Goal: Task Accomplishment & Management: Manage account settings

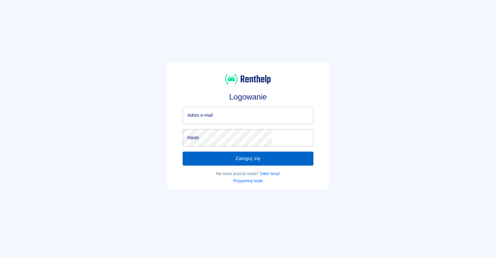
type input "[EMAIL_ADDRESS][DOMAIN_NAME]"
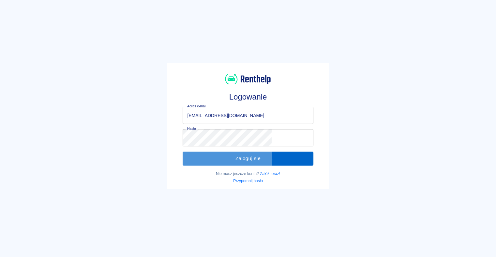
click at [245, 160] on button "Zaloguj się" at bounding box center [248, 159] width 130 height 14
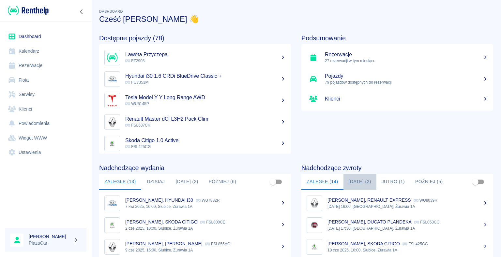
click at [352, 182] on button "Dzisiaj (2)" at bounding box center [359, 182] width 33 height 16
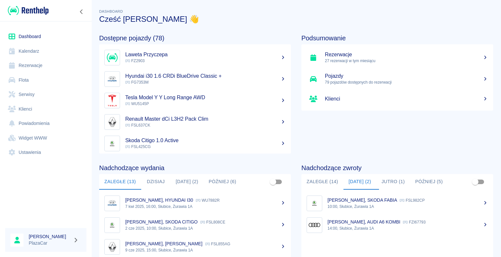
click at [315, 183] on button "Zaległe (14)" at bounding box center [322, 182] width 42 height 16
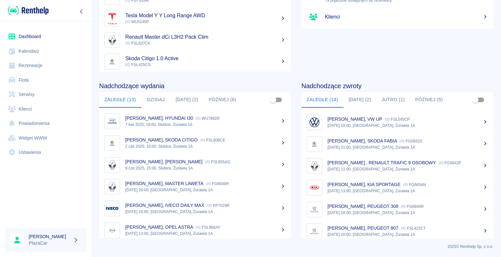
scroll to position [180, 0]
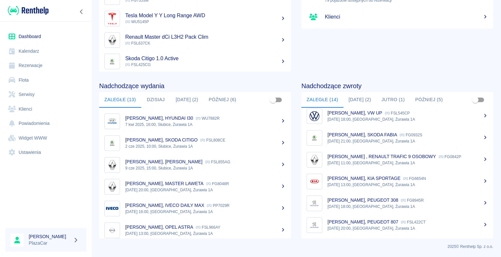
click at [380, 202] on p "Maciej Olejniczak, PEUGEOT 308" at bounding box center [362, 200] width 71 height 5
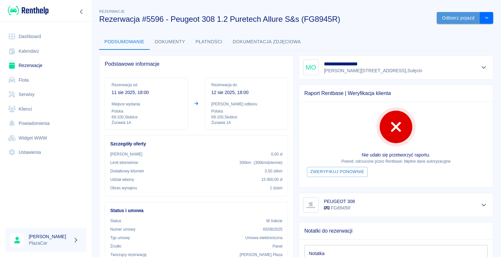
click at [447, 19] on button "Odbierz pojazd" at bounding box center [457, 18] width 43 height 12
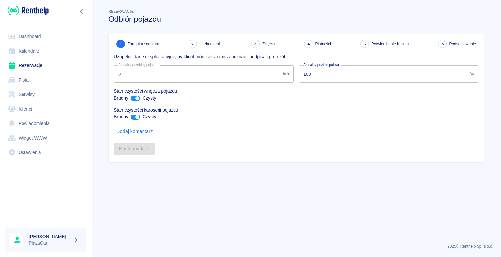
type input "49961"
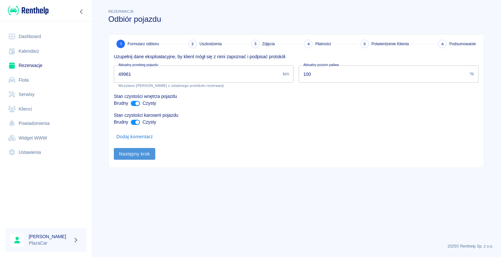
click at [137, 151] on button "Następny krok" at bounding box center [134, 154] width 41 height 12
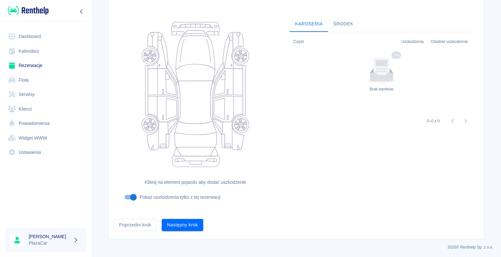
scroll to position [53, 0]
click at [181, 224] on button "Następny krok" at bounding box center [182, 225] width 41 height 12
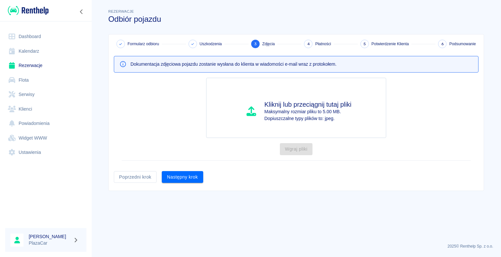
scroll to position [0, 0]
click at [185, 174] on button "Następny krok" at bounding box center [182, 177] width 41 height 12
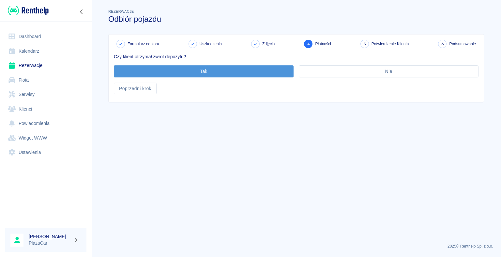
click at [204, 70] on button "Tak" at bounding box center [204, 72] width 180 height 12
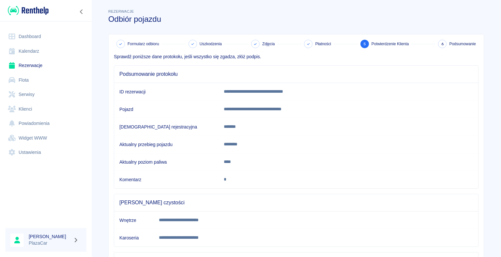
scroll to position [91, 0]
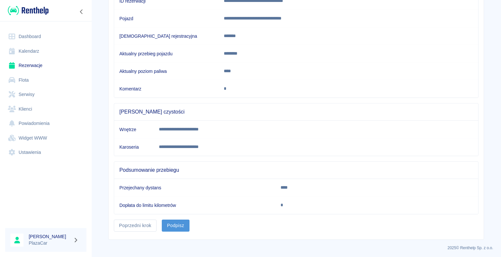
click at [168, 225] on button "Podpisz" at bounding box center [176, 226] width 28 height 12
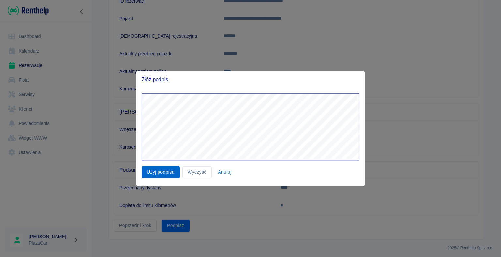
click at [164, 172] on button "Użyj podpisu" at bounding box center [160, 173] width 38 height 12
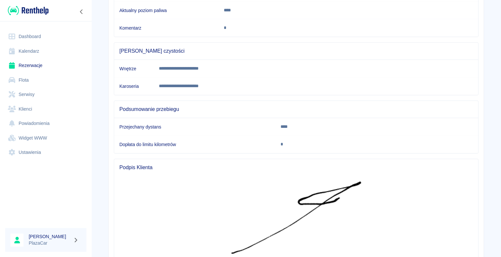
scroll to position [216, 0]
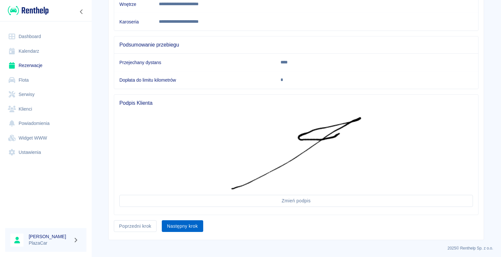
click at [183, 224] on button "Następny krok" at bounding box center [182, 227] width 41 height 12
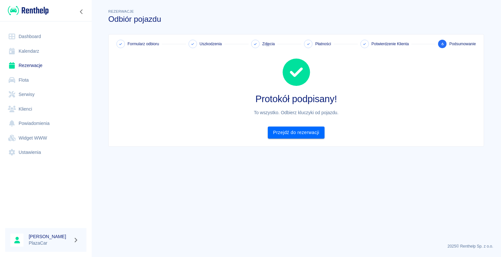
scroll to position [0, 0]
click at [297, 131] on link "Przejdź do rezerwacji" at bounding box center [296, 133] width 56 height 12
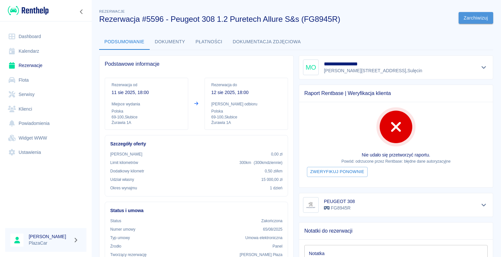
click at [472, 18] on button "Zarchiwizuj" at bounding box center [475, 18] width 35 height 12
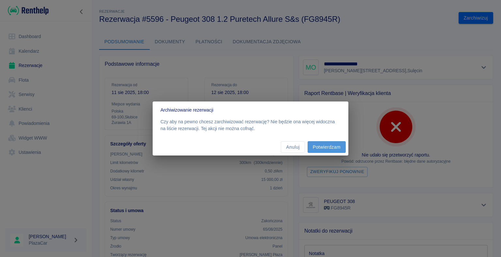
click at [326, 146] on button "Potwierdzam" at bounding box center [326, 147] width 38 height 12
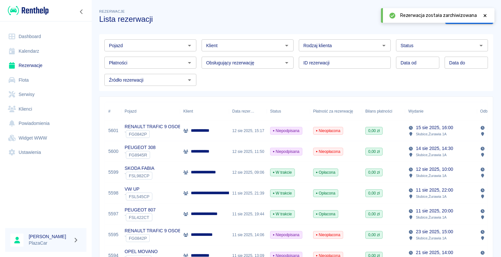
click at [38, 35] on link "Dashboard" at bounding box center [45, 36] width 81 height 15
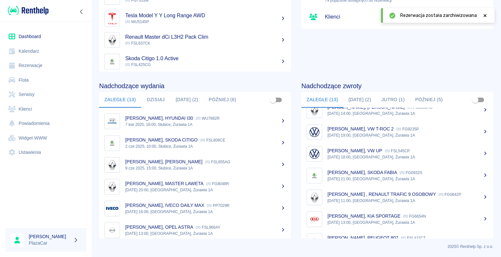
scroll to position [158, 0]
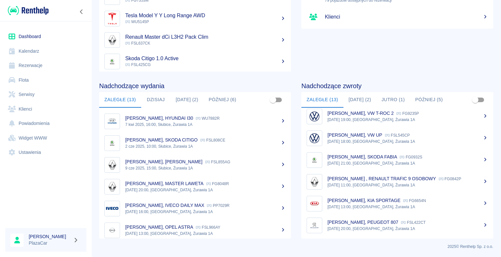
click at [366, 225] on p "Mateusz Kowalski, PEUGEOT 807" at bounding box center [362, 222] width 71 height 5
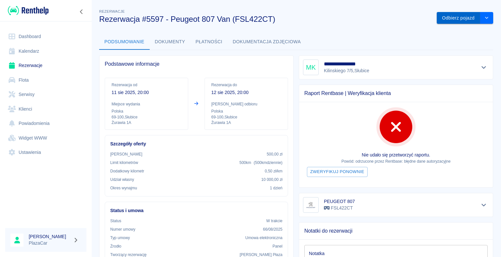
click at [447, 16] on button "Odbierz pojazd" at bounding box center [457, 18] width 43 height 12
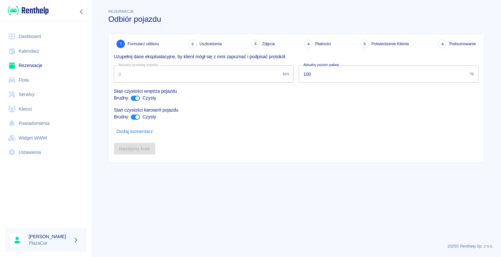
type input "10080"
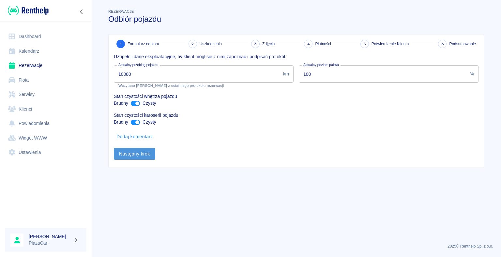
click at [132, 154] on button "Następny krok" at bounding box center [134, 154] width 41 height 12
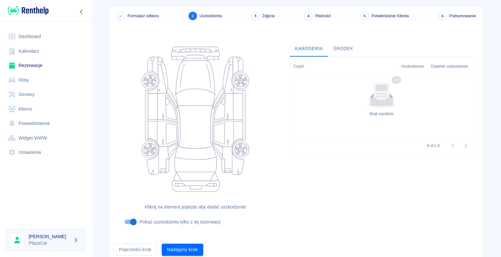
scroll to position [53, 0]
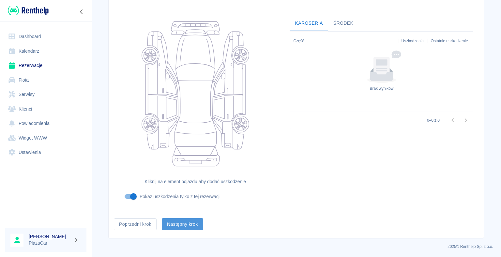
click at [181, 223] on button "Następny krok" at bounding box center [182, 225] width 41 height 12
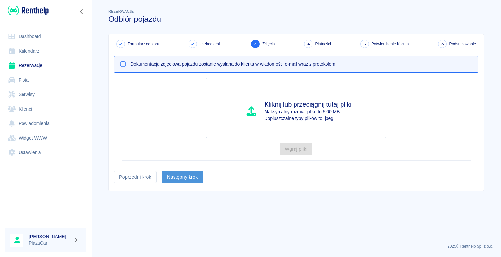
click at [179, 176] on button "Następny krok" at bounding box center [182, 177] width 41 height 12
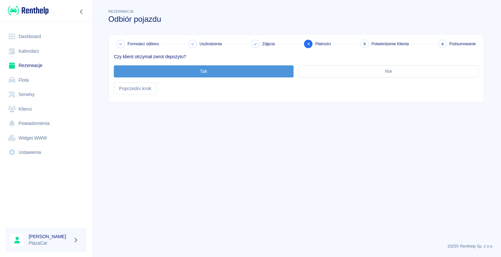
click at [203, 72] on button "Tak" at bounding box center [204, 72] width 180 height 12
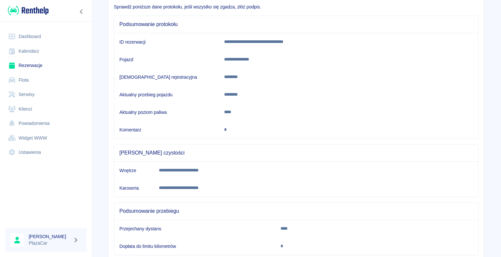
scroll to position [91, 0]
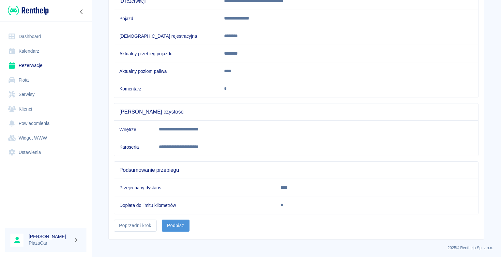
click at [173, 223] on button "Podpisz" at bounding box center [176, 226] width 28 height 12
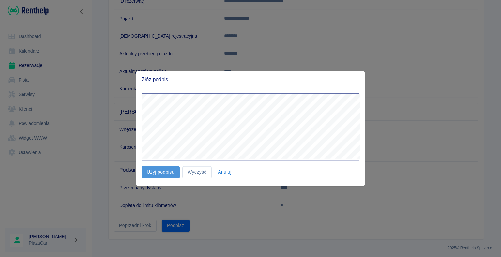
click at [159, 173] on button "Użyj podpisu" at bounding box center [160, 173] width 38 height 12
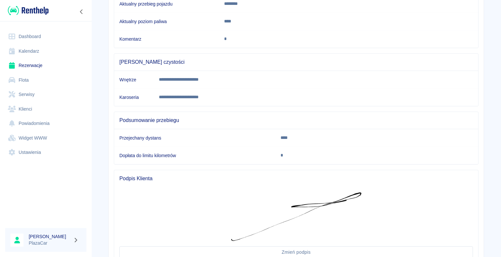
scroll to position [192, 0]
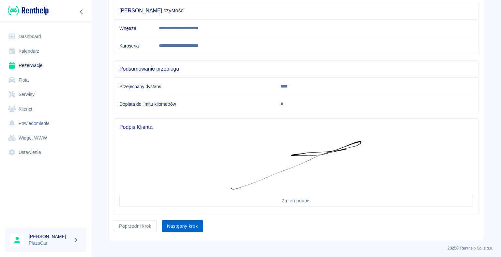
click at [183, 222] on button "Następny krok" at bounding box center [182, 227] width 41 height 12
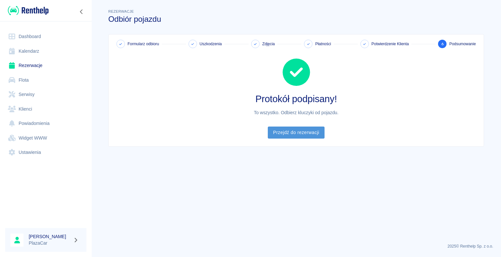
click at [299, 132] on link "Przejdź do rezerwacji" at bounding box center [296, 133] width 56 height 12
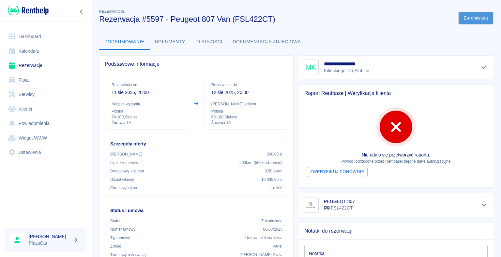
click at [468, 17] on button "Zarchiwizuj" at bounding box center [475, 18] width 35 height 12
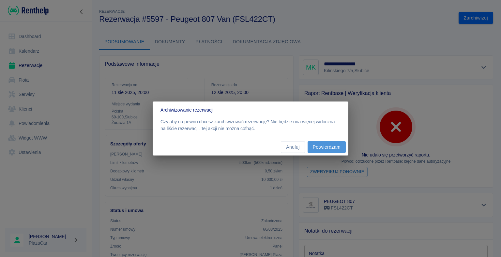
click at [326, 147] on button "Potwierdzam" at bounding box center [326, 147] width 38 height 12
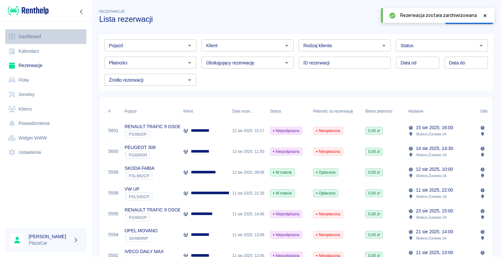
click at [30, 38] on link "Dashboard" at bounding box center [45, 36] width 81 height 15
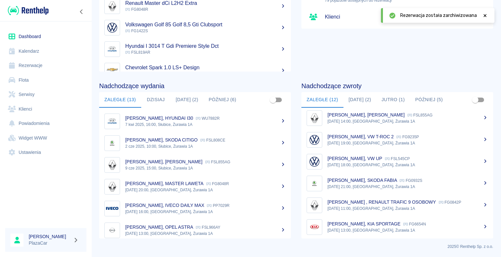
scroll to position [136, 0]
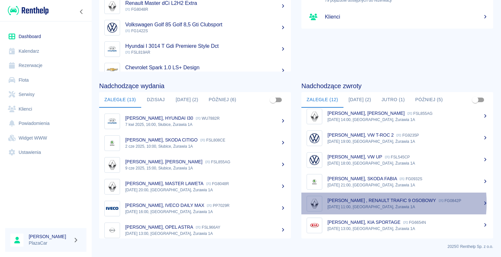
click at [368, 203] on div "Zilius Karolis , RENAULT TRAFIC 9 OSOBOWY FG0842P" at bounding box center [407, 201] width 160 height 7
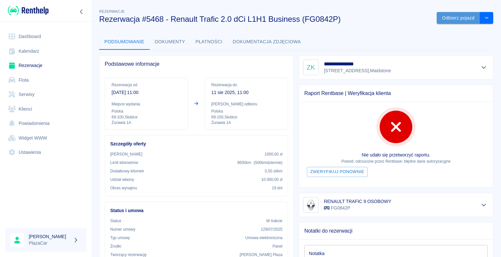
click at [449, 16] on button "Odbierz pojazd" at bounding box center [457, 18] width 43 height 12
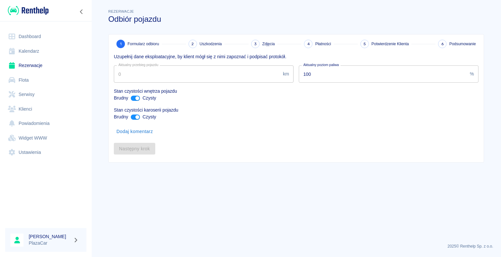
type input "145119"
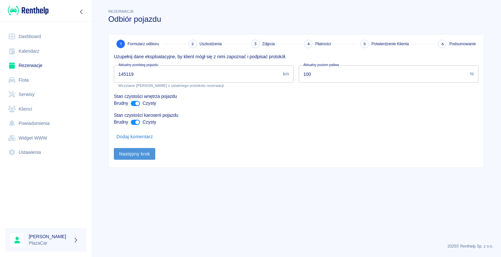
click at [133, 152] on button "Następny krok" at bounding box center [134, 154] width 41 height 12
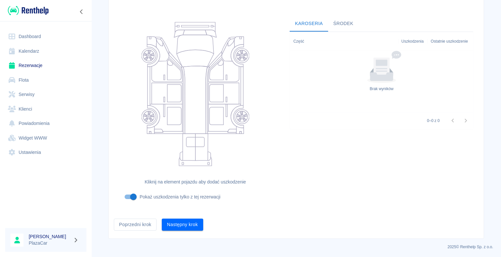
scroll to position [53, 0]
click at [177, 222] on button "Następny krok" at bounding box center [182, 225] width 41 height 12
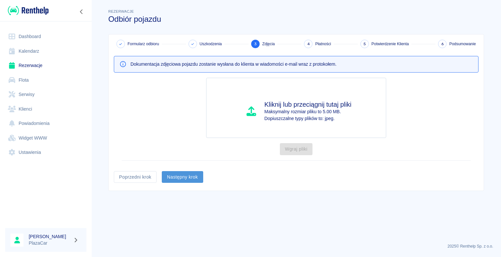
click at [183, 178] on button "Następny krok" at bounding box center [182, 177] width 41 height 12
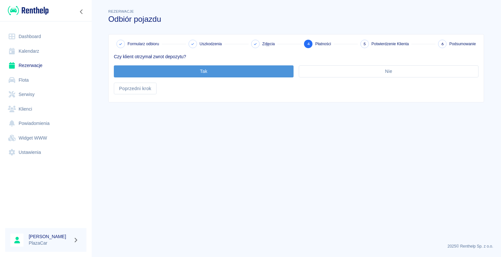
click at [204, 71] on button "Tak" at bounding box center [204, 72] width 180 height 12
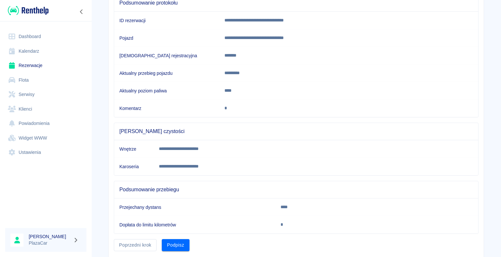
scroll to position [91, 0]
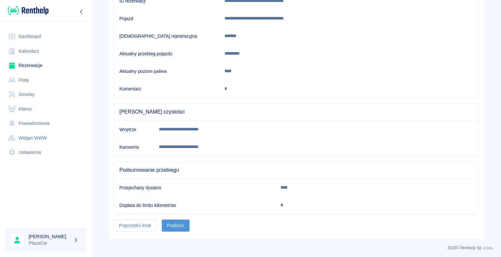
click at [168, 222] on button "Podpisz" at bounding box center [176, 226] width 28 height 12
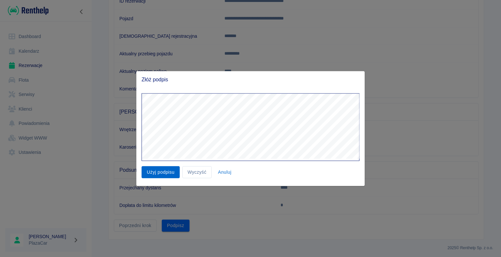
click at [161, 172] on button "Użyj podpisu" at bounding box center [160, 173] width 38 height 12
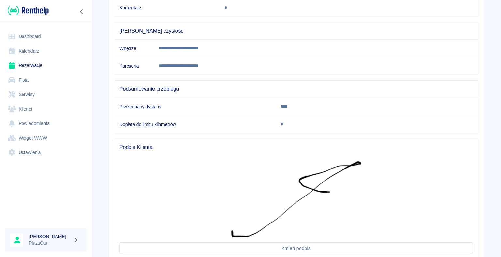
scroll to position [220, 0]
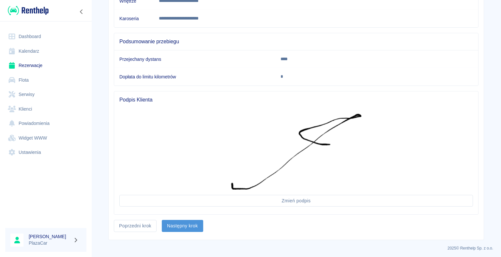
click at [181, 222] on button "Następny krok" at bounding box center [182, 226] width 41 height 12
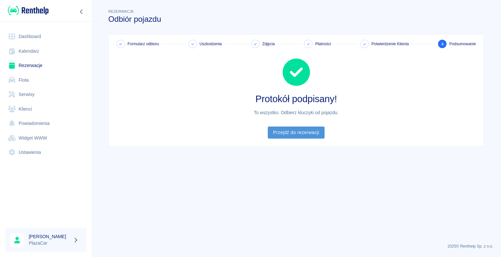
click at [292, 132] on link "Przejdź do rezerwacji" at bounding box center [296, 133] width 56 height 12
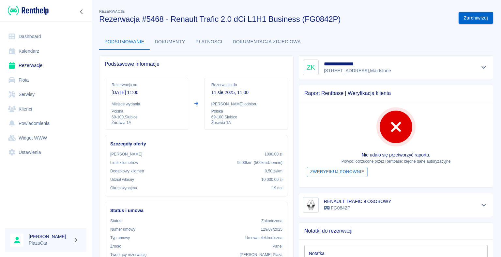
click at [464, 18] on button "Zarchiwizuj" at bounding box center [475, 18] width 35 height 12
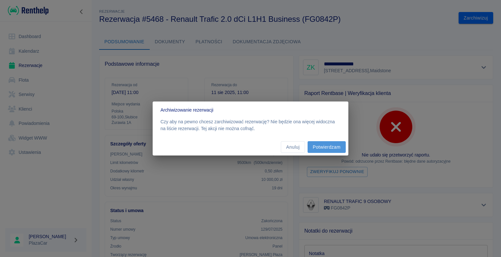
click at [325, 144] on button "Potwierdzam" at bounding box center [326, 147] width 38 height 12
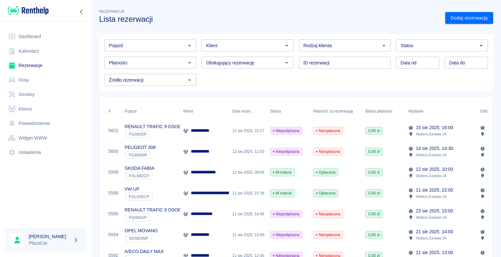
click at [33, 35] on link "Dashboard" at bounding box center [45, 36] width 81 height 15
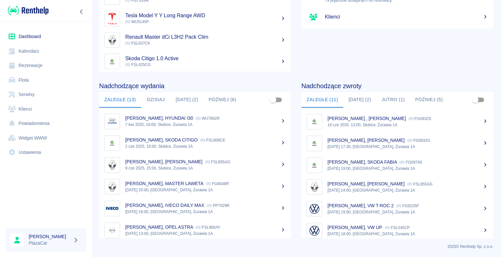
scroll to position [114, 0]
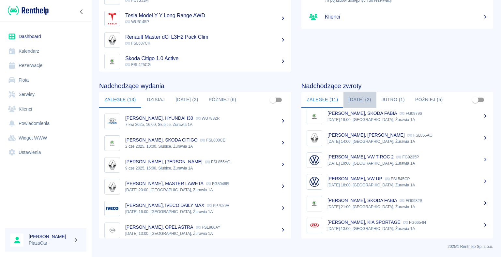
click at [357, 100] on button "Dzisiaj (2)" at bounding box center [359, 100] width 33 height 16
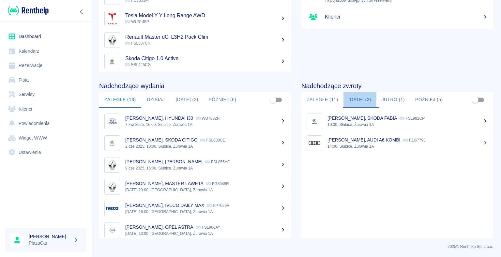
click at [355, 97] on button "Dzisiaj (2)" at bounding box center [359, 100] width 33 height 16
click at [326, 99] on button "Zaległe (11)" at bounding box center [322, 100] width 42 height 16
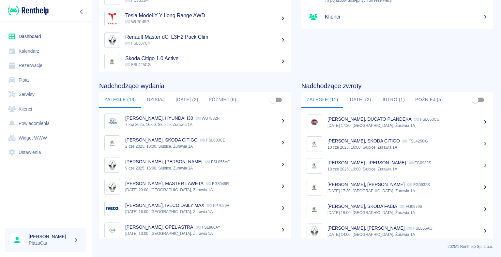
scroll to position [65, 0]
click at [36, 37] on link "Dashboard" at bounding box center [45, 36] width 81 height 15
click at [353, 46] on div "Podsumowanie Rezerwacje 24 rezerwacje w tym miesiącu Pojazdy 79 pojazdów dostęp…" at bounding box center [392, 7] width 202 height 130
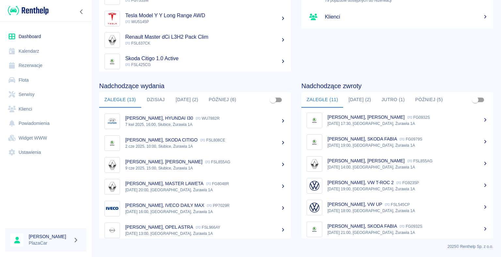
scroll to position [114, 0]
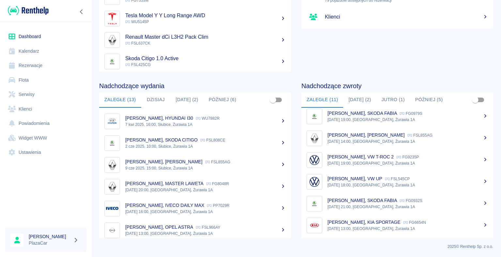
click at [352, 226] on p "12 sie 2025, 13:00, Słubice, Żurawia 1A" at bounding box center [407, 229] width 160 height 6
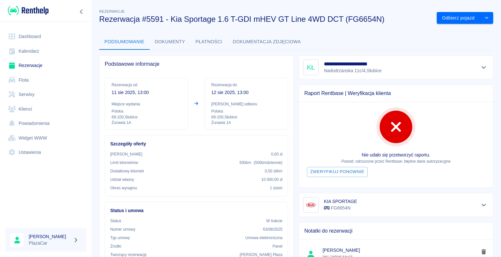
click at [37, 66] on link "Rezerwacje" at bounding box center [45, 65] width 81 height 15
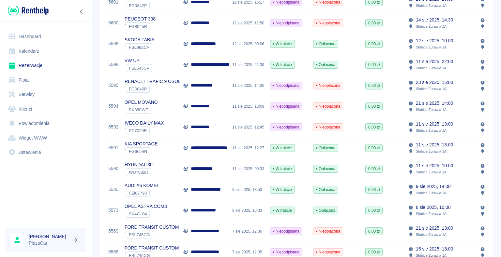
scroll to position [130, 0]
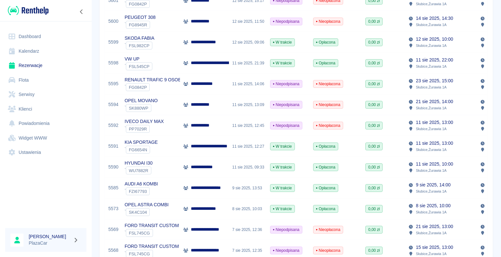
click at [166, 187] on div "AUDI A6 KOMBI ` FZI67793" at bounding box center [150, 188] width 59 height 21
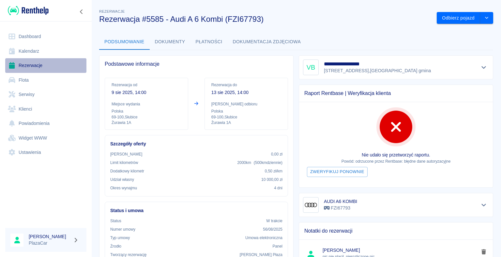
click at [35, 66] on link "Rezerwacje" at bounding box center [45, 65] width 81 height 15
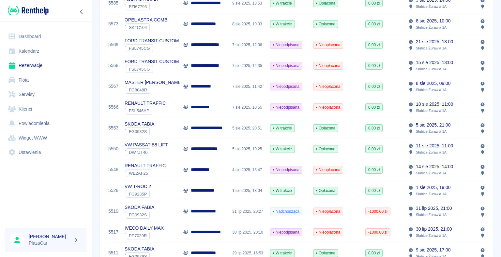
scroll to position [326, 0]
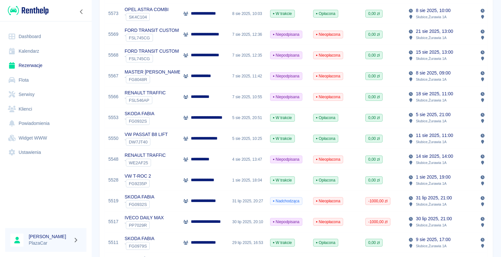
click at [28, 67] on link "Rezerwacje" at bounding box center [45, 65] width 81 height 15
click at [37, 37] on link "Dashboard" at bounding box center [45, 36] width 81 height 15
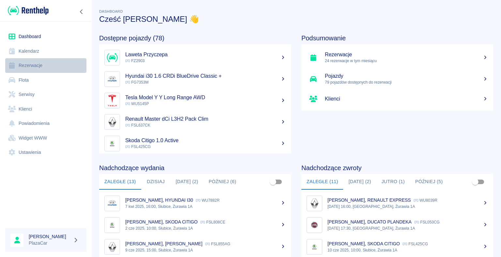
click at [31, 66] on link "Rezerwacje" at bounding box center [45, 65] width 81 height 15
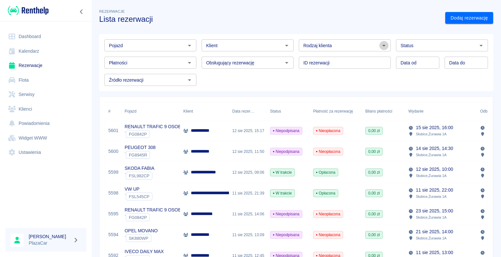
click at [380, 46] on icon "Otwórz" at bounding box center [384, 46] width 8 height 8
click at [362, 58] on li "Osoba prywatna" at bounding box center [341, 59] width 91 height 11
type input "Osoba prywatna"
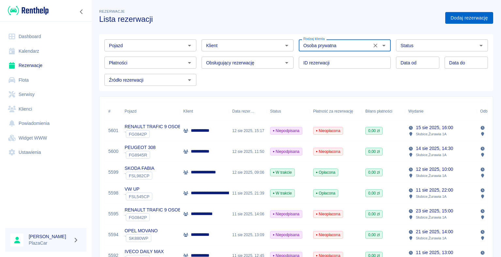
click at [457, 19] on link "Dodaj rezerwację" at bounding box center [469, 18] width 48 height 12
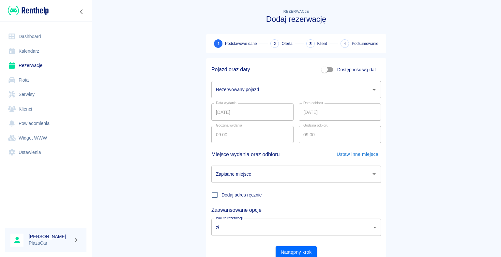
click at [373, 88] on icon "Otwórz" at bounding box center [374, 90] width 8 height 8
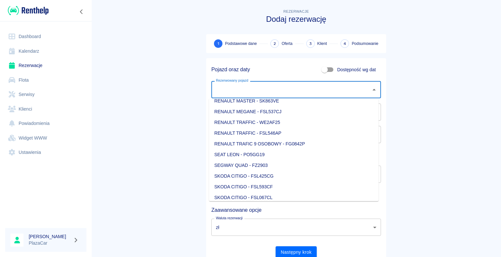
scroll to position [619, 0]
click at [265, 197] on li "SKODA CITIGO - FSL808CE" at bounding box center [293, 197] width 169 height 11
type input "SKODA CITIGO - FSL808CE"
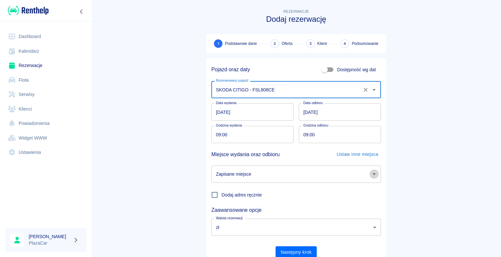
click at [370, 174] on icon "Otwórz" at bounding box center [374, 174] width 8 height 8
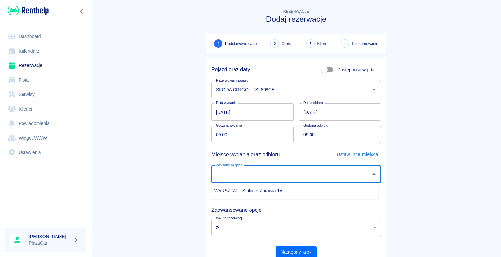
click at [325, 195] on li "WARSZTAT - Słubice, Żurawia 1A" at bounding box center [293, 191] width 169 height 11
type input "WARSZTAT - Słubice, Żurawia 1A"
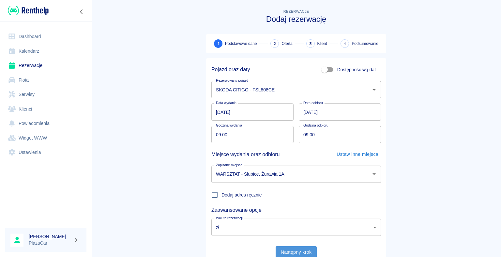
click at [288, 253] on button "Następny krok" at bounding box center [295, 253] width 41 height 12
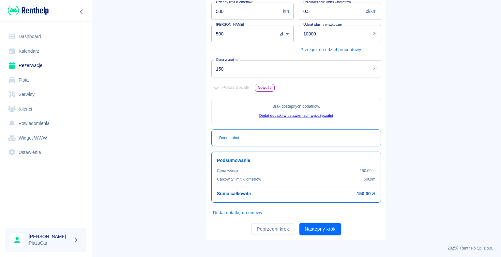
scroll to position [118, 0]
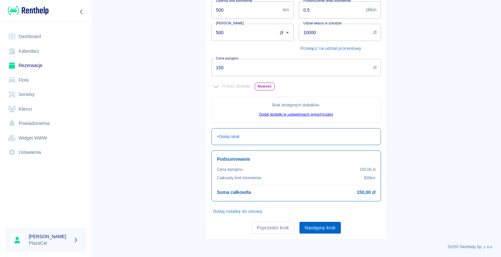
click at [319, 227] on button "Następny krok" at bounding box center [319, 228] width 41 height 12
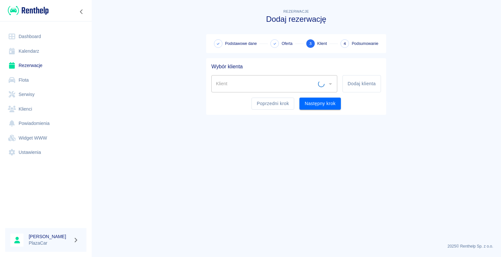
scroll to position [0, 0]
click at [353, 82] on button "Dodaj klienta" at bounding box center [361, 83] width 38 height 17
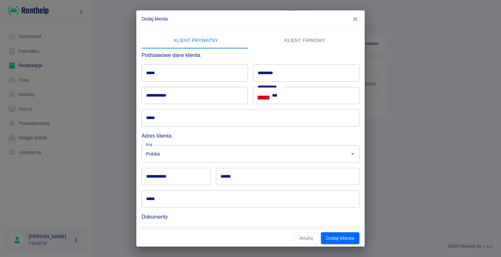
click at [158, 72] on input "*****" at bounding box center [194, 73] width 106 height 17
type input "******"
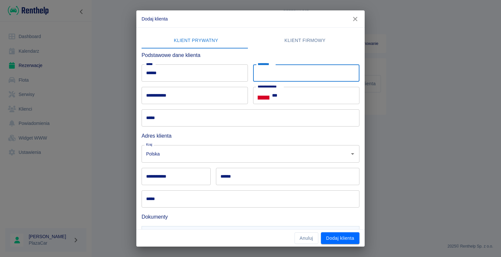
click at [272, 74] on input "*********" at bounding box center [306, 73] width 106 height 17
type input "******"
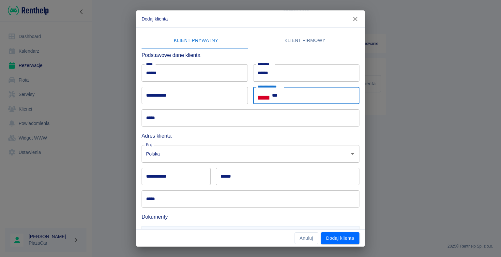
click at [278, 93] on input "***" at bounding box center [315, 95] width 87 height 17
type input "**********"
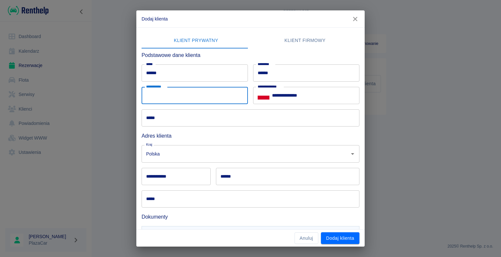
click at [171, 96] on input "**********" at bounding box center [194, 95] width 106 height 17
type input "**********"
click at [98, 100] on div "**********" at bounding box center [250, 128] width 501 height 257
click at [169, 120] on input "*****" at bounding box center [250, 118] width 218 height 17
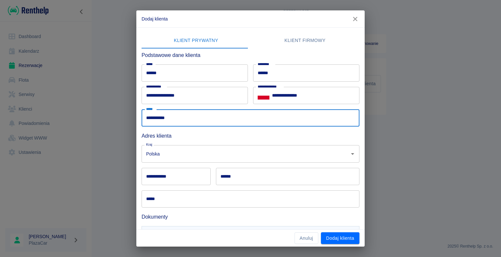
type input "**********"
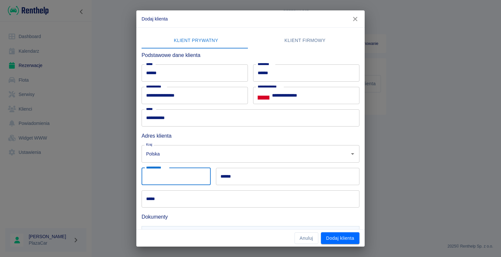
click at [166, 175] on input "**********" at bounding box center [175, 176] width 69 height 17
type input "******"
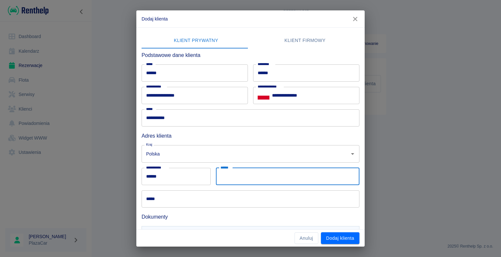
click at [234, 177] on input "******" at bounding box center [287, 176] width 143 height 17
type input "******"
click at [97, 174] on div "**********" at bounding box center [250, 128] width 501 height 257
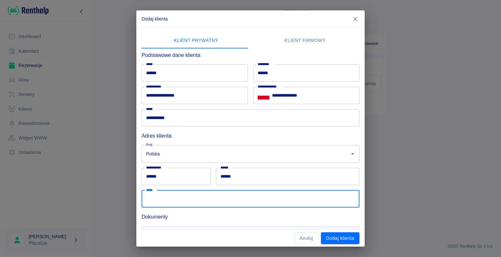
click at [165, 198] on input "*****" at bounding box center [250, 199] width 218 height 17
type input "**********"
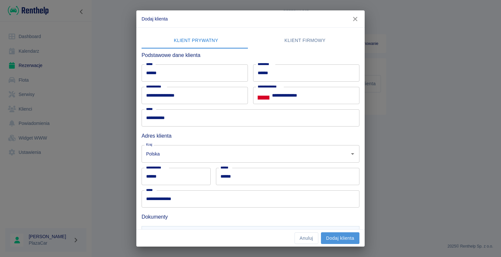
click at [332, 238] on button "Dodaj klienta" at bounding box center [340, 239] width 38 height 12
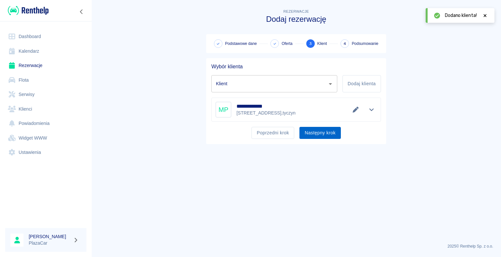
type input "[PERSON_NAME] ([PHONE_NUMBER])"
click at [315, 132] on button "Następny krok" at bounding box center [319, 133] width 41 height 12
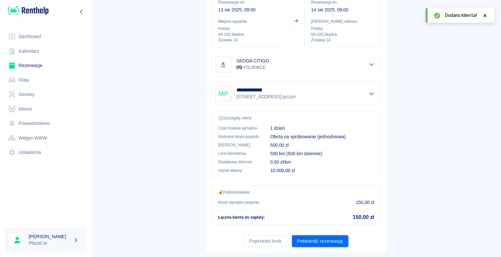
scroll to position [93, 0]
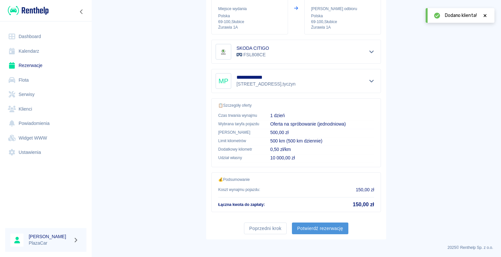
click at [314, 227] on button "Potwierdź rezerwację" at bounding box center [320, 229] width 56 height 12
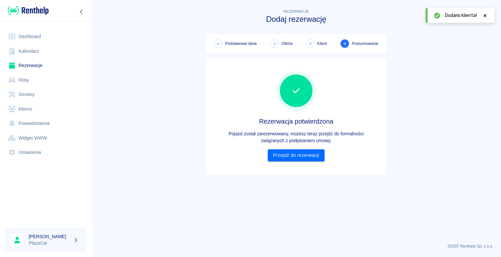
scroll to position [0, 0]
click at [297, 156] on link "Przejdź do rezerwacji" at bounding box center [296, 156] width 56 height 12
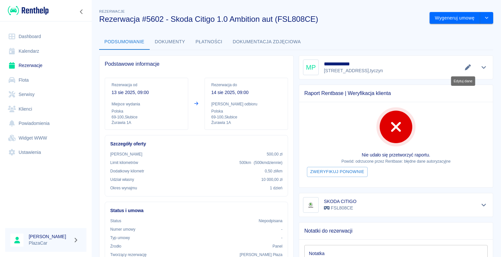
click at [464, 67] on icon "Edytuj dane" at bounding box center [467, 68] width 6 height 6
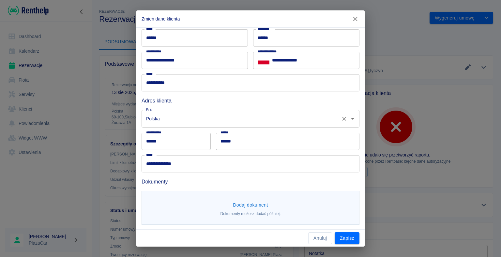
scroll to position [36, 0]
click at [247, 205] on button "Dodaj dokument" at bounding box center [250, 205] width 40 height 12
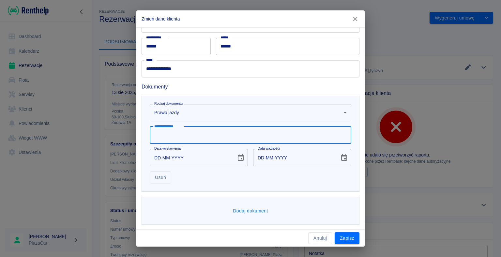
click at [166, 133] on input "**********" at bounding box center [250, 135] width 201 height 17
type input "**********"
click at [163, 156] on input "DD-MM-YYYY" at bounding box center [191, 157] width 82 height 17
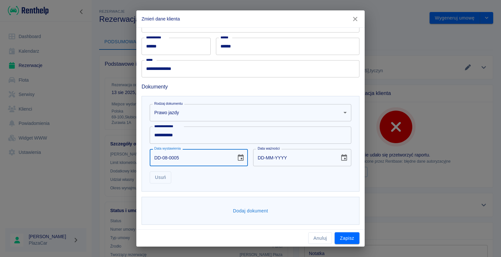
click at [304, 175] on div "Usuń" at bounding box center [247, 175] width 207 height 17
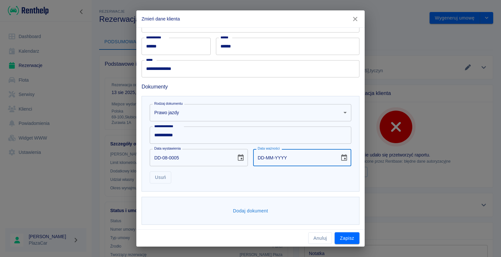
click at [263, 156] on input "DD-MM-YYYY" at bounding box center [294, 157] width 82 height 17
click at [260, 157] on input "DD-MM-YYYY" at bounding box center [294, 157] width 82 height 17
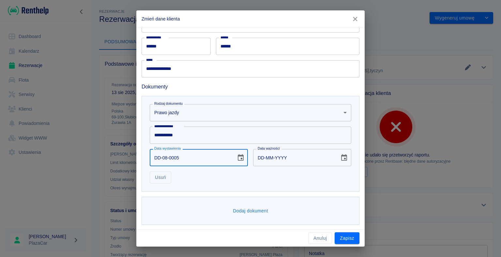
click at [160, 157] on input "DD-08-0005" at bounding box center [191, 157] width 82 height 17
type input "08-08-0005"
type input "08-08-0015"
type input "08-08-0005"
click at [247, 212] on button "Dodaj dokument" at bounding box center [250, 211] width 40 height 12
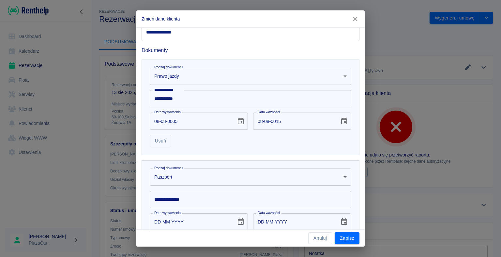
scroll to position [228, 0]
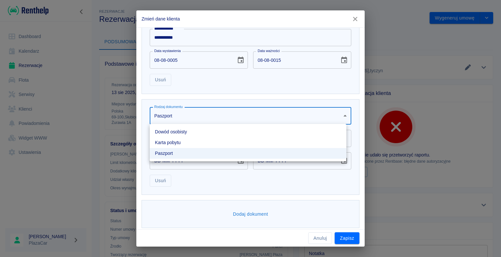
click at [342, 115] on body "Używamy plików Cookies, by zapewnić Ci najlepsze możliwe doświadczenie. Aby dow…" at bounding box center [250, 128] width 501 height 257
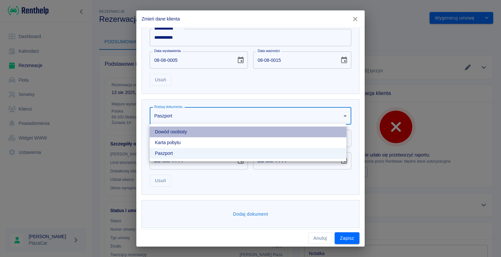
click at [239, 134] on li "Dowód osobisty" at bounding box center [248, 132] width 197 height 11
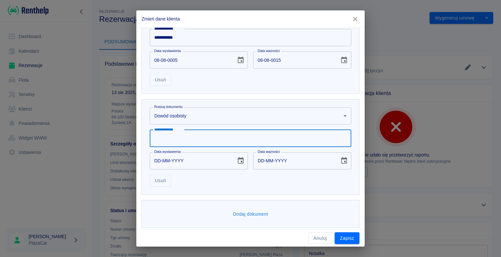
click at [165, 136] on input "**********" at bounding box center [250, 138] width 201 height 17
type input "**********"
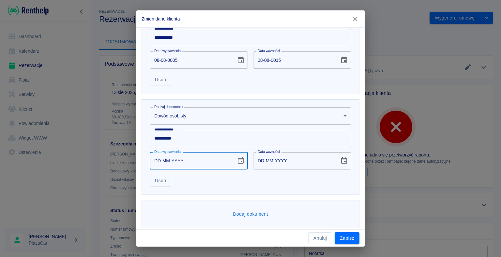
click at [165, 160] on input "DD-MM-YYYY" at bounding box center [191, 161] width 82 height 17
click at [161, 160] on input "DD-02-0015" at bounding box center [191, 161] width 82 height 17
type input "02-02-0015"
type input "02-02-0025"
type input "22-02-0015"
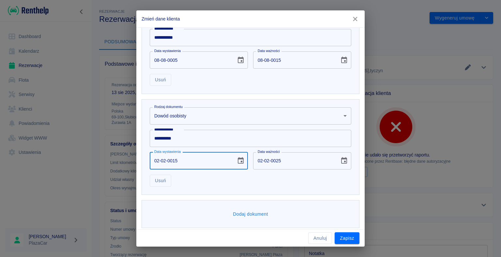
type input "22-02-0025"
type input "22-02-0015"
click at [344, 238] on button "Zapisz" at bounding box center [346, 239] width 25 height 12
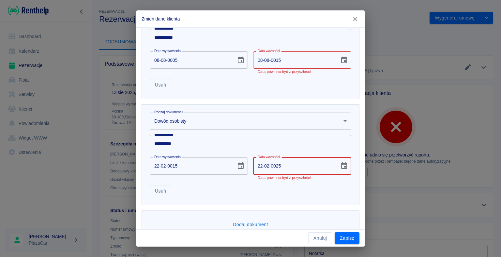
click at [278, 165] on input "22-02-0025" at bounding box center [294, 166] width 82 height 17
type input "22-12-0025"
click at [395, 186] on div "**********" at bounding box center [250, 128] width 501 height 257
click at [344, 238] on button "Zapisz" at bounding box center [346, 239] width 25 height 12
click at [171, 165] on input "22-02-0015" at bounding box center [191, 166] width 82 height 17
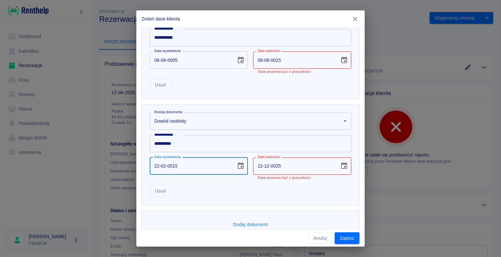
type input "22-02-0002"
type input "22-02-0012"
type input "22-02-0020"
type input "22-02-0030"
type input "22-02-0200"
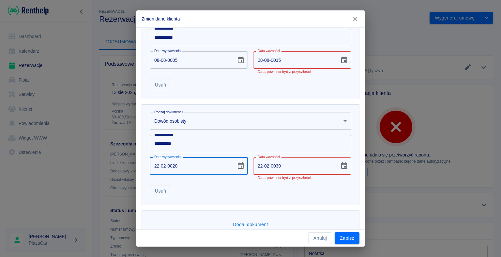
type input "22-02-0210"
type input "22-02-2002"
type input "22-02-2012"
type input "22-02-0000"
type input "DD-MM-YYYY"
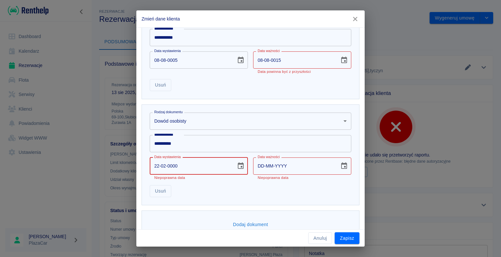
type input "22-02-0005"
type input "22-02-0015"
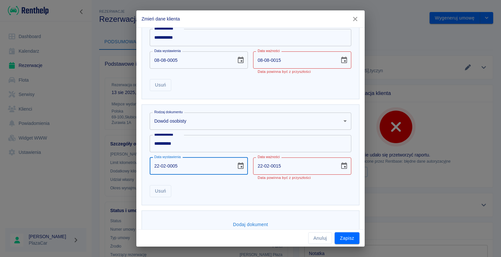
type input "22-02-0052"
type input "22-02-0062"
type input "22-02-0522"
type input "22-02-0532"
type input "22-02-5220"
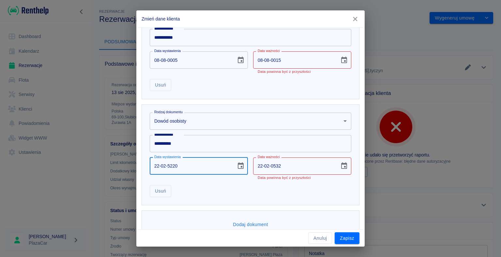
type input "22-02-5230"
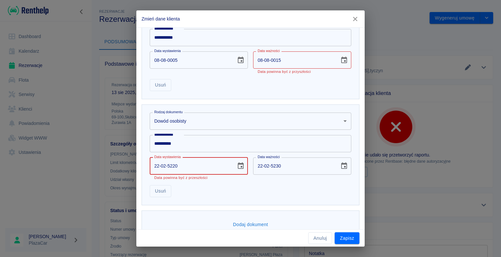
type input "22-02-0000"
type input "DD-MM-YYYY"
click at [169, 164] on input "22-02-0000" at bounding box center [191, 166] width 82 height 17
type input "22-02-0002"
type input "22-02-0012"
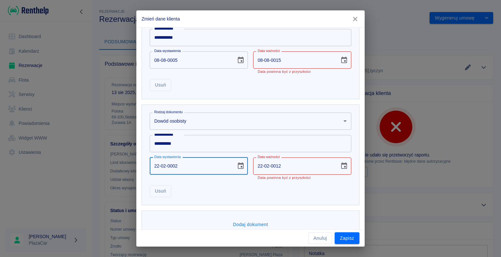
type input "22-02-0020"
type input "22-02-0030"
type input "22-02-0202"
type input "22-02-0212"
type input "22-02-2025"
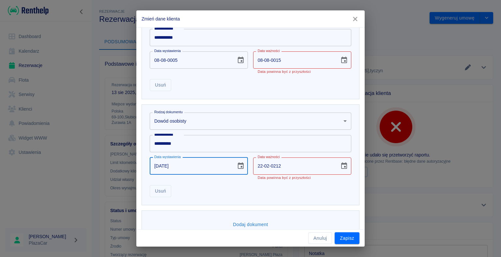
type input "22-02-2035"
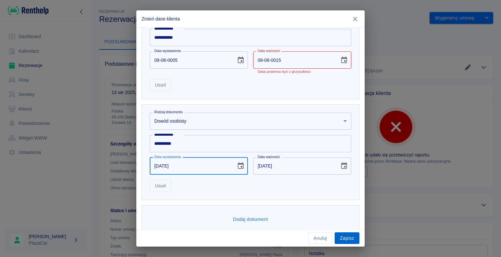
type input "22-02-2025"
click at [346, 238] on button "Zapisz" at bounding box center [346, 239] width 25 height 12
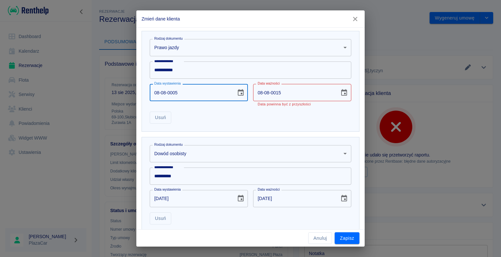
click at [158, 92] on input "08-08-0005" at bounding box center [191, 92] width 82 height 17
type input "08-08-0002"
type input "08-08-0012"
type input "08-08-0020"
type input "08-08-0030"
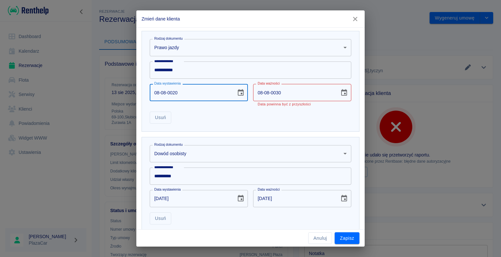
type input "08-08-0202"
type input "08-08-0212"
type input "08-08-2025"
type input "08-08-2035"
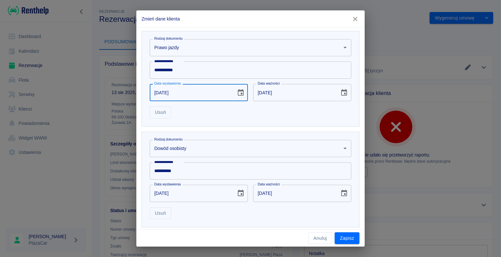
type input "08-08-2025"
click at [428, 96] on div "**********" at bounding box center [250, 128] width 501 height 257
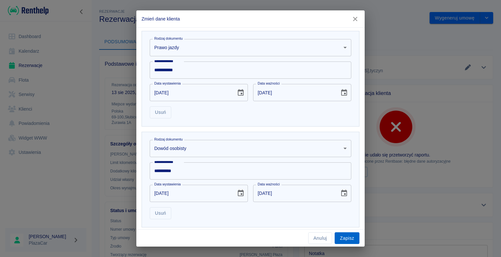
click at [345, 236] on button "Zapisz" at bounding box center [346, 239] width 25 height 12
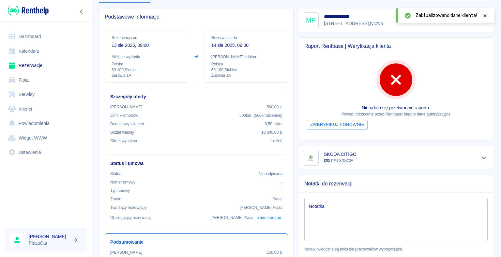
scroll to position [0, 0]
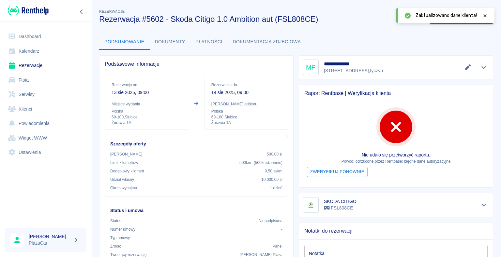
click at [485, 15] on icon at bounding box center [485, 15] width 6 height 5
click at [448, 16] on button "Wygeneruj umowę" at bounding box center [454, 18] width 51 height 12
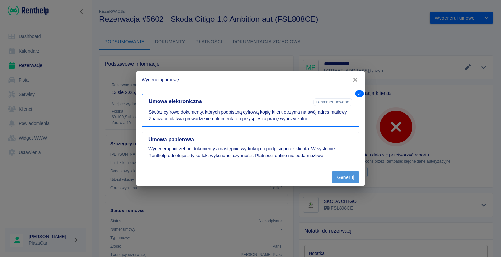
click at [344, 177] on button "Generuj" at bounding box center [345, 178] width 28 height 12
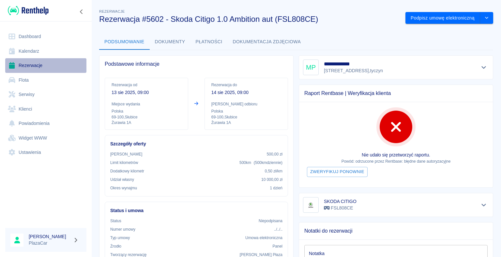
click at [30, 67] on link "Rezerwacje" at bounding box center [45, 65] width 81 height 15
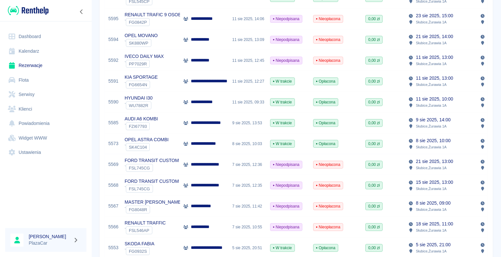
scroll to position [228, 0]
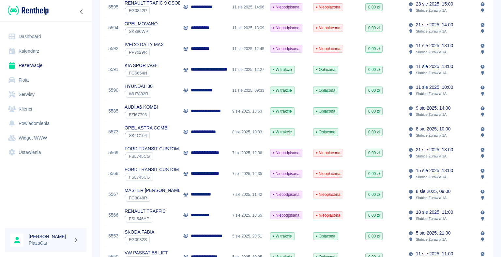
click at [246, 194] on div "7 sie 2025, 11:42" at bounding box center [248, 194] width 38 height 21
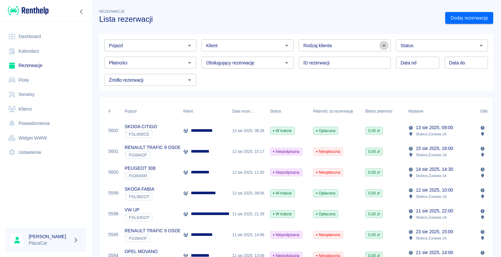
click at [380, 45] on icon "Otwórz" at bounding box center [384, 46] width 8 height 8
click at [359, 58] on li "Osoba prywatna" at bounding box center [341, 59] width 91 height 11
type input "Osoba prywatna"
click at [454, 18] on link "Dodaj rezerwację" at bounding box center [469, 18] width 48 height 12
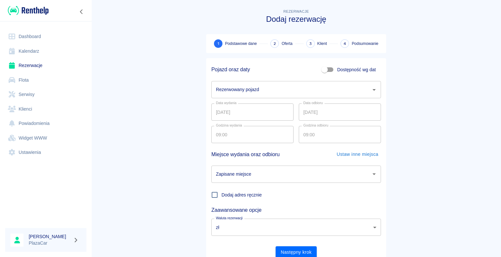
click at [370, 92] on icon "Otwórz" at bounding box center [374, 90] width 8 height 8
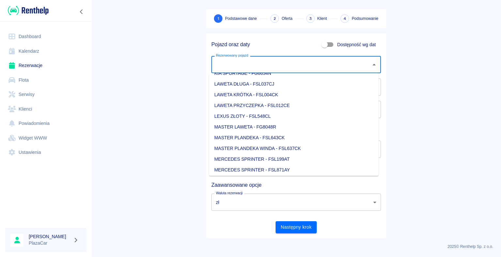
scroll to position [293, 0]
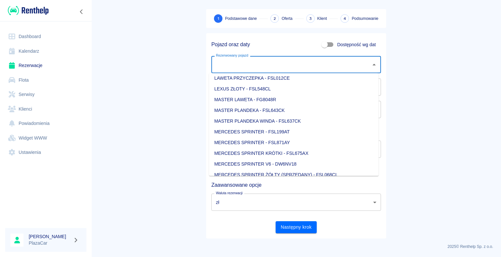
click at [253, 98] on li "MASTER LAWETA - FG8048R" at bounding box center [293, 100] width 169 height 11
type input "MASTER LAWETA - FG8048R"
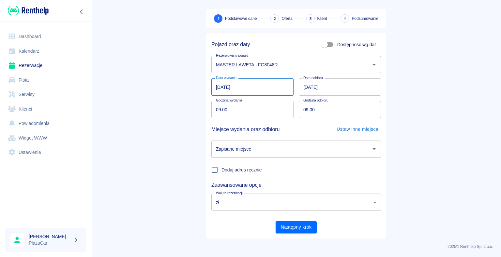
click at [217, 86] on input "[DATE]" at bounding box center [252, 87] width 82 height 17
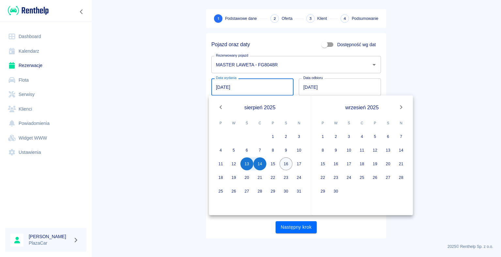
click at [284, 164] on button "16" at bounding box center [285, 164] width 13 height 13
type input "[DATE]"
type input "DD.MM.YYYY"
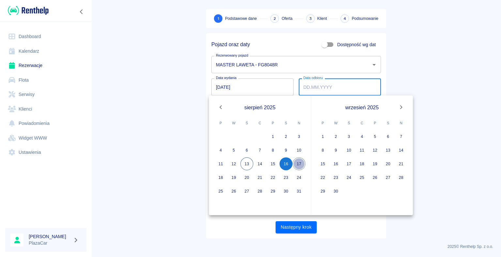
click at [299, 164] on button "17" at bounding box center [298, 164] width 13 height 13
type input "17.08.2025"
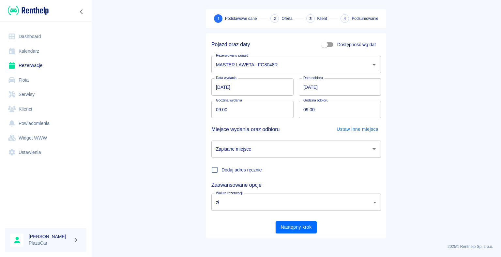
click at [372, 150] on icon "Otwórz" at bounding box center [374, 149] width 8 height 8
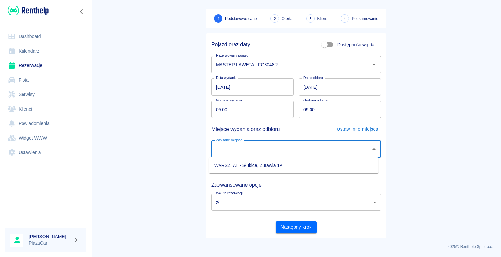
click at [344, 164] on li "WARSZTAT - Słubice, Żurawia 1A" at bounding box center [293, 165] width 169 height 11
type input "WARSZTAT - Słubice, Żurawia 1A"
click at [293, 227] on button "Następny krok" at bounding box center [295, 228] width 41 height 12
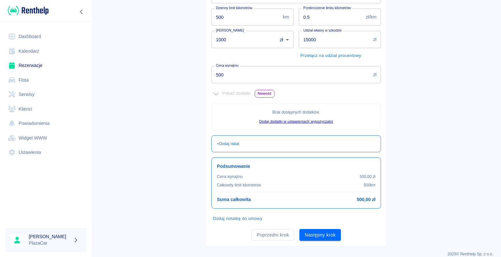
scroll to position [118, 0]
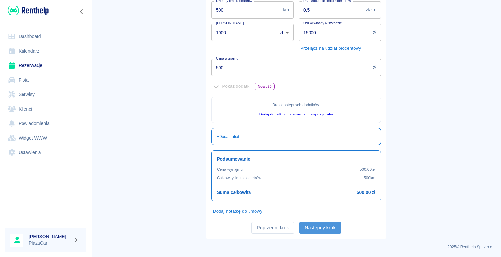
click at [318, 227] on button "Następny krok" at bounding box center [319, 228] width 41 height 12
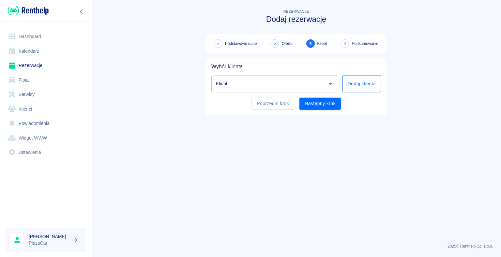
click at [352, 85] on button "Dodaj klienta" at bounding box center [361, 83] width 38 height 17
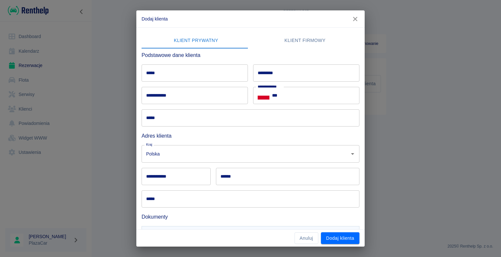
click at [156, 73] on input "*****" at bounding box center [194, 73] width 106 height 17
type input "******"
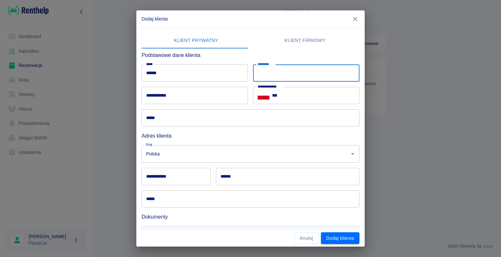
click at [271, 73] on input "*********" at bounding box center [306, 73] width 106 height 17
type input "**********"
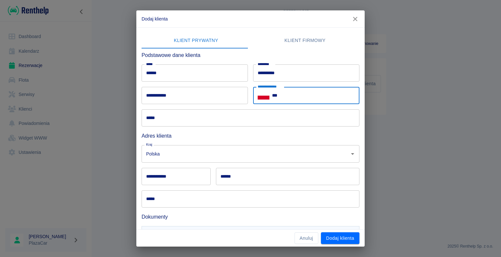
click at [278, 95] on input "***" at bounding box center [315, 95] width 87 height 17
type input "**********"
click at [161, 95] on input "**********" at bounding box center [194, 95] width 106 height 17
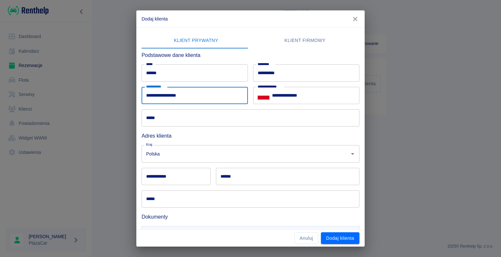
type input "**********"
click at [113, 91] on div "**********" at bounding box center [250, 128] width 501 height 257
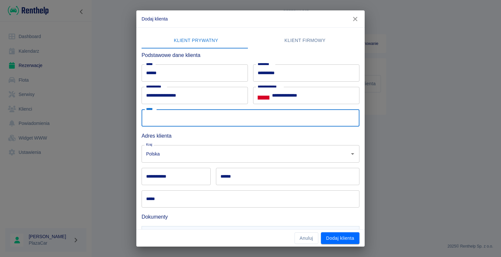
click at [153, 117] on input "*****" at bounding box center [250, 118] width 218 height 17
type input "**********"
click at [169, 152] on input "Polska" at bounding box center [241, 153] width 194 height 11
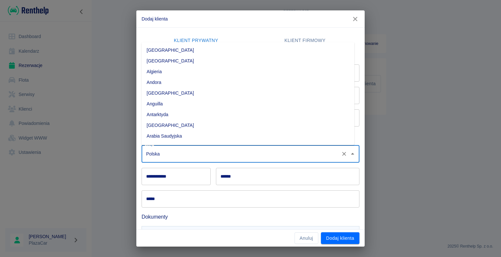
scroll to position [1717, 0]
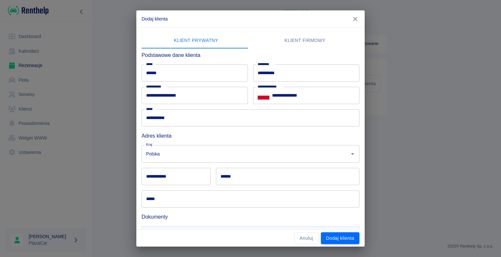
click at [123, 151] on div "**********" at bounding box center [250, 128] width 501 height 257
click at [156, 175] on input "**********" at bounding box center [175, 176] width 69 height 17
type input "******"
type input "*******"
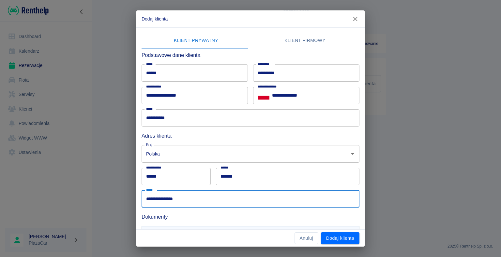
click at [184, 199] on input "**********" at bounding box center [250, 199] width 218 height 17
type input "*"
type input "**********"
click at [115, 187] on div "**********" at bounding box center [250, 128] width 501 height 257
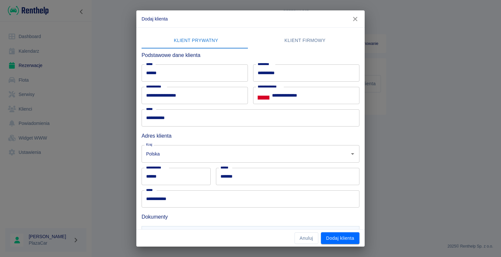
scroll to position [36, 0]
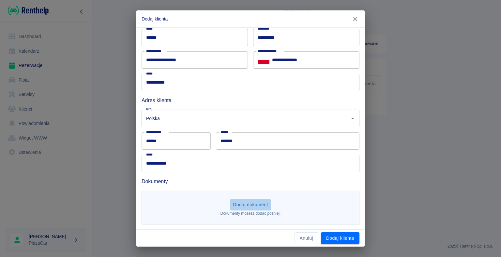
click at [244, 205] on button "Dodaj dokument" at bounding box center [250, 205] width 40 height 12
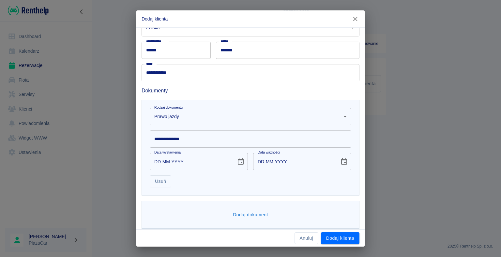
scroll to position [130, 0]
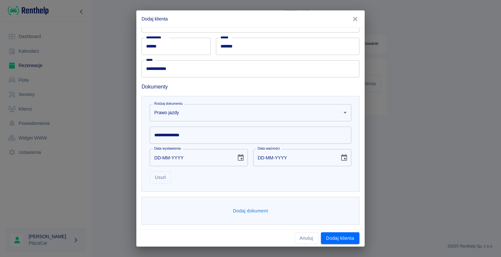
click at [170, 135] on input "**********" at bounding box center [250, 135] width 201 height 17
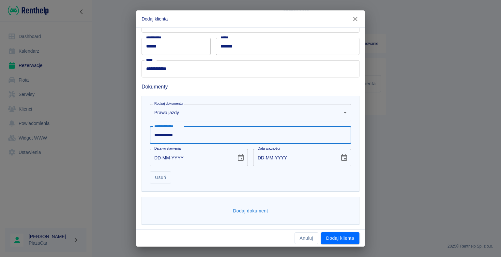
type input "**********"
click at [159, 157] on input "DD-MM-YYYY" at bounding box center [191, 157] width 82 height 17
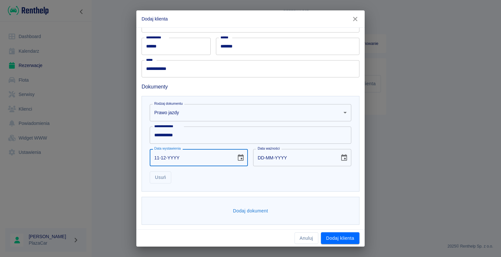
type input "11-12-0002"
type input "11-12-0012"
type input "11-12-0020"
type input "11-12-0030"
type input "11-12-0202"
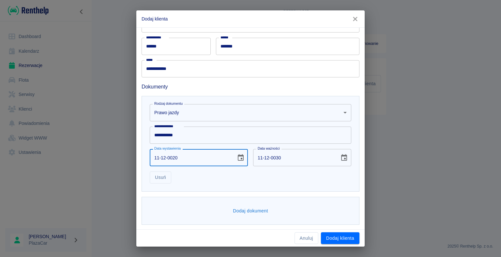
type input "11-12-0212"
type input "11-12-2023"
type input "11-12-2033"
type input "11-12-2023"
click at [112, 163] on div "**********" at bounding box center [250, 128] width 501 height 257
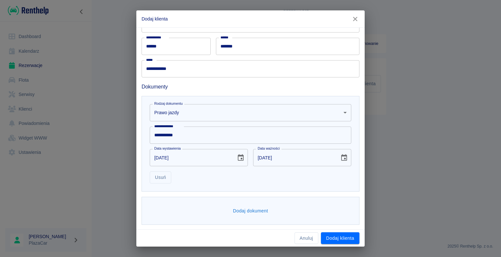
click at [250, 210] on button "Dodaj dokument" at bounding box center [250, 211] width 40 height 12
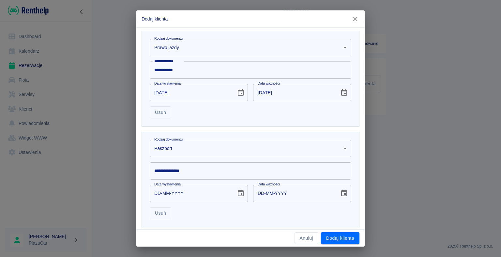
click at [340, 148] on body "**********" at bounding box center [250, 128] width 501 height 257
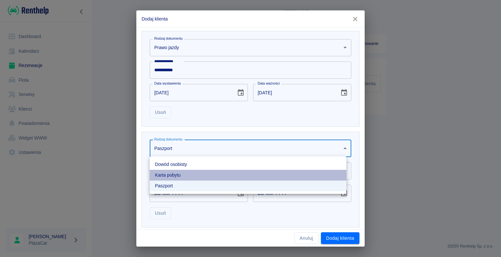
click at [289, 173] on li "Karta pobytu" at bounding box center [248, 175] width 197 height 11
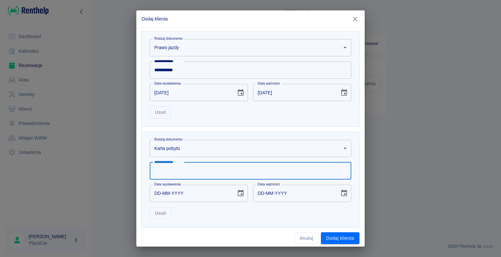
click at [169, 170] on input "**********" at bounding box center [250, 171] width 201 height 17
type input "*********"
click at [160, 192] on input "DD-MM-YYYY" at bounding box center [191, 193] width 82 height 17
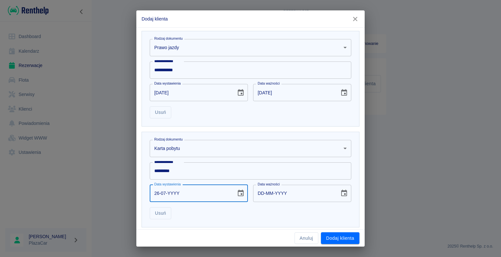
type input "26-07-0002"
type input "26-07-0012"
type input "26-07-0020"
type input "26-07-0030"
type input "26-07-0202"
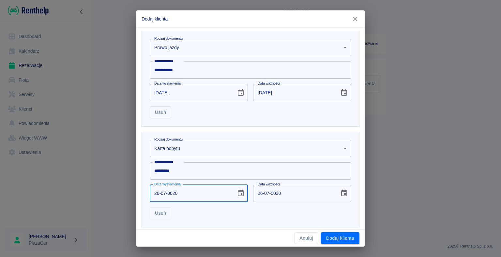
type input "26-07-0212"
type input "26-07-2024"
type input "26-07-2034"
type input "26-07-2024"
click at [259, 192] on input "26-07-2034" at bounding box center [294, 193] width 82 height 17
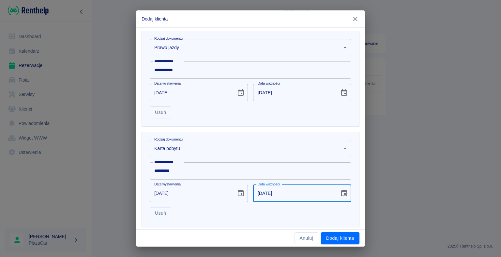
type input "16-07-2027"
click at [126, 140] on div "**********" at bounding box center [250, 128] width 501 height 257
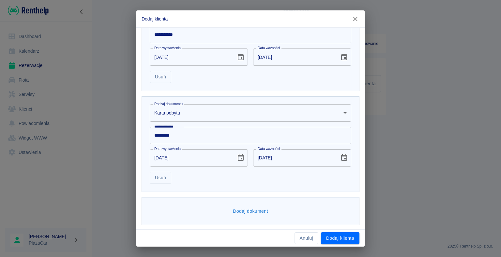
scroll to position [231, 0]
click at [344, 238] on button "Dodaj klienta" at bounding box center [340, 239] width 38 height 12
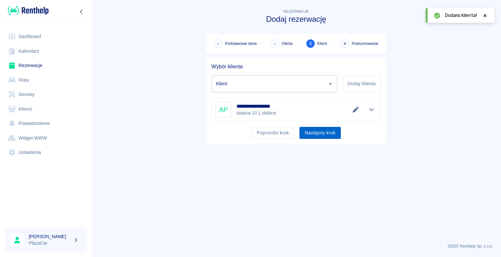
type input "[PERSON_NAME] ([PHONE_NUMBER])"
click at [320, 134] on button "Następny krok" at bounding box center [319, 133] width 41 height 12
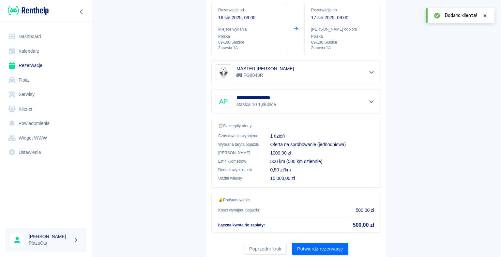
scroll to position [93, 0]
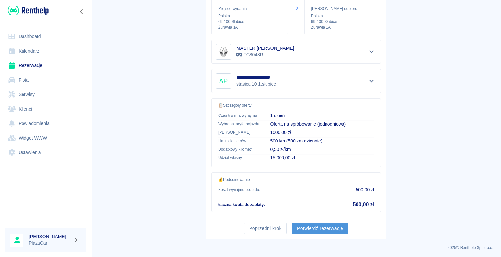
click at [318, 229] on button "Potwierdź rezerwację" at bounding box center [320, 229] width 56 height 12
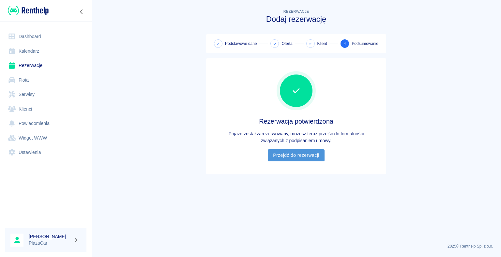
click at [297, 154] on link "Przejdź do rezerwacji" at bounding box center [296, 156] width 56 height 12
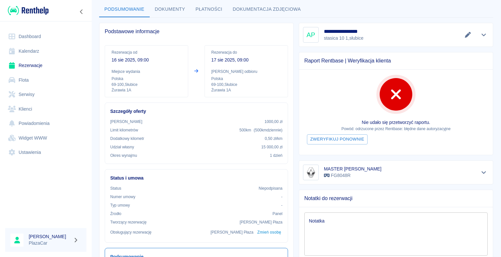
scroll to position [65, 0]
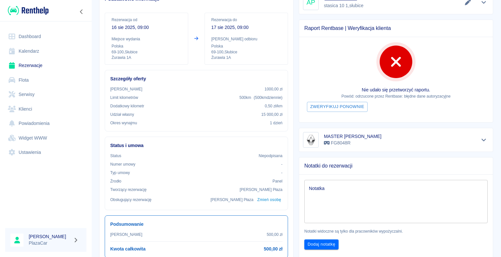
click at [314, 188] on textarea "Notatka" at bounding box center [396, 201] width 174 height 33
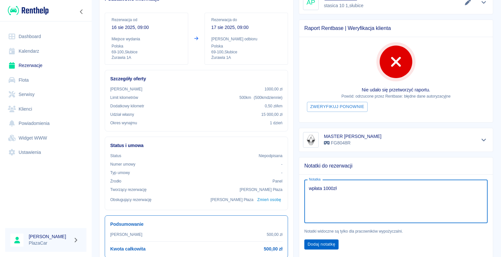
type textarea "wpłata 1000zł"
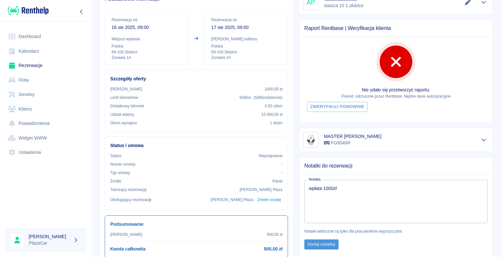
click at [314, 242] on button "Dodaj notatkę" at bounding box center [321, 245] width 34 height 10
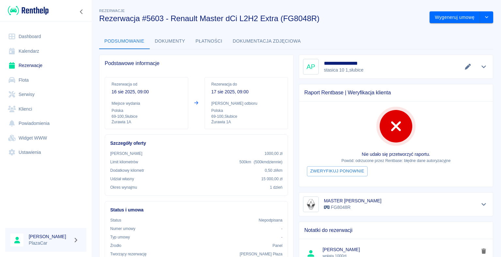
scroll to position [0, 0]
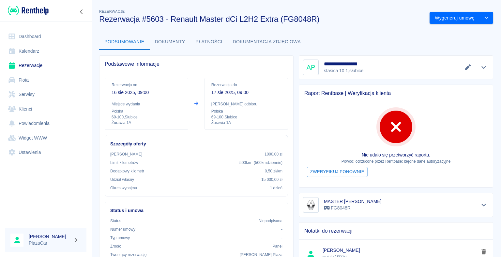
click at [69, 127] on link "Powiadomienia" at bounding box center [45, 123] width 81 height 15
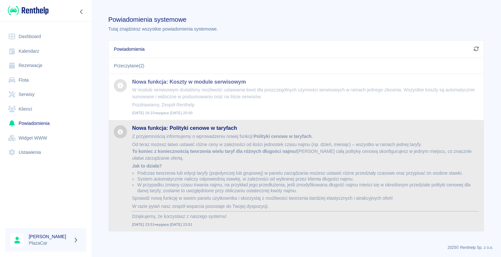
drag, startPoint x: 2, startPoint y: 152, endPoint x: 221, endPoint y: 223, distance: 229.9
click at [221, 223] on div "Z przyjemnością informujemy o wprowadzeniu nowej funkcji: Polityki cenowe w tar…" at bounding box center [305, 180] width 346 height 94
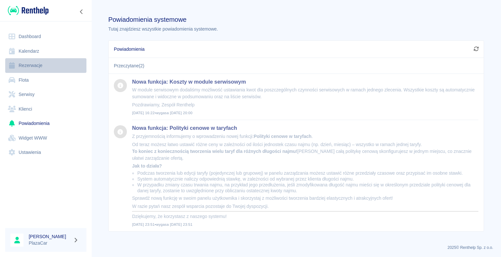
click at [36, 66] on link "Rezerwacje" at bounding box center [45, 65] width 81 height 15
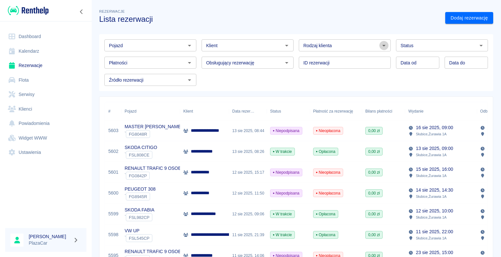
click at [382, 46] on icon "Otwórz" at bounding box center [383, 46] width 3 height 2
click at [366, 56] on li "Osoba prywatna" at bounding box center [341, 59] width 91 height 11
type input "Osoba prywatna"
click at [452, 19] on link "Dodaj rezerwację" at bounding box center [469, 18] width 48 height 12
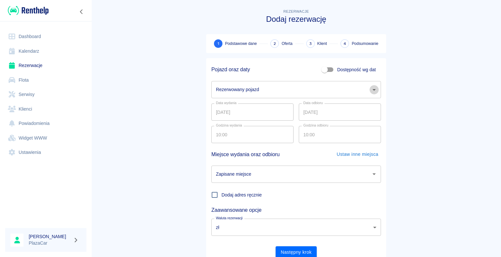
click at [370, 88] on icon "Otwórz" at bounding box center [374, 90] width 8 height 8
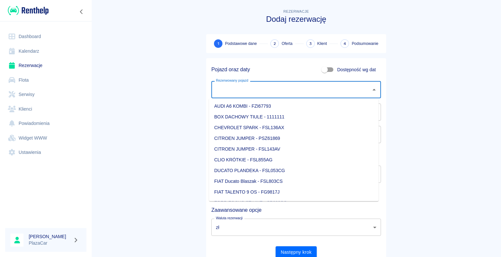
click at [269, 182] on li "FIAT Ducato Blaszak - FSL803CS" at bounding box center [293, 181] width 169 height 11
type input "FIAT Ducato Blaszak - FSL803CS"
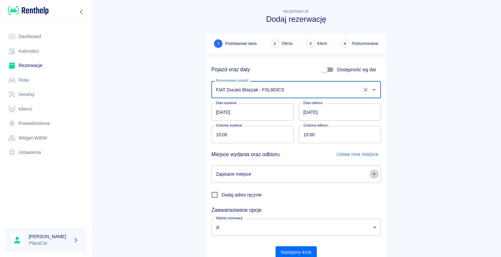
click at [371, 173] on icon "Otwórz" at bounding box center [374, 174] width 8 height 8
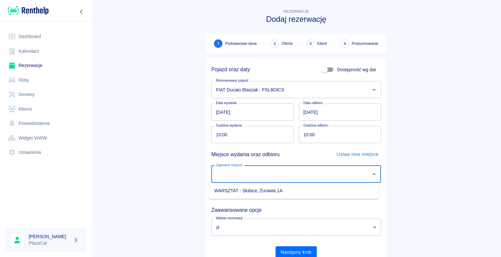
click at [338, 191] on li "WARSZTAT - Słubice, Żurawia 1A" at bounding box center [293, 191] width 169 height 11
type input "WARSZTAT - Słubice, Żurawia 1A"
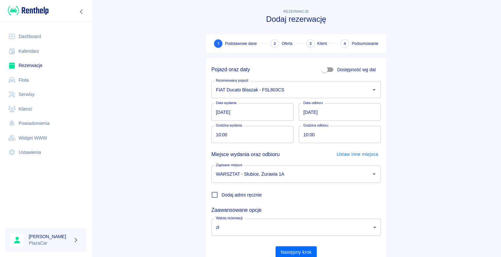
click at [432, 154] on main "Rezerwacje Dodaj rezerwację 1 Podstawowe dane 2 Oferta 3 Klient 4 Podsumowanie …" at bounding box center [295, 136] width 409 height 256
click at [299, 252] on button "Następny krok" at bounding box center [295, 253] width 41 height 12
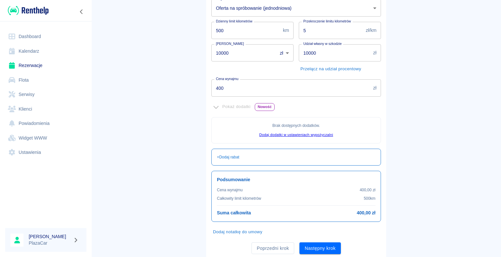
scroll to position [118, 0]
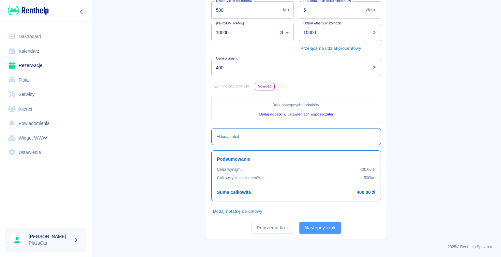
click at [319, 226] on button "Następny krok" at bounding box center [319, 228] width 41 height 12
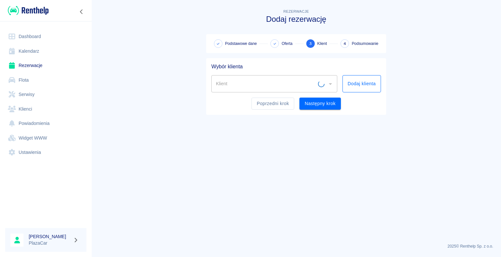
click at [352, 83] on button "Dodaj klienta" at bounding box center [361, 83] width 38 height 17
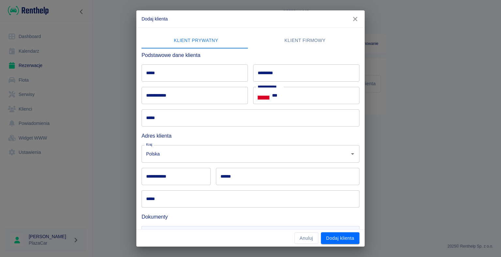
click at [171, 70] on input "*****" at bounding box center [194, 73] width 106 height 17
type input "*******"
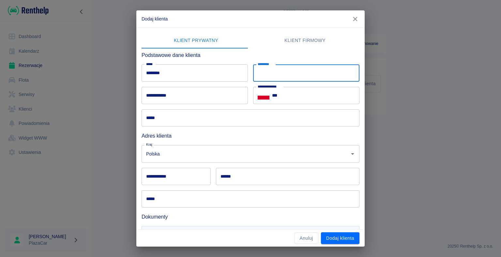
click at [274, 76] on input "*********" at bounding box center [306, 73] width 106 height 17
type input "***"
click at [278, 96] on input "***" at bounding box center [315, 95] width 87 height 17
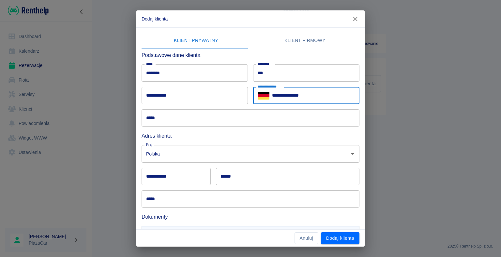
type input "**********"
click at [162, 93] on input "**********" at bounding box center [194, 95] width 106 height 17
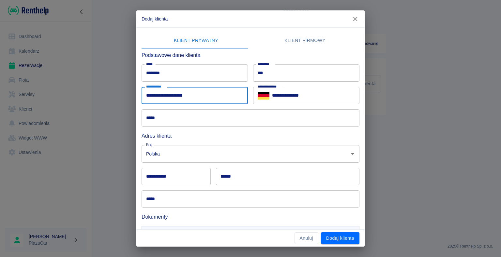
type input "**********"
click at [157, 119] on input "*****" at bounding box center [250, 118] width 218 height 17
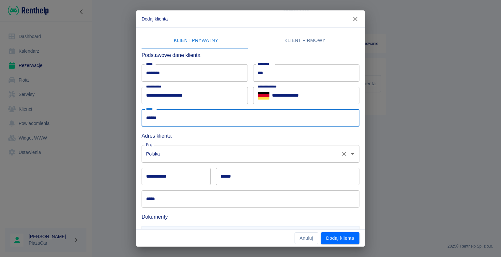
type input "******"
click at [169, 152] on input "Polska" at bounding box center [241, 153] width 194 height 11
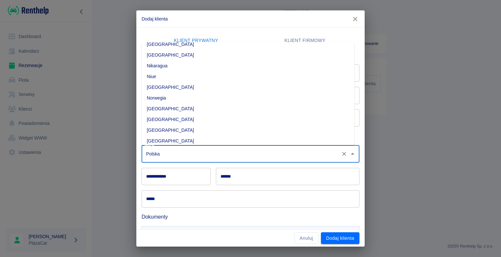
scroll to position [1587, 0]
click at [183, 65] on li "Niemcy" at bounding box center [247, 66] width 213 height 11
type input "Niemcy"
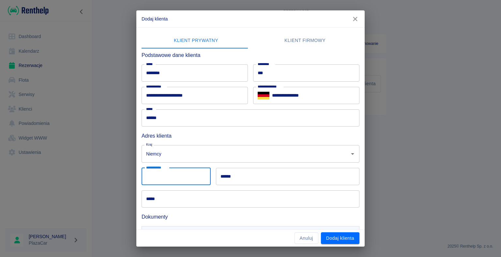
click at [168, 175] on input "**********" at bounding box center [175, 176] width 69 height 17
type input "******"
click at [237, 174] on input "******" at bounding box center [287, 176] width 143 height 17
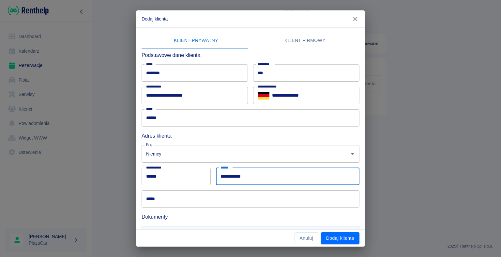
type input "**********"
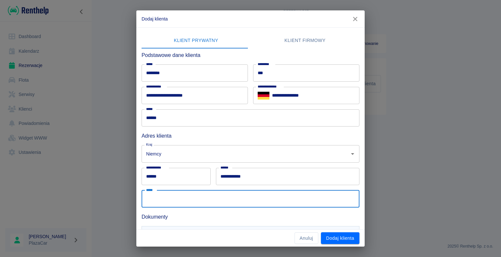
click at [168, 198] on input "*****" at bounding box center [250, 199] width 218 height 17
type input "**********"
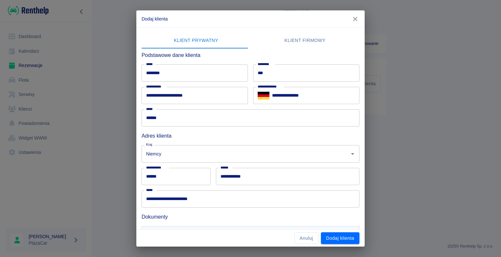
click at [125, 198] on div "**********" at bounding box center [250, 128] width 501 height 257
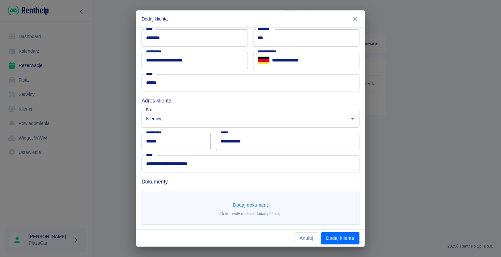
scroll to position [36, 0]
click at [247, 204] on button "Dodaj dokument" at bounding box center [250, 205] width 40 height 12
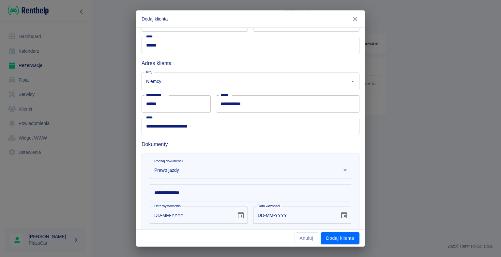
scroll to position [130, 0]
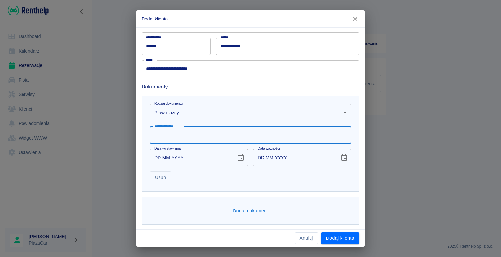
click at [161, 133] on input "**********" at bounding box center [250, 135] width 201 height 17
type input "**********"
click at [162, 156] on input "DD-MM-YYYY" at bounding box center [191, 157] width 82 height 17
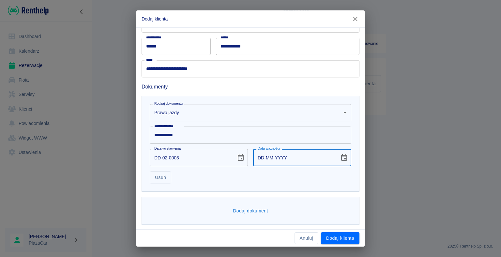
click at [260, 157] on input "DD-MM-YYYY" at bounding box center [294, 157] width 82 height 17
click at [159, 158] on input "DD-02-0003" at bounding box center [191, 157] width 82 height 17
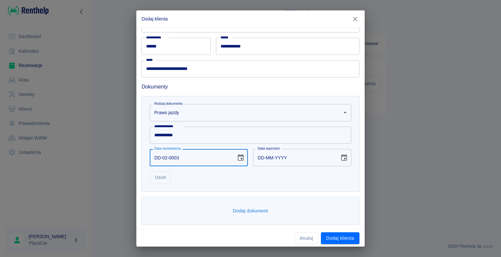
type input "02-02-0003"
type input "02-02-0013"
type input "20-02-0003"
type input "20-02-0013"
type input "20-04-0003"
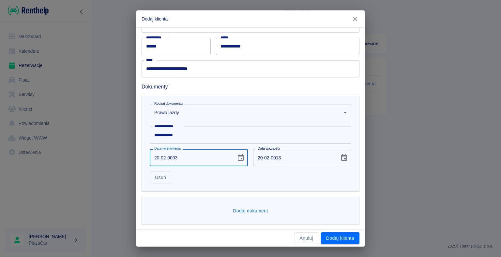
type input "20-04-0013"
type input "20-04-0002"
type input "20-04-0012"
type input "20-04-0020"
type input "20-04-0030"
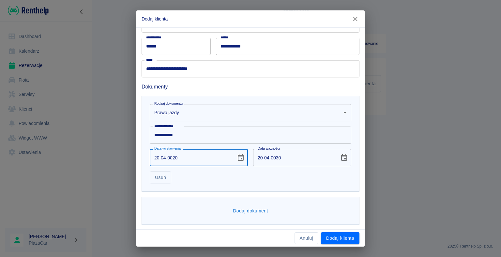
type input "20-04-0202"
type input "20-04-0212"
type input "20-04-2023"
type input "20-04-2033"
type input "20-04-2023"
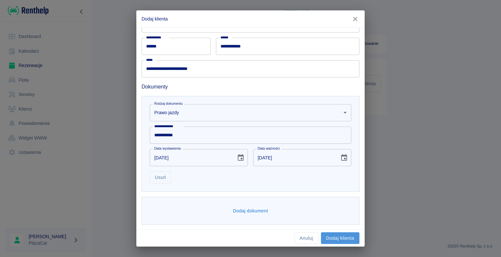
click at [337, 238] on button "Dodaj klienta" at bounding box center [340, 239] width 38 height 12
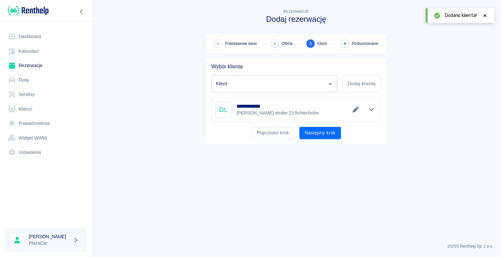
click at [319, 133] on button "Następny krok" at bounding box center [319, 133] width 41 height 12
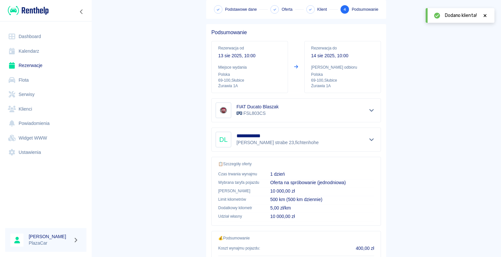
scroll to position [93, 0]
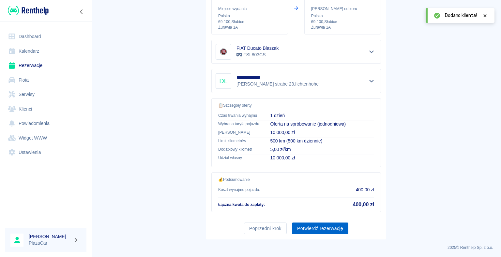
click at [316, 228] on button "Potwierdź rezerwację" at bounding box center [320, 229] width 56 height 12
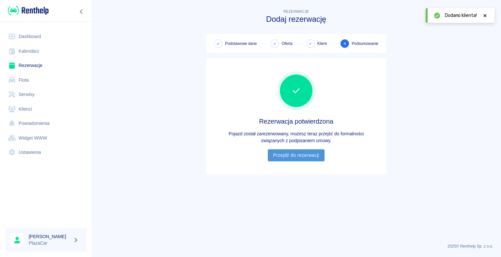
click at [298, 154] on link "Przejdź do rezerwacji" at bounding box center [296, 156] width 56 height 12
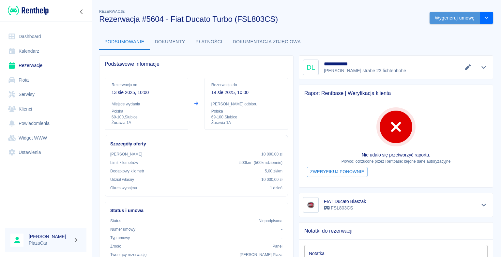
click at [447, 16] on button "Wygeneruj umowę" at bounding box center [454, 18] width 51 height 12
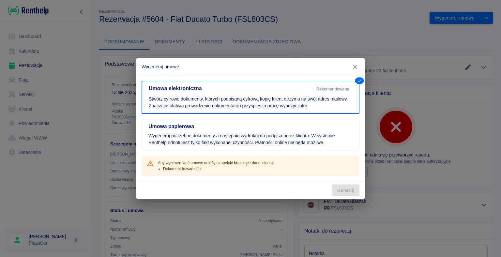
click at [355, 67] on icon "button" at bounding box center [355, 67] width 4 height 4
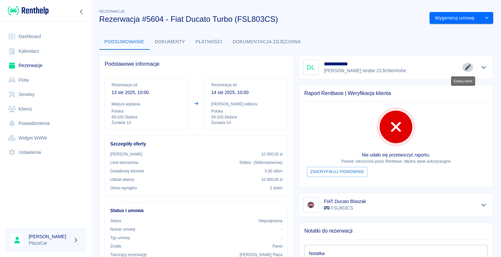
click at [464, 69] on icon "Edytuj dane" at bounding box center [467, 68] width 6 height 6
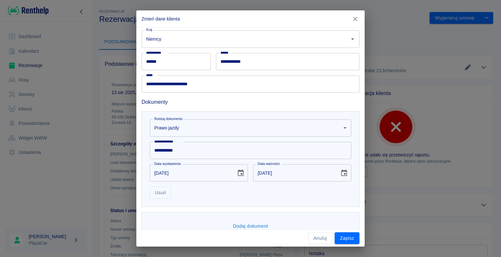
scroll to position [130, 0]
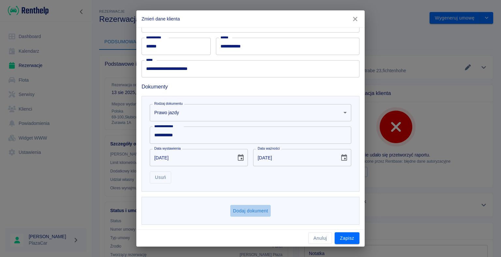
click at [242, 210] on button "Dodaj dokument" at bounding box center [250, 211] width 40 height 12
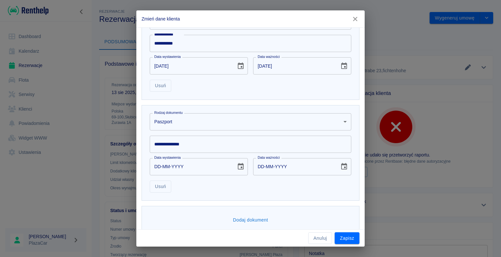
scroll to position [231, 0]
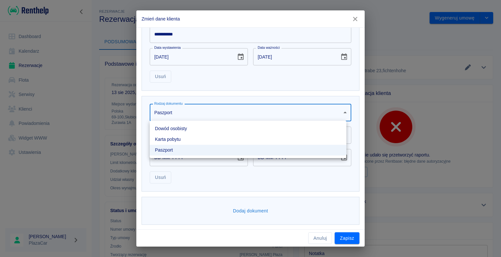
click at [337, 113] on body "Używamy plików Cookies, by zapewnić Ci najlepsze możliwe doświadczenie. Aby dow…" at bounding box center [250, 128] width 501 height 257
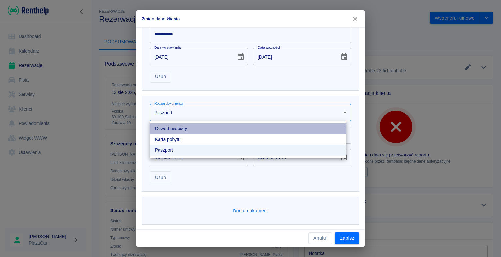
click at [272, 129] on li "Dowód osobisty" at bounding box center [248, 129] width 197 height 11
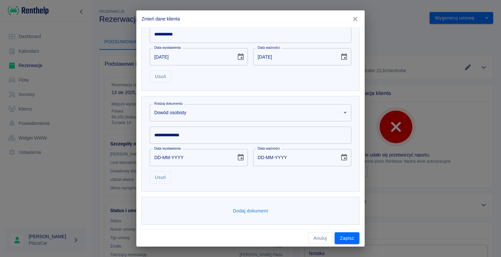
click at [162, 135] on input "**********" at bounding box center [250, 135] width 201 height 17
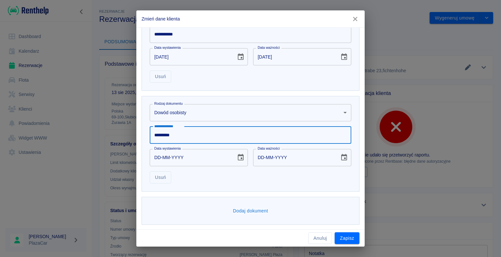
type input "*********"
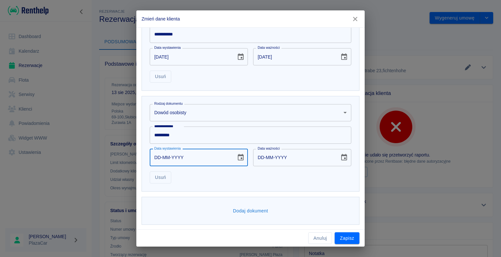
click at [160, 155] on input "DD-MM-YYYY" at bounding box center [191, 157] width 82 height 17
type input "18-02-0002"
type input "18-02-0012"
type input "18-02-0020"
type input "18-02-0030"
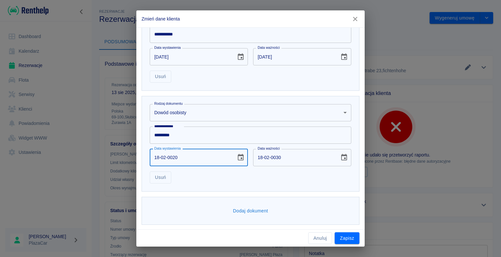
type input "18-02-0202"
type input "18-02-0212"
type input "18-02-2026"
type input "18-02-2036"
click at [347, 237] on button "Zapisz" at bounding box center [346, 239] width 25 height 12
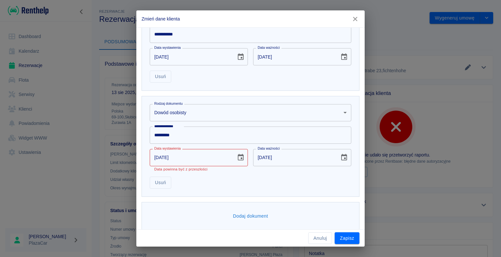
click at [159, 157] on input "18-02-2026" at bounding box center [191, 157] width 82 height 17
type input "01-02-2026"
type input "01-02-2036"
type input "18-02-2026"
type input "18-02-2036"
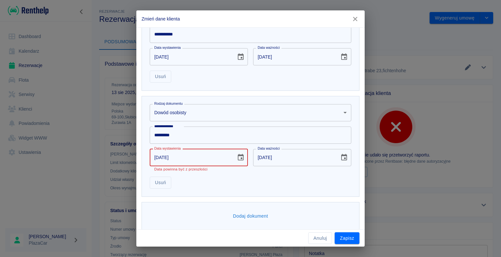
type input "18-02-0002"
type input "18-02-0012"
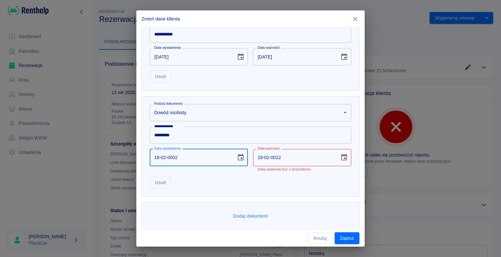
type input "18-02-0020"
type input "18-02-0030"
type input "18-02-0202"
type input "18-02-0212"
type input "18-02-2025"
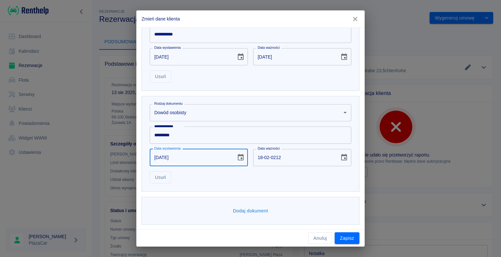
type input "18-02-2035"
type input "18-02-2025"
click at [348, 238] on button "Zapisz" at bounding box center [346, 239] width 25 height 12
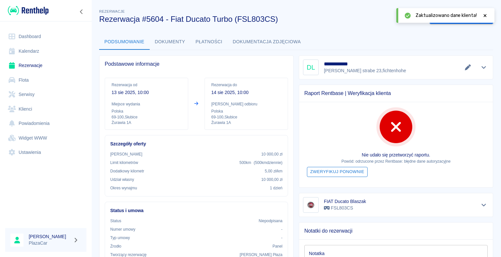
scroll to position [33, 0]
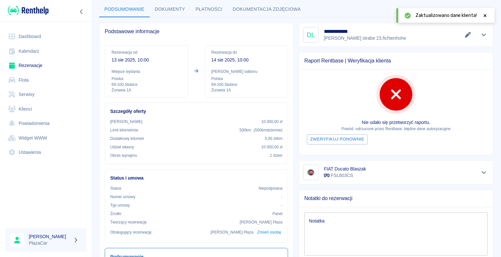
click at [484, 15] on icon at bounding box center [484, 15] width 3 height 3
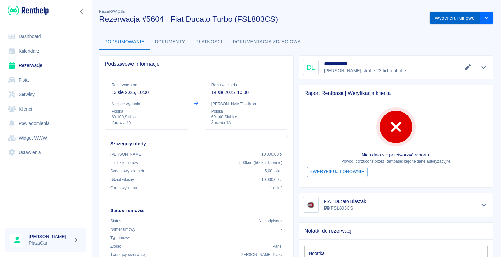
click at [446, 16] on button "Wygeneruj umowę" at bounding box center [454, 18] width 51 height 12
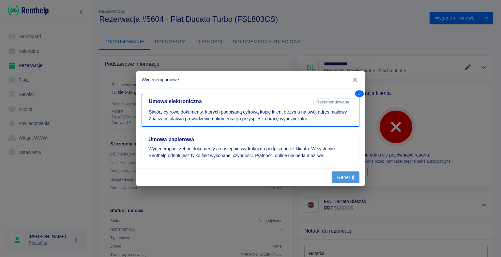
click at [343, 173] on button "Generuj" at bounding box center [345, 178] width 28 height 12
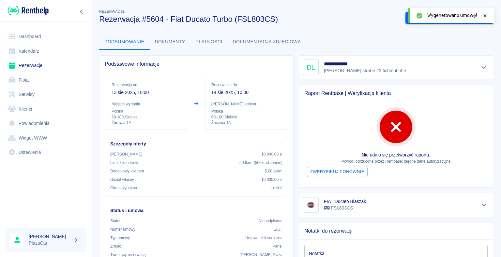
click at [485, 15] on icon at bounding box center [484, 15] width 3 height 3
click at [433, 18] on button "Podpisz umowę elektroniczną" at bounding box center [442, 18] width 75 height 12
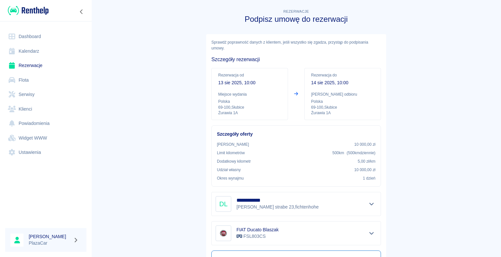
scroll to position [76, 0]
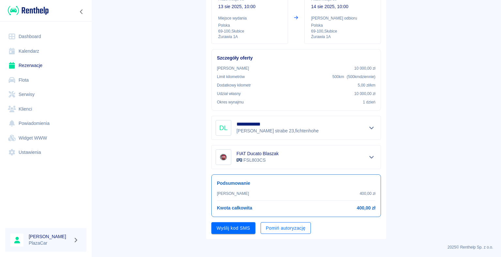
click at [276, 227] on button "Pomiń autoryzację" at bounding box center [285, 229] width 50 height 12
click at [240, 227] on button "Wyślij kod SMS" at bounding box center [233, 229] width 44 height 12
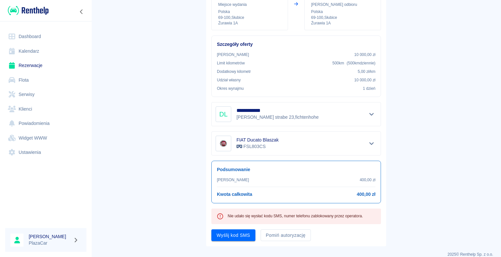
scroll to position [97, 0]
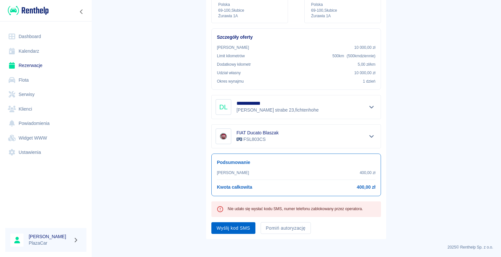
click at [231, 224] on button "Wyślij kod SMS" at bounding box center [233, 229] width 44 height 12
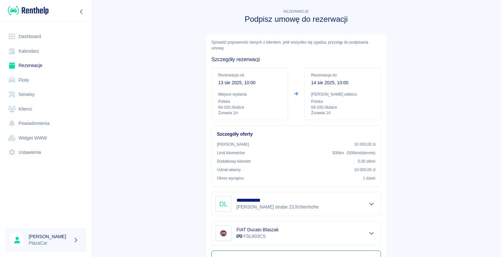
click at [38, 63] on link "Rezerwacje" at bounding box center [45, 65] width 81 height 15
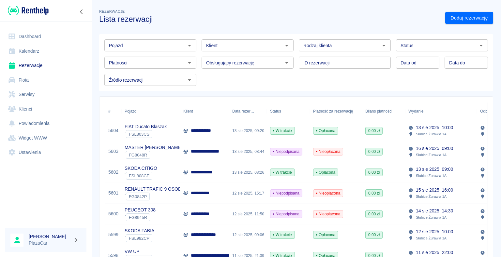
click at [252, 131] on div "13 sie 2025, 09:20" at bounding box center [248, 131] width 38 height 21
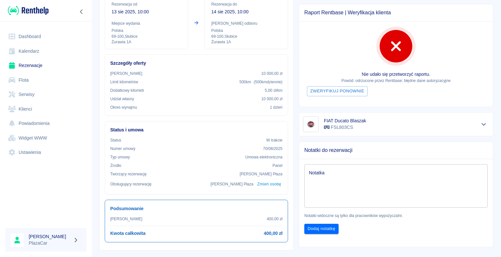
scroll to position [98, 0]
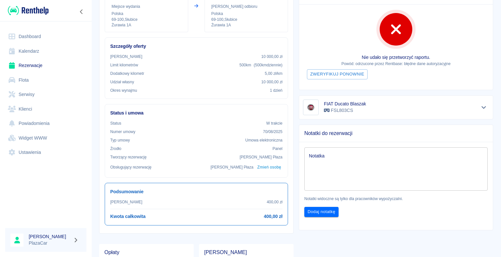
click at [315, 158] on textarea "Notatka" at bounding box center [396, 169] width 174 height 33
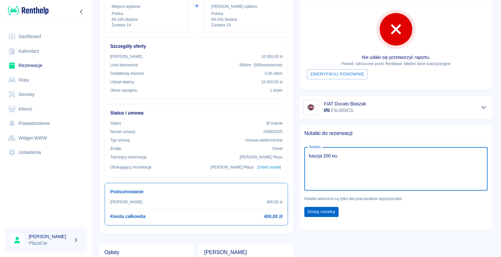
type textarea "kaucja 200 eu."
click at [315, 208] on button "Dodaj notatkę" at bounding box center [321, 212] width 34 height 10
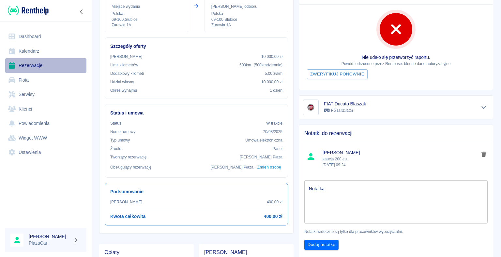
click at [30, 65] on link "Rezerwacje" at bounding box center [45, 65] width 81 height 15
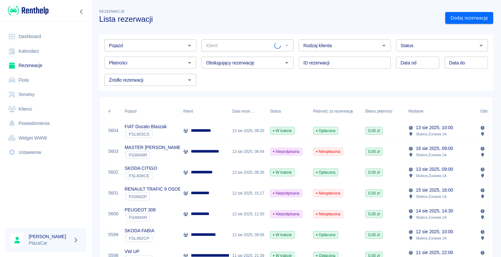
click at [381, 46] on icon "Otwórz" at bounding box center [384, 46] width 8 height 8
drag, startPoint x: 359, startPoint y: 60, endPoint x: 407, endPoint y: 37, distance: 52.2
click at [359, 59] on li "Osoba prywatna" at bounding box center [341, 59] width 91 height 11
type input "Osoba prywatna"
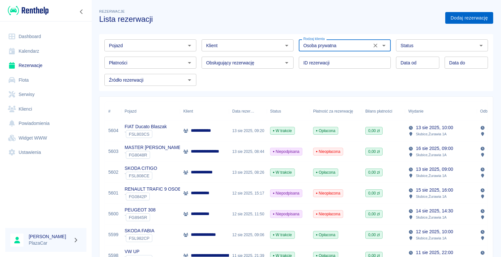
click at [454, 18] on link "Dodaj rezerwację" at bounding box center [469, 18] width 48 height 12
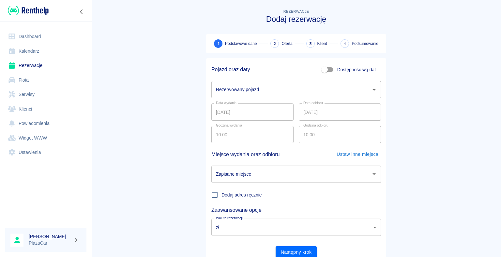
click at [370, 89] on icon "Otwórz" at bounding box center [374, 90] width 8 height 8
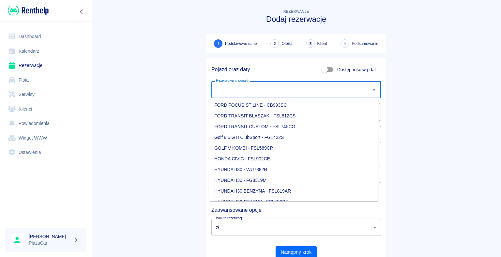
scroll to position [130, 0]
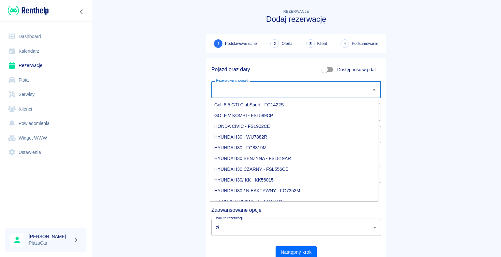
click at [271, 180] on li "HYUNDAI I30/ KK - KK56015" at bounding box center [293, 180] width 169 height 11
type input "HYUNDAI I30/ KK - KK56015"
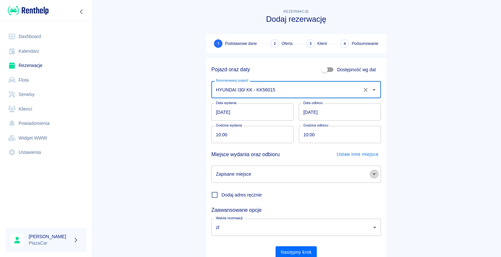
click at [371, 177] on icon "Otwórz" at bounding box center [374, 174] width 8 height 8
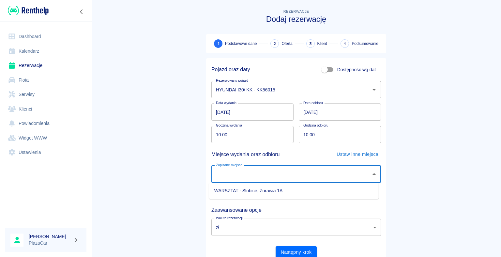
click at [339, 191] on li "WARSZTAT - Słubice, Żurawia 1A" at bounding box center [293, 191] width 169 height 11
type input "WARSZTAT - Słubice, Żurawia 1A"
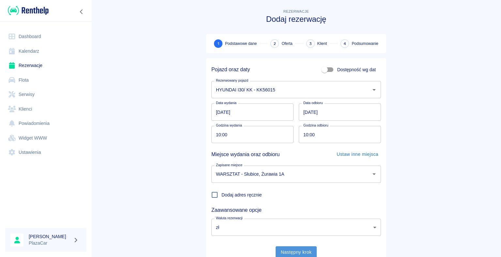
click at [298, 253] on button "Następny krok" at bounding box center [295, 253] width 41 height 12
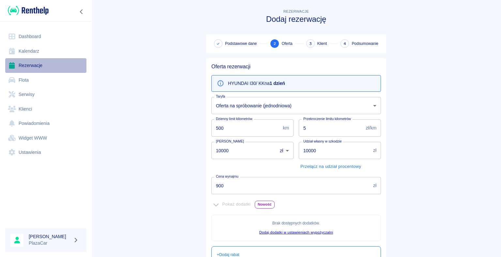
click at [28, 65] on link "Rezerwacje" at bounding box center [45, 65] width 81 height 15
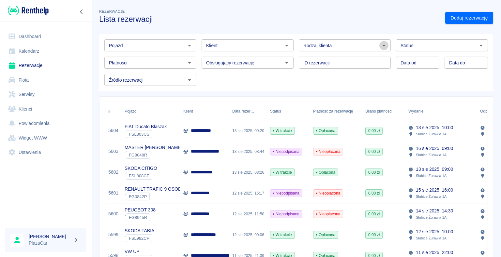
click at [382, 45] on icon "Otwórz" at bounding box center [383, 46] width 3 height 2
click at [357, 59] on li "Osoba prywatna" at bounding box center [341, 59] width 91 height 11
type input "Osoba prywatna"
click at [452, 16] on link "Dodaj rezerwację" at bounding box center [469, 18] width 48 height 12
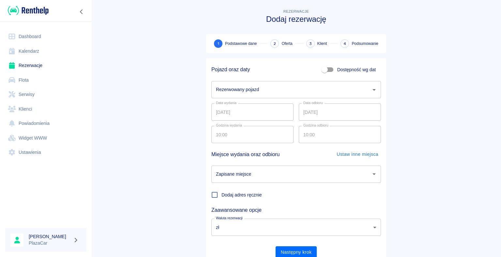
click at [371, 90] on icon "Otwórz" at bounding box center [374, 90] width 8 height 8
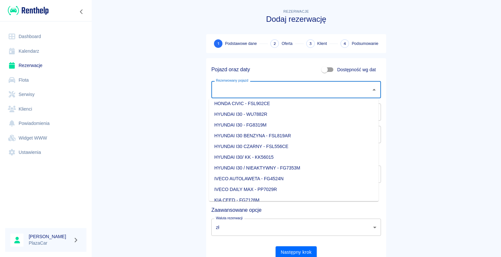
scroll to position [163, 0]
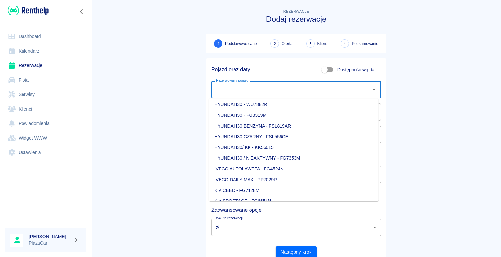
click at [266, 148] on li "HYUNDAI I30/ KK - KK56015" at bounding box center [293, 147] width 169 height 11
type input "HYUNDAI I30/ KK - KK56015"
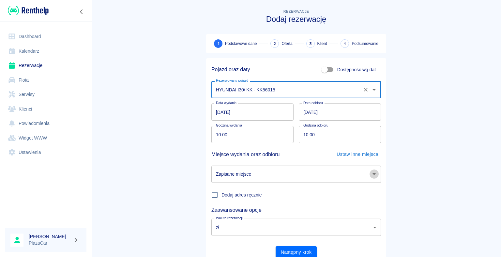
click at [372, 175] on icon "Otwórz" at bounding box center [373, 175] width 3 height 2
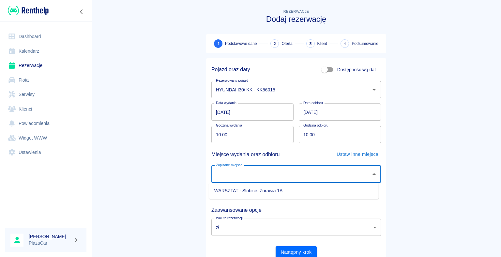
click at [330, 191] on li "WARSZTAT - Słubice, Żurawia 1A" at bounding box center [293, 191] width 169 height 11
type input "WARSZTAT - Słubice, Żurawia 1A"
click at [291, 251] on button "Następny krok" at bounding box center [295, 253] width 41 height 12
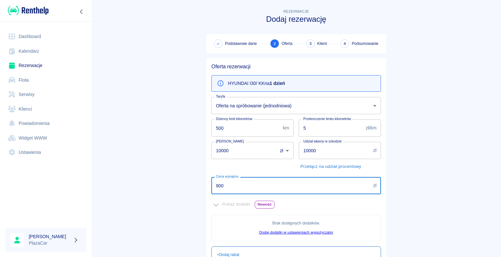
click at [222, 186] on input "900" at bounding box center [290, 185] width 159 height 17
type input "9"
type input "350"
click at [172, 181] on main "Rezerwacje Dodaj rezerwację Podstawowe dane 2 Oferta 3 Klient 4 Podsumowanie Of…" at bounding box center [295, 183] width 409 height 350
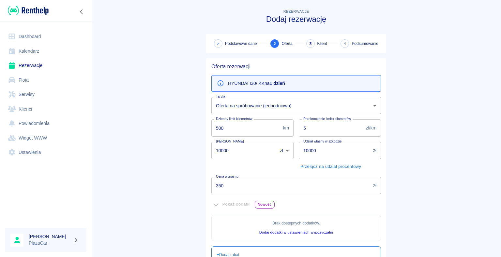
click at [227, 150] on input "10000" at bounding box center [241, 150] width 61 height 17
type input "1"
type input "500"
click at [178, 162] on main "Rezerwacje Dodaj rezerwację Podstawowe dane 2 Oferta 3 Klient 4 Podsumowanie Of…" at bounding box center [295, 183] width 409 height 350
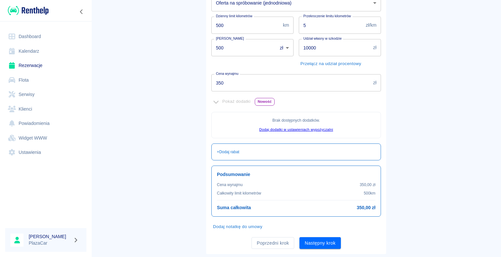
scroll to position [118, 0]
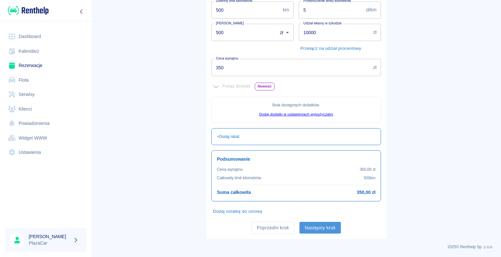
click at [317, 226] on button "Następny krok" at bounding box center [319, 228] width 41 height 12
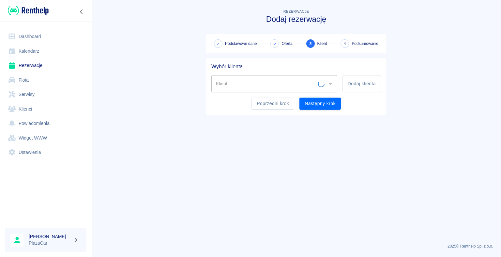
scroll to position [0, 0]
click at [355, 83] on button "Dodaj klienta" at bounding box center [361, 83] width 38 height 17
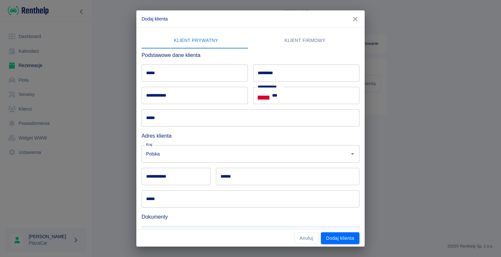
click at [158, 72] on input "*****" at bounding box center [194, 73] width 106 height 17
type input "*******"
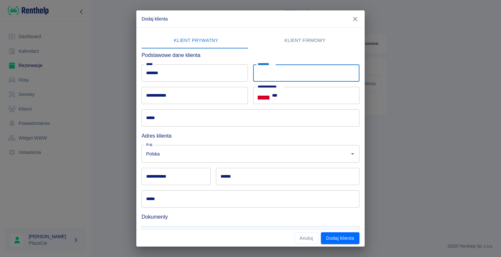
click at [265, 72] on input "*********" at bounding box center [306, 73] width 106 height 17
type input "********"
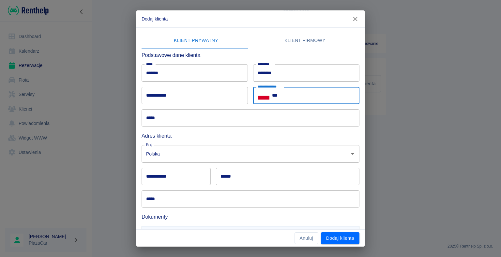
click at [272, 95] on input "***" at bounding box center [315, 95] width 87 height 17
type input "**********"
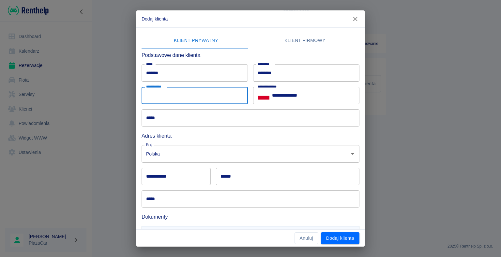
click at [165, 96] on input "**********" at bounding box center [194, 95] width 106 height 17
type input "**********"
click at [119, 131] on div "**********" at bounding box center [250, 128] width 501 height 257
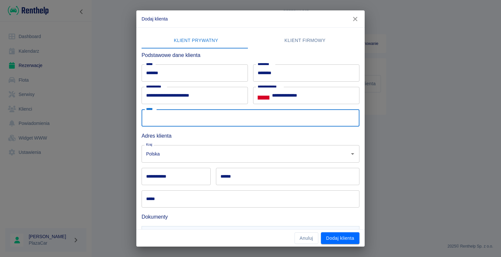
click at [158, 120] on input "*****" at bounding box center [250, 118] width 218 height 17
type input "**********"
click at [130, 117] on div "**********" at bounding box center [250, 128] width 501 height 257
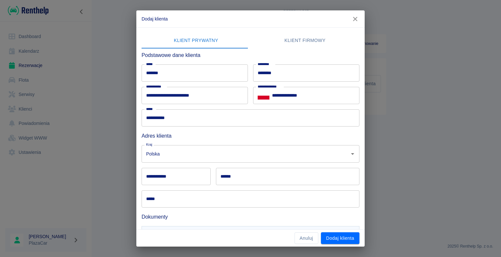
click at [161, 176] on input "**********" at bounding box center [175, 176] width 69 height 17
type input "******"
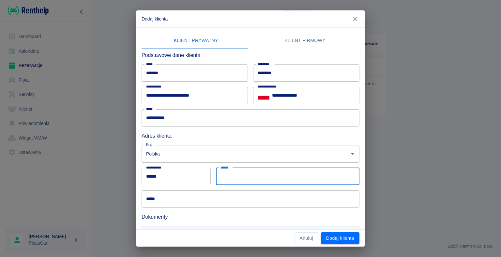
click at [232, 177] on input "******" at bounding box center [287, 176] width 143 height 17
type input "*******"
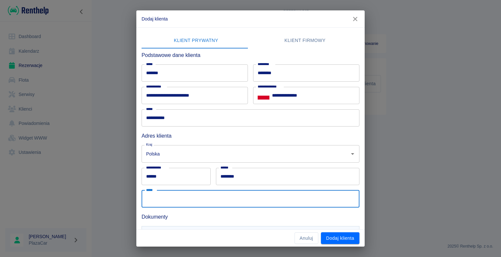
click at [158, 201] on input "*****" at bounding box center [250, 199] width 218 height 17
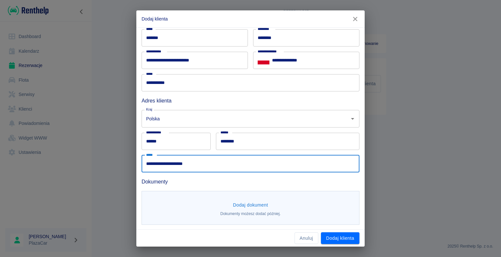
scroll to position [36, 0]
type input "**********"
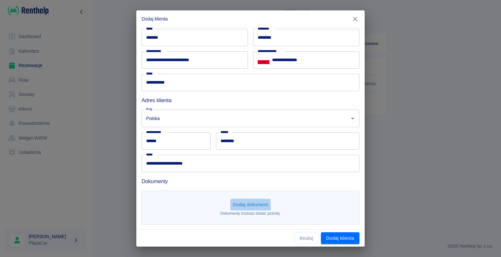
click at [246, 206] on button "Dodaj dokument" at bounding box center [250, 205] width 40 height 12
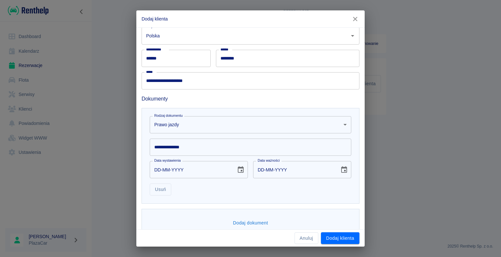
scroll to position [130, 0]
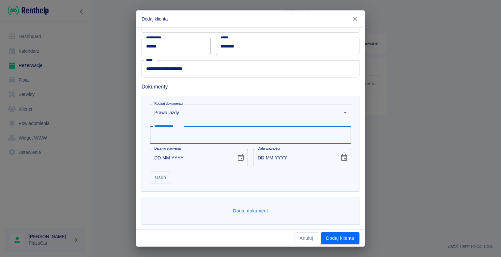
click at [162, 136] on input "**********" at bounding box center [250, 135] width 201 height 17
type input "**********"
click at [160, 158] on input "DD-MM-YYYY" at bounding box center [191, 157] width 82 height 17
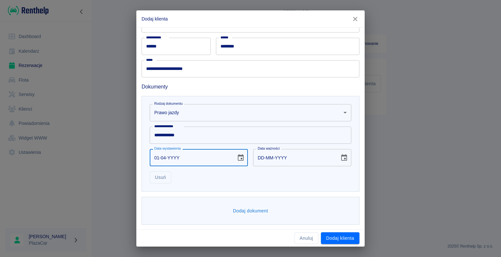
type input "01-04-0002"
type input "01-04-0012"
type input "01-04-0020"
type input "01-04-0030"
type input "01-04-0202"
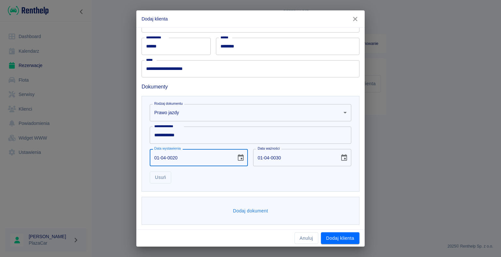
type input "01-04-0212"
type input "01-04-2024"
type input "01-04-2034"
type input "01-04-2024"
click at [248, 209] on button "Dodaj dokument" at bounding box center [250, 211] width 40 height 12
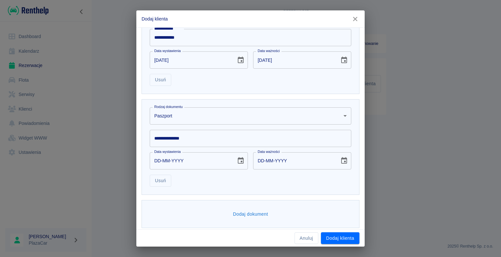
scroll to position [231, 0]
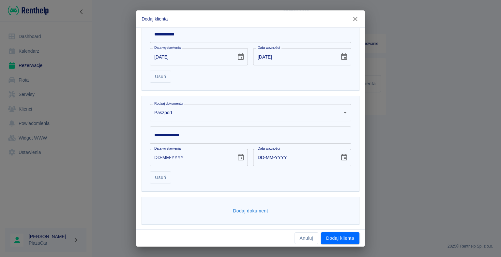
click at [340, 112] on body "**********" at bounding box center [250, 128] width 501 height 257
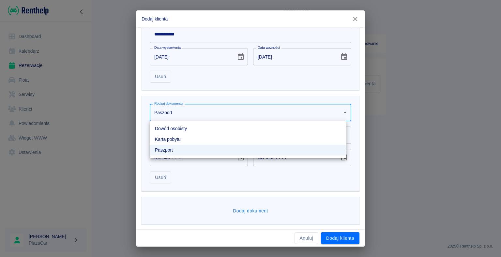
click at [305, 130] on li "Dowód osobisty" at bounding box center [248, 129] width 197 height 11
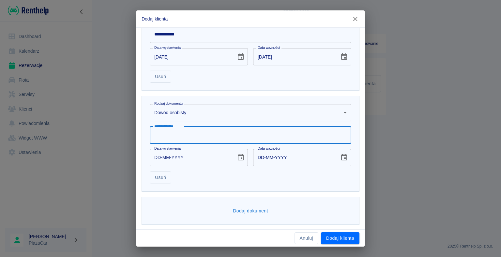
click at [162, 134] on input "**********" at bounding box center [250, 135] width 201 height 17
type input "**********"
click at [159, 156] on input "DD-MM-YYYY" at bounding box center [191, 157] width 82 height 17
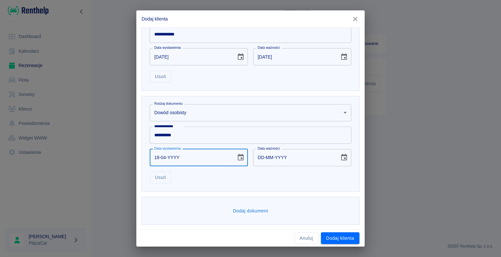
type input "18-04-0002"
type input "18-04-0012"
type input "18-04-0020"
type input "18-04-0030"
type input "18-04-0201"
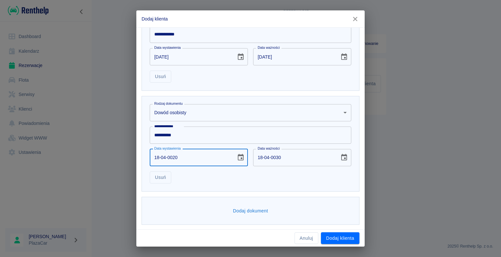
type input "18-04-0211"
type input "18-04-2019"
type input "18-04-2029"
type input "18-04-2019"
click at [336, 237] on button "Dodaj klienta" at bounding box center [340, 239] width 38 height 12
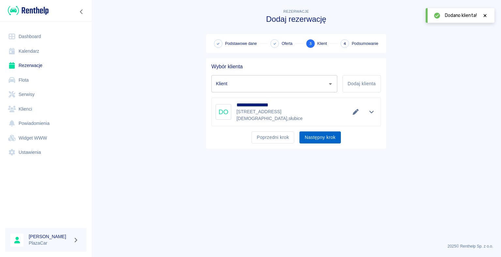
click at [315, 135] on button "Następny krok" at bounding box center [319, 138] width 41 height 12
type input "[PERSON_NAME] ([PHONE_NUMBER])"
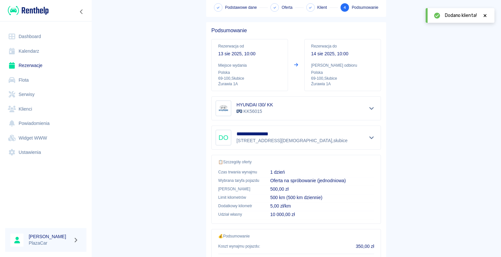
scroll to position [93, 0]
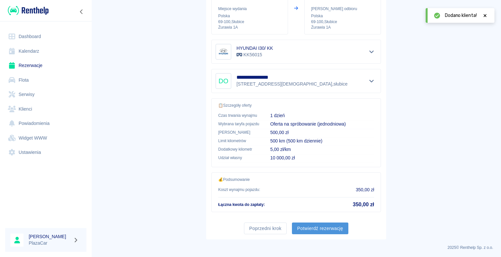
click at [319, 224] on button "Potwierdź rezerwację" at bounding box center [320, 229] width 56 height 12
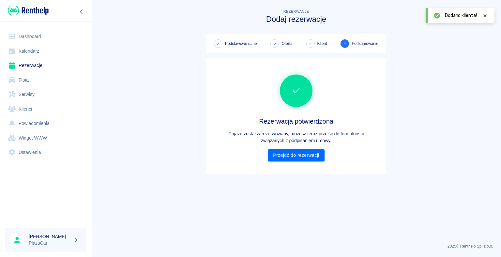
scroll to position [0, 0]
click at [288, 154] on link "Przejdź do rezerwacji" at bounding box center [296, 156] width 56 height 12
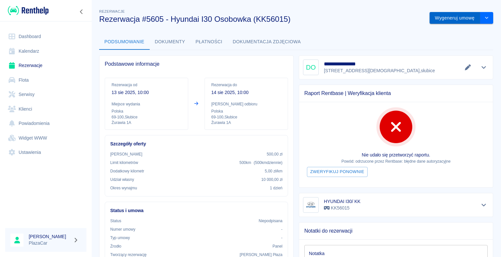
click at [451, 19] on button "Wygeneruj umowę" at bounding box center [454, 18] width 51 height 12
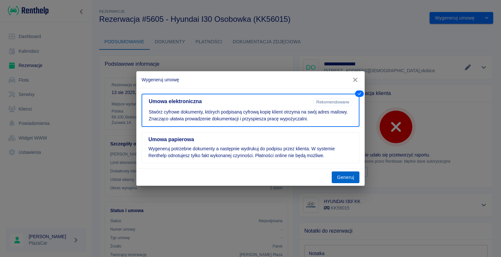
click at [346, 178] on button "Generuj" at bounding box center [345, 178] width 28 height 12
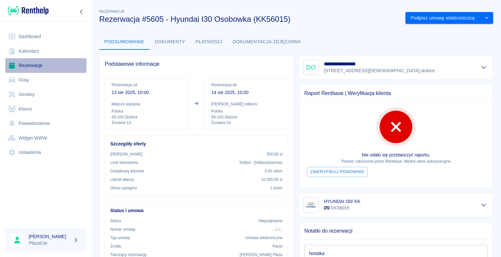
click at [30, 64] on link "Rezerwacje" at bounding box center [45, 65] width 81 height 15
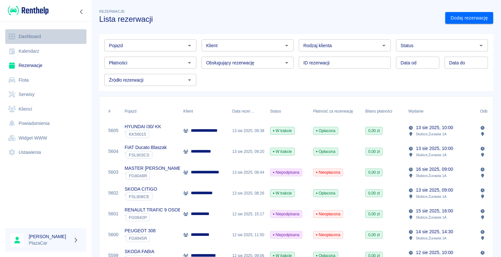
click at [34, 36] on link "Dashboard" at bounding box center [45, 36] width 81 height 15
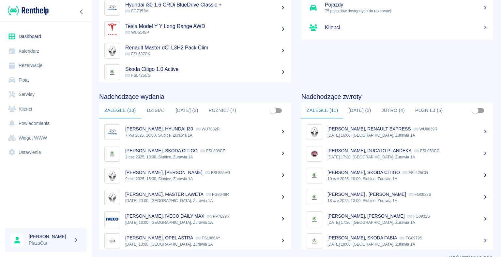
scroll to position [82, 0]
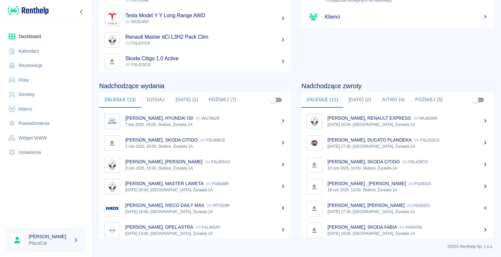
click at [355, 101] on button "Dzisiaj (2)" at bounding box center [359, 100] width 33 height 16
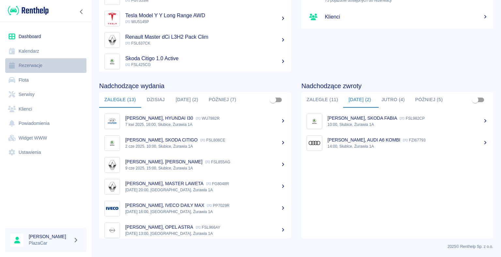
click at [30, 65] on link "Rezerwacje" at bounding box center [45, 65] width 81 height 15
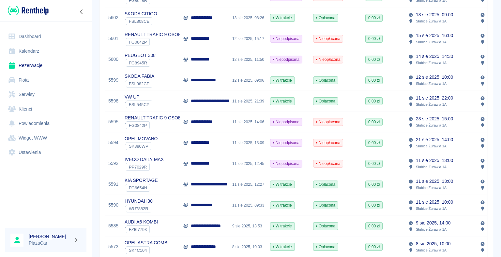
scroll to position [196, 0]
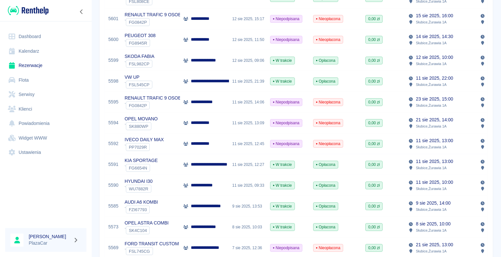
click at [226, 166] on p "**********" at bounding box center [214, 164] width 46 height 7
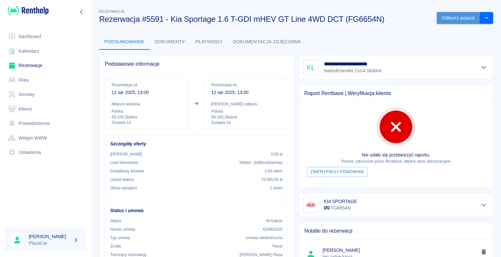
click at [449, 17] on button "Odbierz pojazd" at bounding box center [457, 18] width 43 height 12
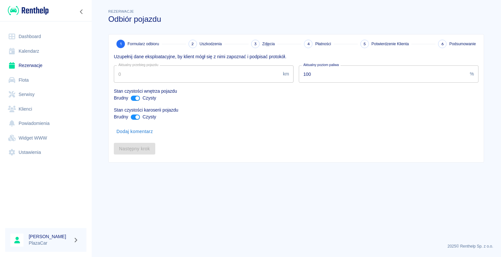
type input "137876"
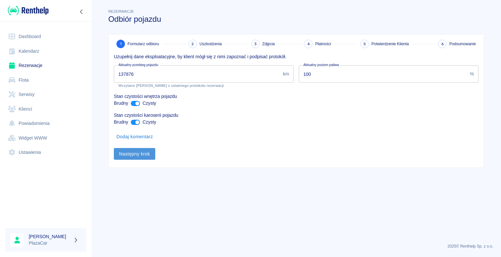
click at [137, 151] on button "Następny krok" at bounding box center [134, 154] width 41 height 12
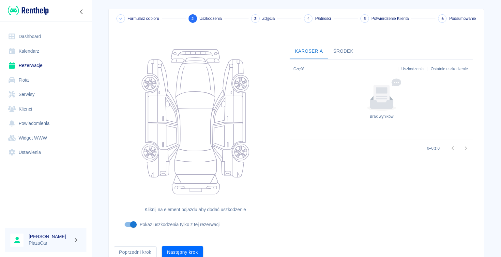
scroll to position [53, 0]
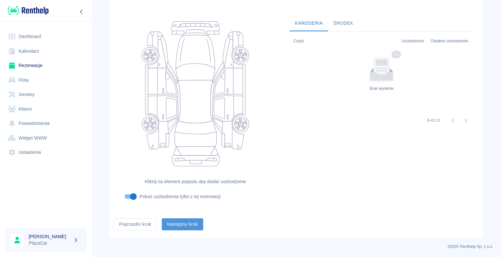
click at [182, 224] on button "Następny krok" at bounding box center [182, 225] width 41 height 12
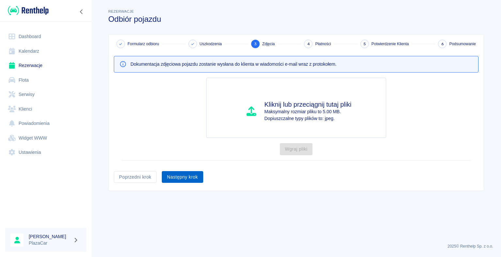
click at [177, 176] on button "Następny krok" at bounding box center [182, 177] width 41 height 12
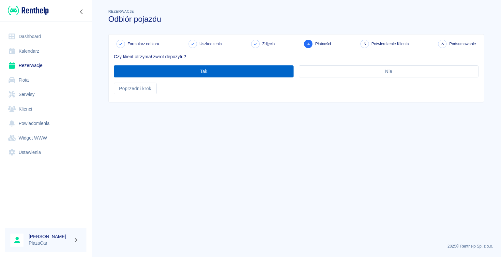
click at [201, 69] on button "Tak" at bounding box center [204, 72] width 180 height 12
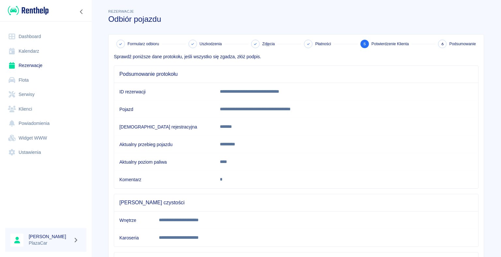
scroll to position [91, 0]
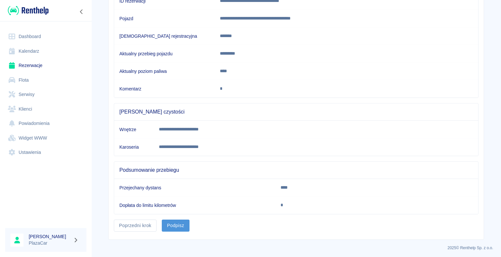
click at [175, 222] on button "Podpisz" at bounding box center [176, 226] width 28 height 12
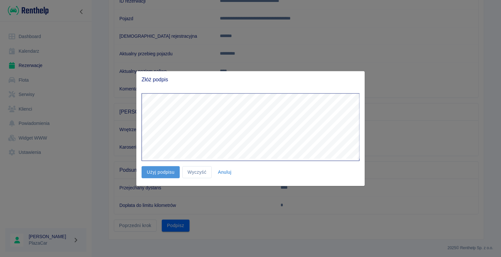
click at [158, 173] on button "Użyj podpisu" at bounding box center [160, 173] width 38 height 12
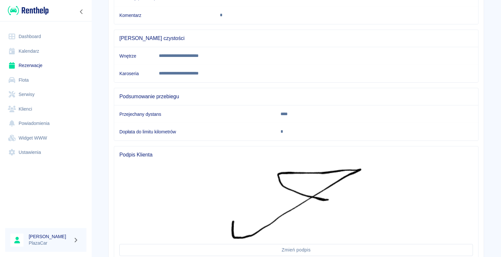
scroll to position [214, 0]
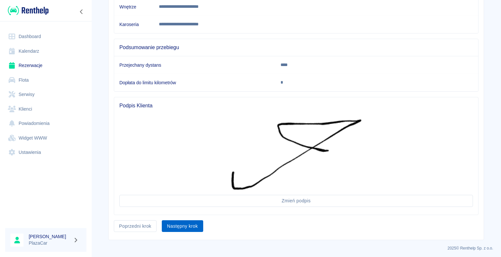
click at [181, 226] on button "Następny krok" at bounding box center [182, 227] width 41 height 12
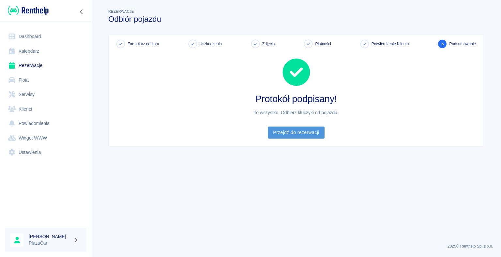
click at [295, 131] on link "Przejdź do rezerwacji" at bounding box center [296, 133] width 56 height 12
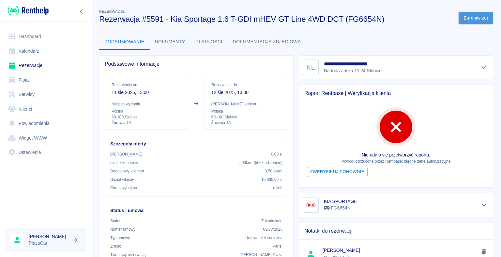
click at [465, 17] on button "Zarchiwizuj" at bounding box center [475, 18] width 35 height 12
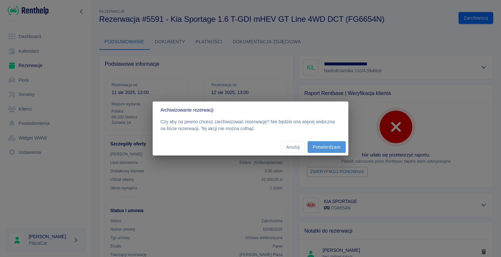
click at [327, 148] on button "Potwierdzam" at bounding box center [326, 147] width 38 height 12
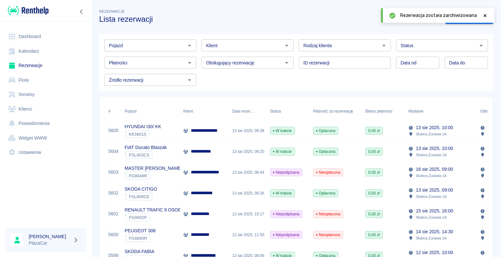
click at [382, 45] on icon "Otwórz" at bounding box center [383, 46] width 3 height 2
click at [355, 57] on li "Osoba prywatna" at bounding box center [341, 59] width 91 height 11
type input "Osoba prywatna"
click at [485, 14] on icon at bounding box center [485, 15] width 6 height 5
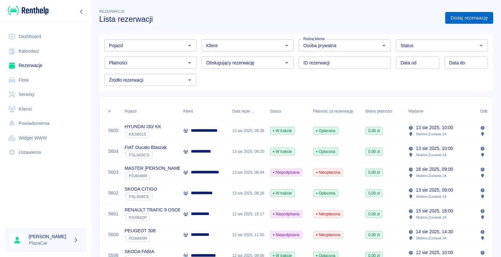
click at [456, 18] on link "Dodaj rezerwację" at bounding box center [469, 18] width 48 height 12
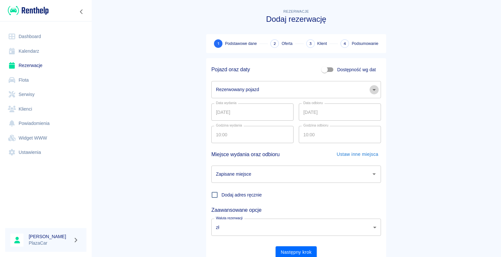
click at [370, 89] on icon "Otwórz" at bounding box center [374, 90] width 8 height 8
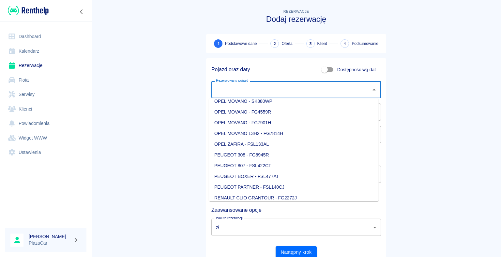
scroll to position [489, 0]
click at [281, 146] on li "PEUGEOT 308 - FG8945R" at bounding box center [293, 144] width 169 height 11
type input "PEUGEOT 308 - FG8945R"
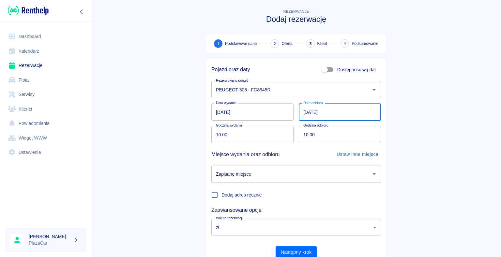
click at [306, 112] on input "[DATE]" at bounding box center [340, 112] width 82 height 17
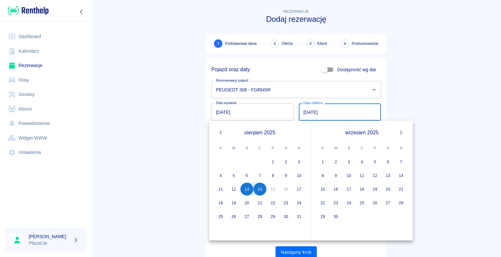
click at [273, 189] on div "15" at bounding box center [272, 189] width 13 height 13
click at [274, 188] on div "15" at bounding box center [272, 189] width 13 height 13
click at [306, 111] on input "[DATE]" at bounding box center [340, 112] width 82 height 17
click at [272, 189] on div "15" at bounding box center [272, 189] width 13 height 13
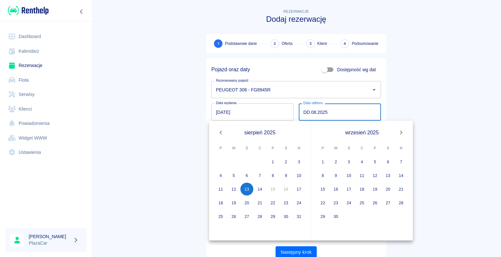
click at [306, 111] on input "DD.08.2025" at bounding box center [340, 112] width 82 height 17
type input "15.08.2025"
click at [162, 132] on main "Rezerwacje Dodaj rezerwację 1 Podstawowe dane 2 Oferta 3 Klient 4 Podsumowanie …" at bounding box center [295, 136] width 409 height 256
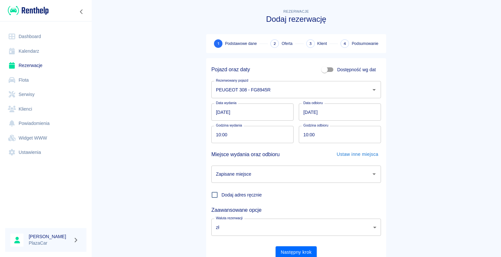
click at [370, 175] on icon "Otwórz" at bounding box center [374, 174] width 8 height 8
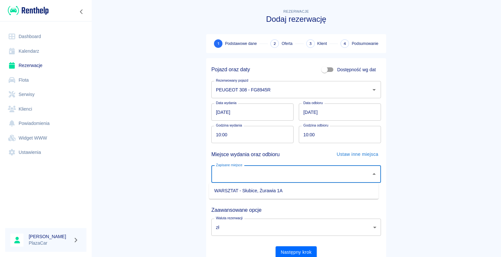
click at [334, 187] on li "WARSZTAT - Słubice, Żurawia 1A" at bounding box center [293, 191] width 169 height 11
click at [173, 115] on main "Rezerwacje Dodaj rezerwację 1 Podstawowe dane 2 Oferta 3 Klient 4 Podsumowanie …" at bounding box center [295, 136] width 409 height 256
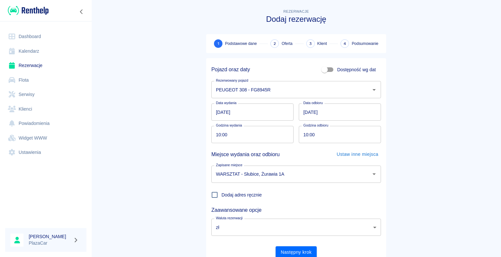
scroll to position [25, 0]
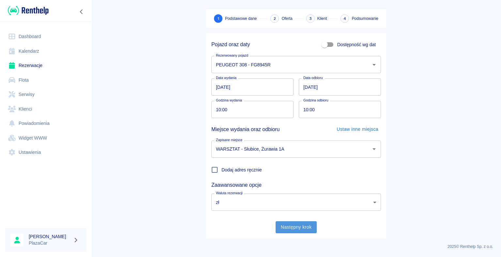
click at [296, 226] on button "Następny krok" at bounding box center [295, 228] width 41 height 12
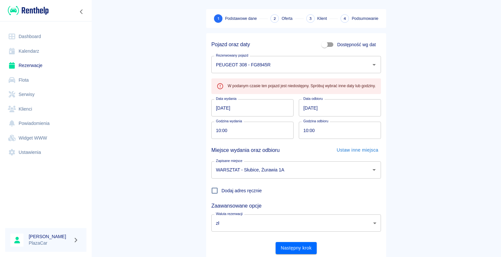
click at [33, 63] on link "Rezerwacje" at bounding box center [45, 65] width 81 height 15
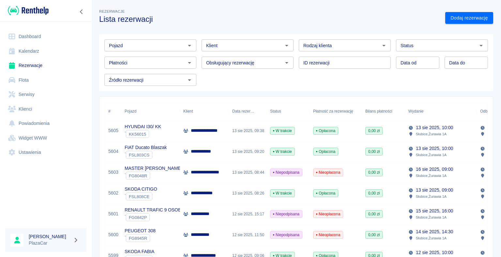
scroll to position [33, 0]
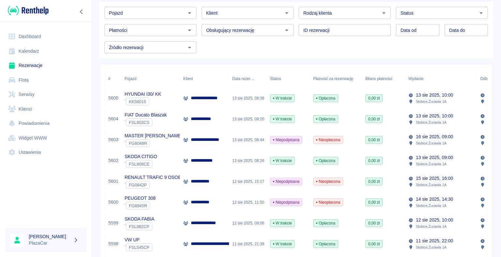
click at [245, 201] on div "12 sie 2025, 11:50" at bounding box center [248, 202] width 38 height 21
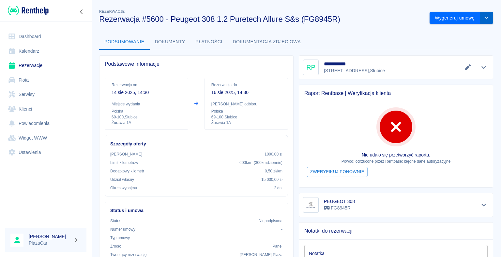
click at [484, 19] on icon "drop-down" at bounding box center [486, 18] width 5 height 4
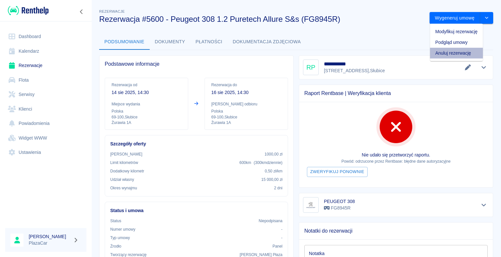
click at [450, 53] on li "Anuluj rezerwację" at bounding box center [456, 53] width 53 height 11
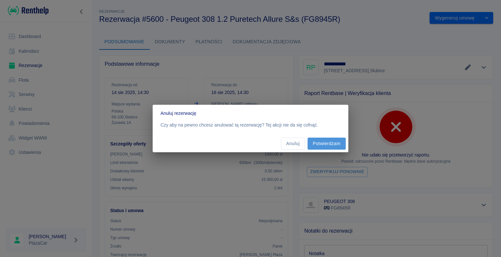
click at [321, 143] on button "Potwierdzam" at bounding box center [326, 144] width 38 height 12
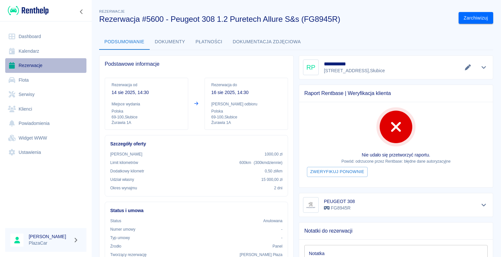
click at [31, 64] on link "Rezerwacje" at bounding box center [45, 65] width 81 height 15
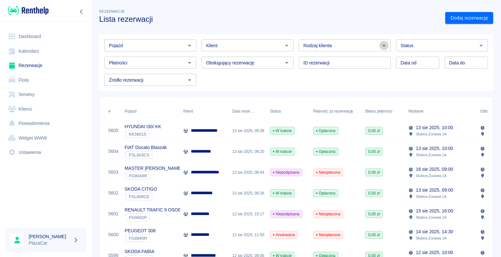
click at [380, 45] on icon "Otwórz" at bounding box center [384, 46] width 8 height 8
click at [350, 61] on li "Osoba prywatna" at bounding box center [341, 59] width 91 height 11
type input "Osoba prywatna"
click at [454, 18] on link "Dodaj rezerwację" at bounding box center [469, 18] width 48 height 12
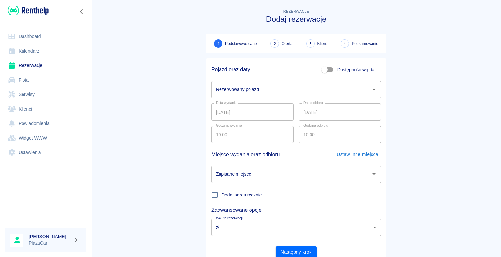
click at [372, 89] on icon "Otwórz" at bounding box center [373, 90] width 3 height 2
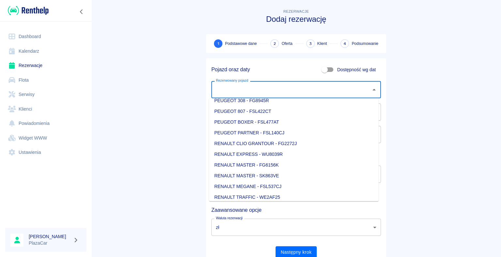
scroll to position [521, 0]
click at [276, 111] on li "PEUGEOT 308 - FG8945R" at bounding box center [293, 112] width 169 height 11
type input "PEUGEOT 308 - FG8945R"
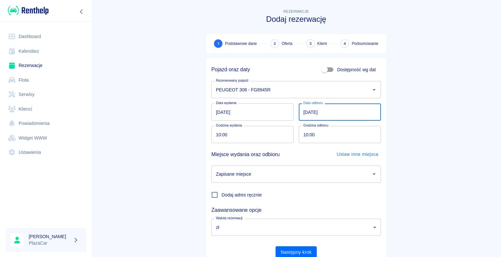
click at [306, 112] on input "[DATE]" at bounding box center [340, 112] width 82 height 17
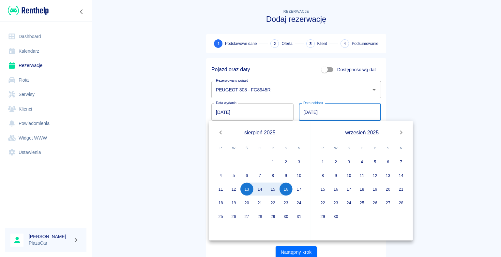
type input "[DATE]"
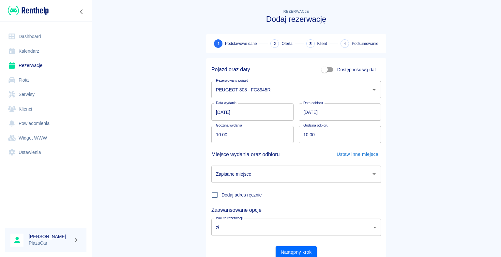
click at [189, 133] on main "Rezerwacje Dodaj rezerwację 1 Podstawowe dane 2 Oferta 3 Klient 4 Podsumowanie …" at bounding box center [295, 136] width 409 height 256
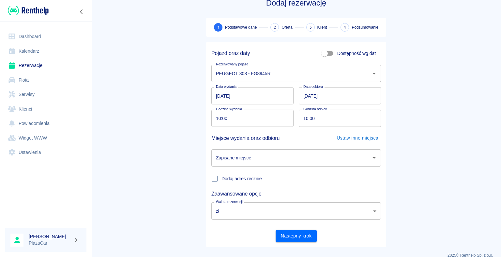
scroll to position [25, 0]
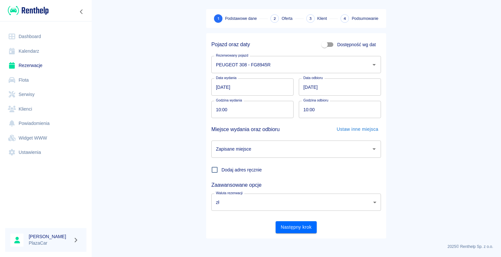
click at [372, 149] on icon "Otwórz" at bounding box center [373, 150] width 3 height 2
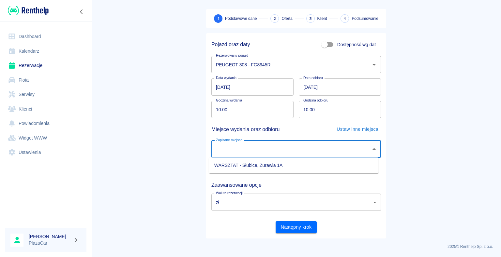
click at [336, 164] on li "WARSZTAT - Słubice, Żurawia 1A" at bounding box center [293, 165] width 169 height 11
type input "WARSZTAT - Słubice, Żurawia 1A"
click at [293, 225] on button "Następny krok" at bounding box center [295, 228] width 41 height 12
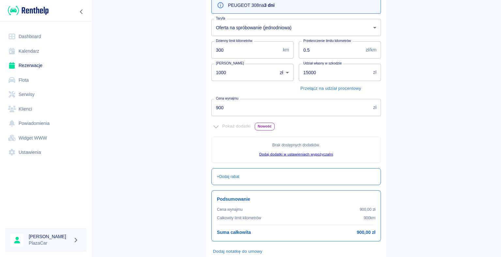
scroll to position [118, 0]
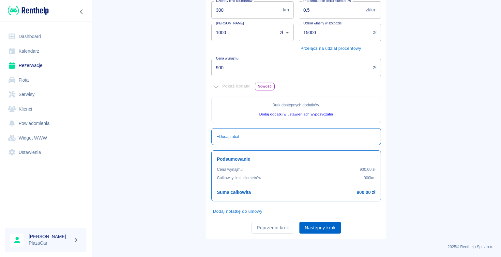
click at [317, 227] on button "Następny krok" at bounding box center [319, 228] width 41 height 12
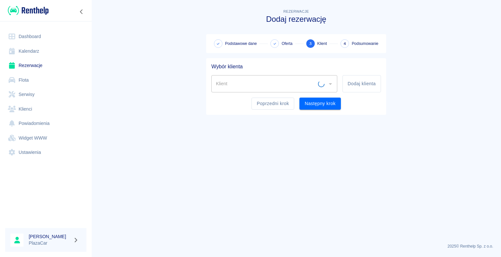
scroll to position [0, 0]
click at [273, 82] on input "Klient" at bounding box center [269, 83] width 110 height 11
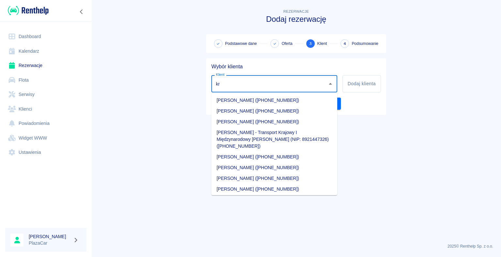
type input "k"
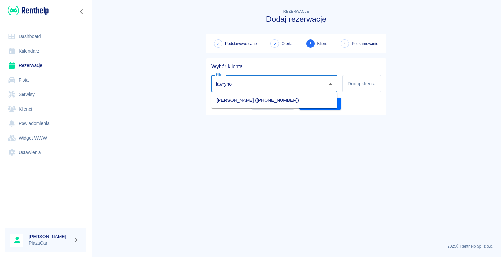
click at [262, 101] on li "[PERSON_NAME] ([PHONE_NUMBER])" at bounding box center [274, 100] width 126 height 11
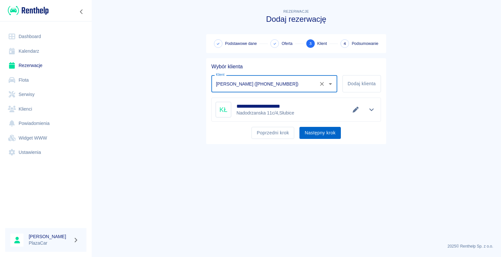
type input "[PERSON_NAME] ([PHONE_NUMBER])"
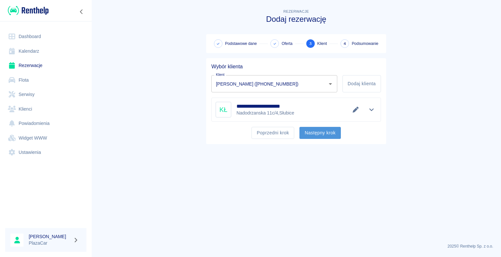
click at [315, 134] on button "Następny krok" at bounding box center [319, 133] width 41 height 12
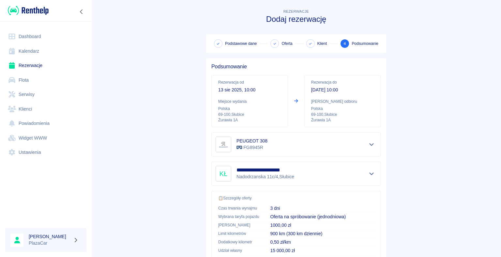
scroll to position [93, 0]
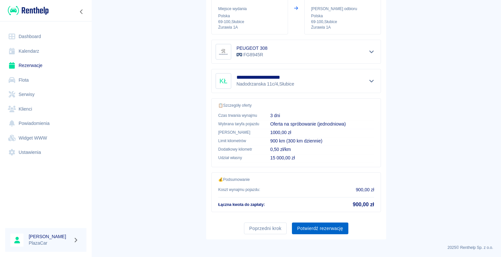
click at [314, 226] on button "Potwierdź rezerwację" at bounding box center [320, 229] width 56 height 12
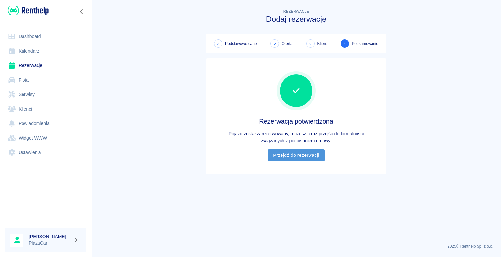
click at [292, 155] on link "Przejdź do rezerwacji" at bounding box center [296, 156] width 56 height 12
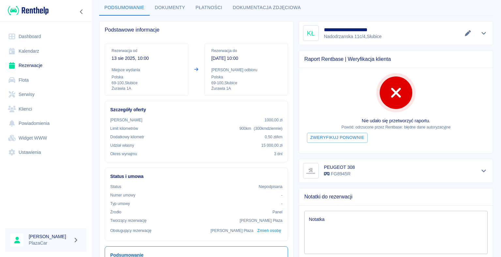
scroll to position [130, 0]
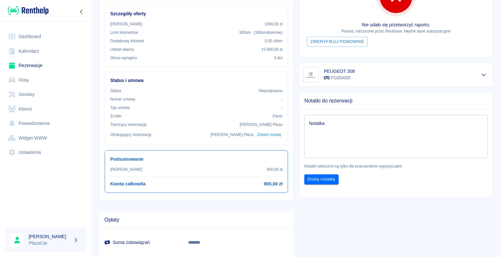
click at [321, 125] on textarea "Notatka" at bounding box center [396, 136] width 174 height 33
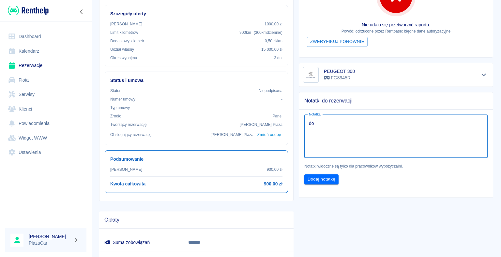
type textarea "d"
type textarea "nie zapłacone"
click at [321, 178] on button "Dodaj notatkę" at bounding box center [321, 180] width 34 height 10
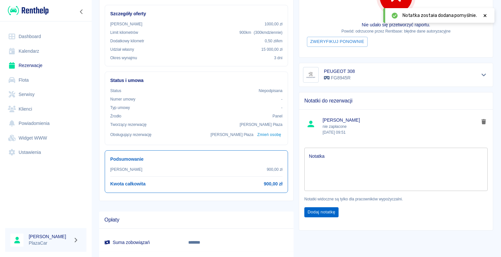
click at [318, 212] on button "Dodaj notatkę" at bounding box center [321, 213] width 34 height 10
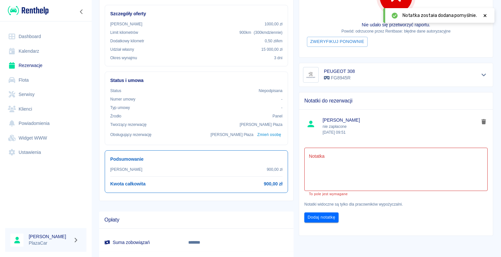
click at [383, 107] on div "Notatki do rezerwacji" at bounding box center [396, 101] width 194 height 17
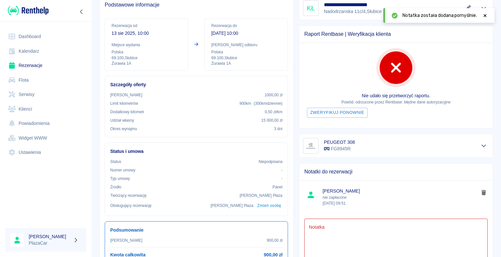
scroll to position [0, 0]
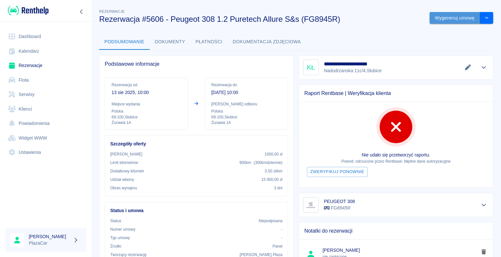
click at [443, 18] on button "Wygeneruj umowę" at bounding box center [454, 18] width 51 height 12
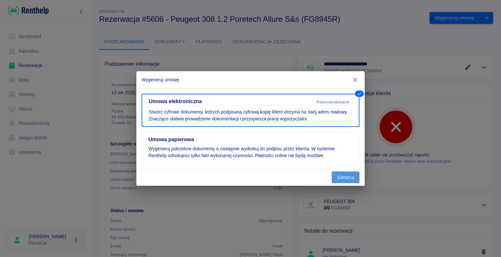
click at [345, 177] on button "Generuj" at bounding box center [345, 178] width 28 height 12
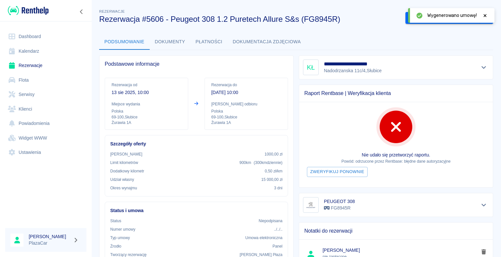
click at [484, 16] on icon at bounding box center [484, 15] width 3 height 3
click at [431, 18] on button "Podpisz umowę elektroniczną" at bounding box center [442, 18] width 75 height 12
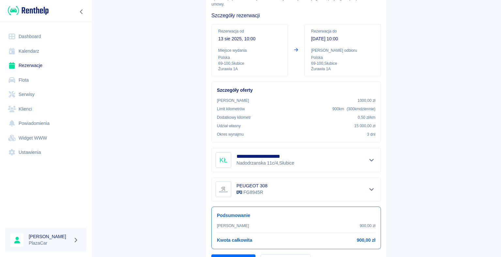
scroll to position [76, 0]
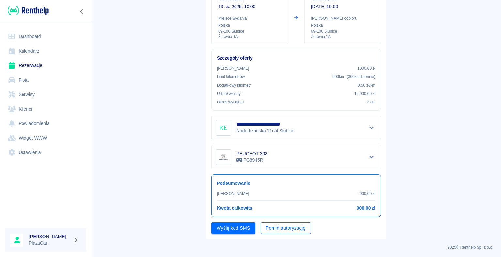
click at [285, 227] on button "Pomiń autoryzację" at bounding box center [285, 229] width 50 height 12
click at [228, 226] on button "Podpisz umowę" at bounding box center [233, 229] width 44 height 12
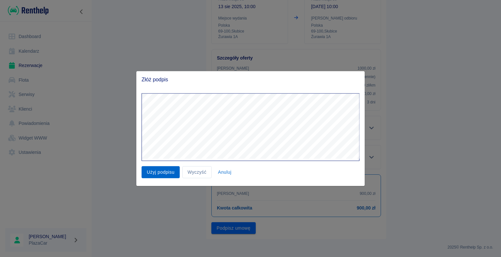
click at [162, 171] on button "Użyj podpisu" at bounding box center [160, 173] width 38 height 12
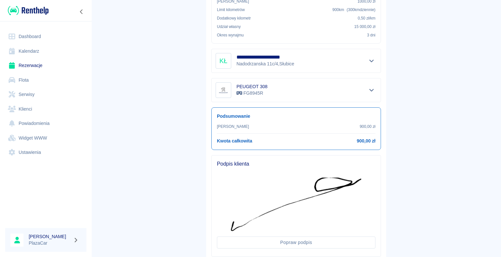
scroll to position [183, 0]
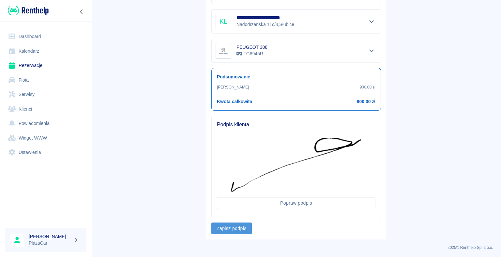
click at [235, 226] on button "Zapisz podpis" at bounding box center [231, 229] width 40 height 12
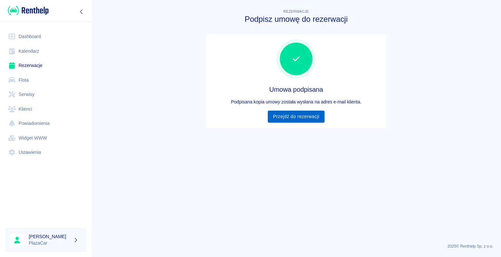
click at [291, 117] on link "Przejdź do rezerwacji" at bounding box center [296, 117] width 56 height 12
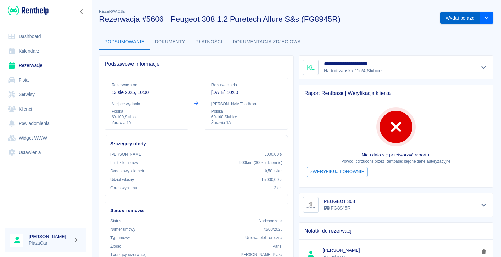
click at [454, 17] on button "Wydaj pojazd" at bounding box center [460, 18] width 40 height 12
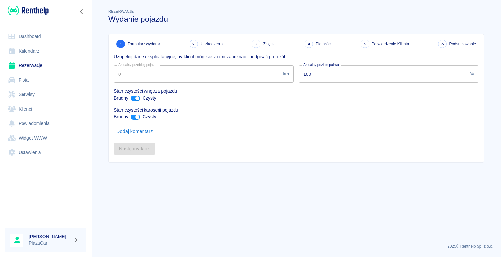
type input "49961"
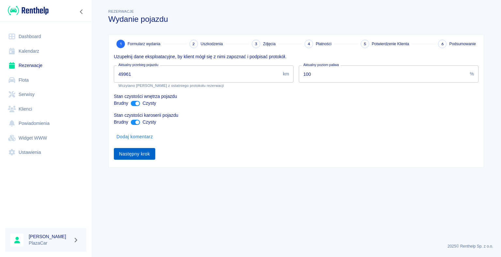
click at [132, 154] on button "Następny krok" at bounding box center [134, 154] width 41 height 12
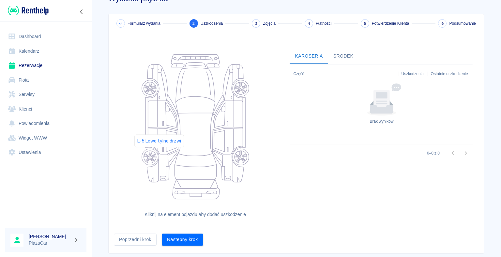
scroll to position [36, 0]
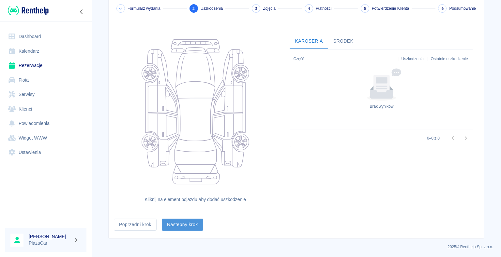
click at [178, 221] on button "Następny krok" at bounding box center [182, 225] width 41 height 12
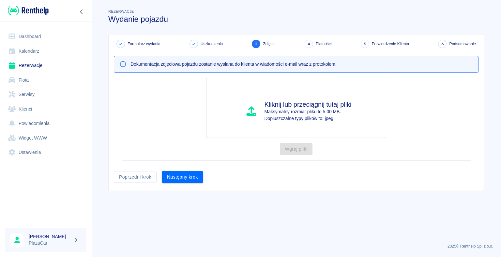
scroll to position [0, 0]
click at [181, 177] on button "Następny krok" at bounding box center [182, 177] width 41 height 12
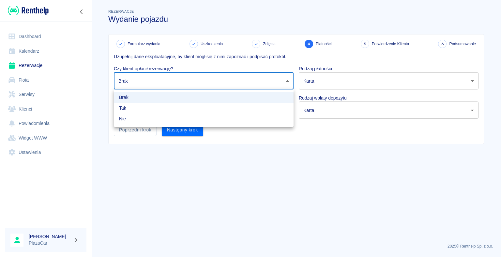
click at [287, 81] on body "Używamy plików Cookies, by zapewnić Ci najlepsze możliwe doświadczenie. Aby dow…" at bounding box center [250, 128] width 501 height 257
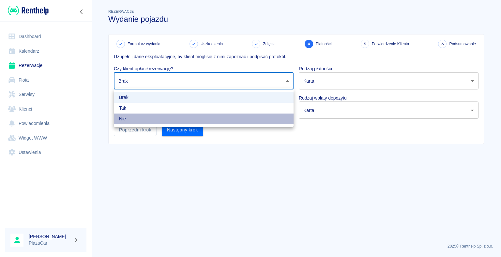
click at [210, 120] on li "Nie" at bounding box center [204, 119] width 180 height 11
type input "false"
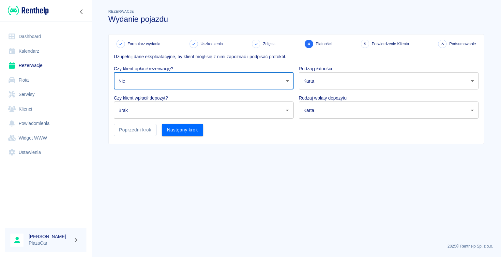
click at [288, 110] on body "Używamy plików Cookies, by zapewnić Ci najlepsze możliwe doświadczenie. Aby dow…" at bounding box center [250, 128] width 501 height 257
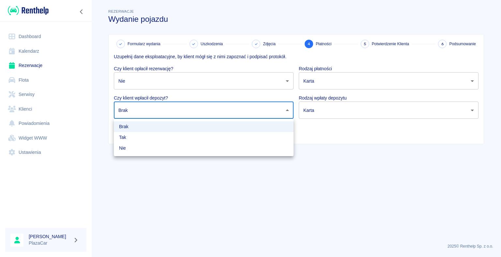
click at [235, 147] on li "Nie" at bounding box center [204, 148] width 180 height 11
type input "false"
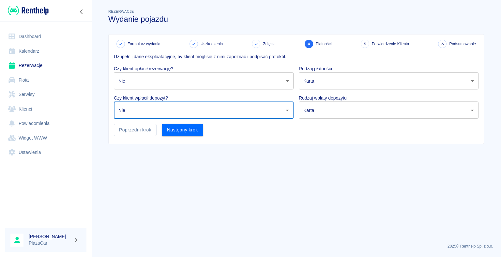
click at [471, 80] on body "Używamy plików Cookies, by zapewnić Ci najlepsze możliwe doświadczenie. Aby dow…" at bounding box center [250, 128] width 501 height 257
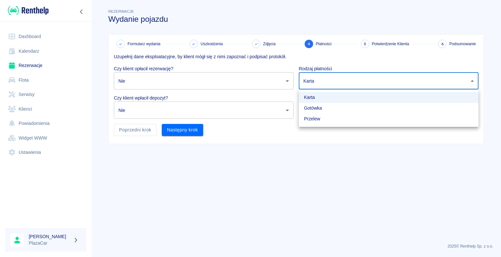
click at [438, 106] on li "Gotówka" at bounding box center [389, 108] width 180 height 11
type input "cash"
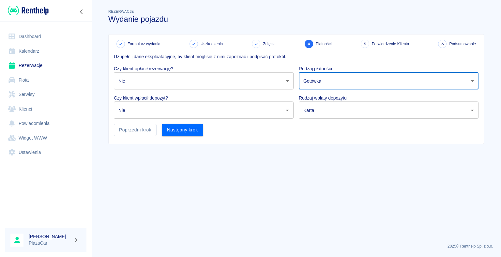
click at [471, 110] on body "Używamy plików Cookies, by zapewnić Ci najlepsze możliwe doświadczenie. Aby dow…" at bounding box center [250, 128] width 501 height 257
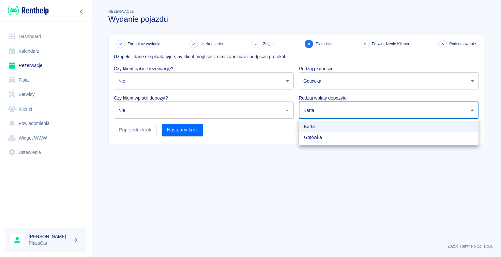
click at [432, 138] on li "Gotówka" at bounding box center [389, 137] width 180 height 11
type input "cash"
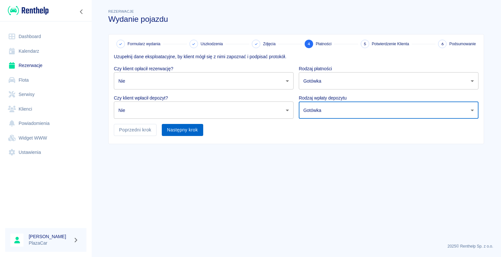
click at [180, 130] on button "Następny krok" at bounding box center [182, 130] width 41 height 12
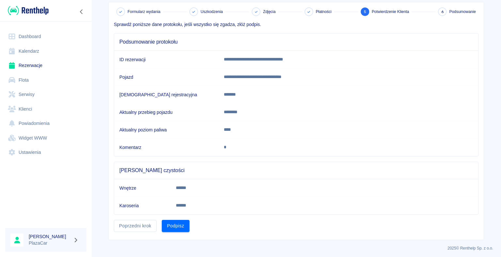
scroll to position [33, 0]
click at [172, 222] on button "Podpisz" at bounding box center [176, 226] width 28 height 12
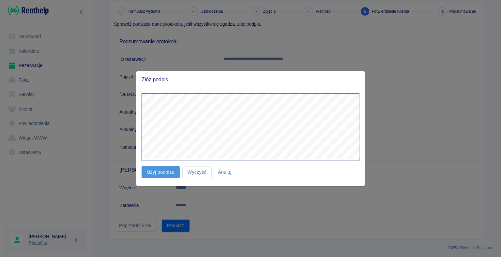
click at [160, 171] on button "Użyj podpisu" at bounding box center [160, 173] width 38 height 12
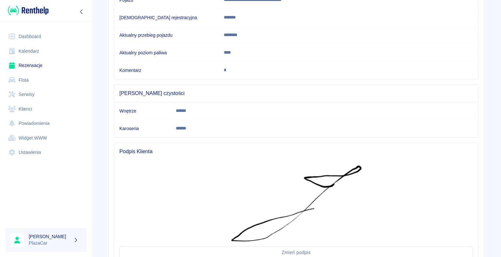
scroll to position [162, 0]
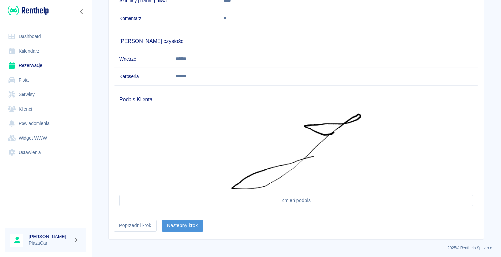
click at [182, 222] on button "Następny krok" at bounding box center [182, 226] width 41 height 12
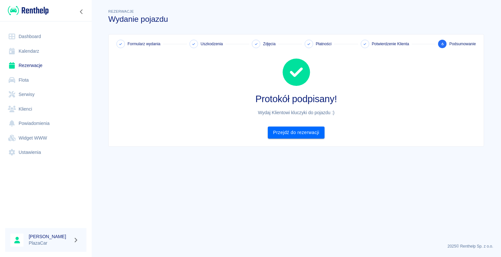
scroll to position [0, 0]
click at [295, 132] on link "Przejdź do rezerwacji" at bounding box center [296, 133] width 56 height 12
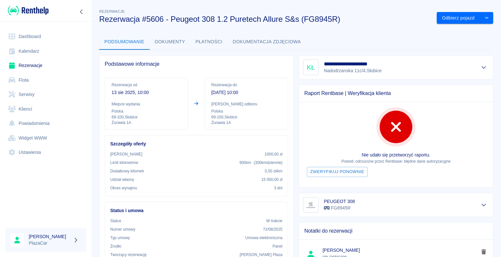
click at [38, 66] on link "Rezerwacje" at bounding box center [45, 65] width 81 height 15
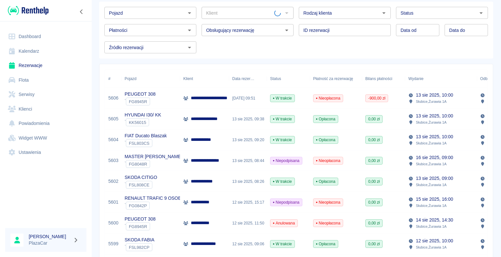
scroll to position [65, 0]
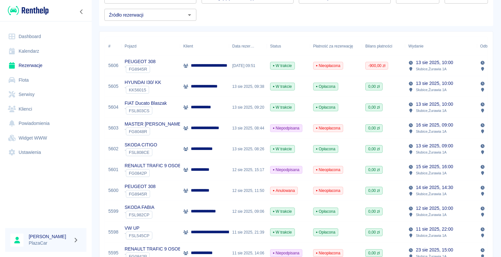
click at [213, 86] on p "**********" at bounding box center [209, 86] width 36 height 7
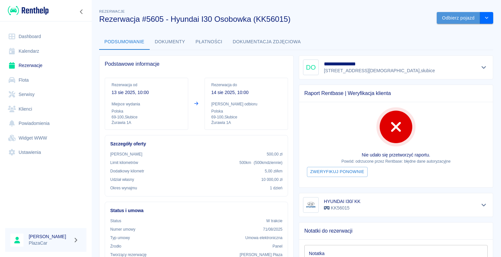
click at [452, 18] on button "Odbierz pojazd" at bounding box center [457, 18] width 43 height 12
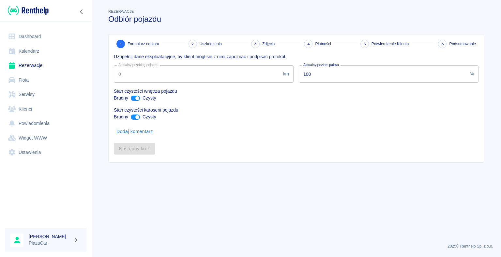
type input "254358"
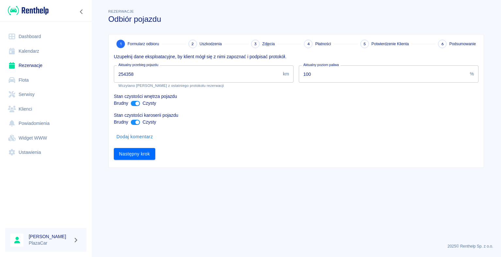
click at [32, 66] on link "Rezerwacje" at bounding box center [45, 65] width 81 height 15
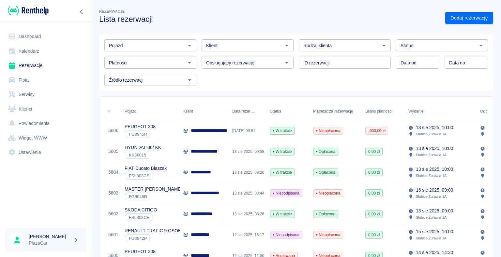
click at [250, 151] on div "13 sie 2025, 09:38" at bounding box center [248, 151] width 38 height 21
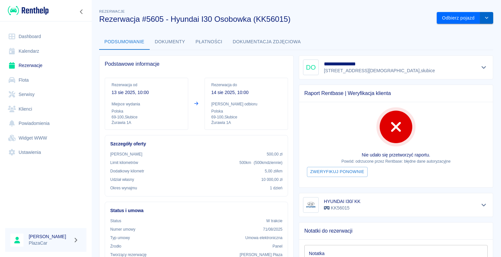
click at [484, 17] on icon "drop-down" at bounding box center [486, 18] width 5 height 4
click at [456, 42] on li "Anuluj rezerwację" at bounding box center [459, 42] width 51 height 11
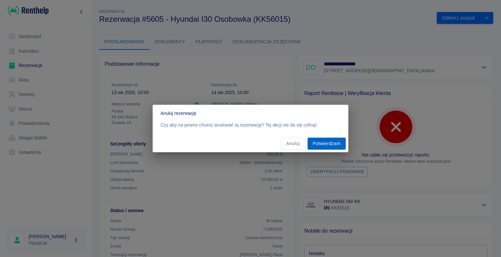
click at [325, 141] on button "Potwierdzam" at bounding box center [326, 144] width 38 height 12
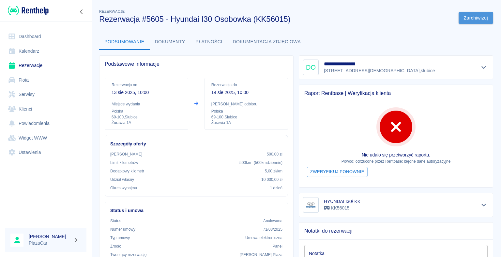
click at [465, 16] on button "Zarchiwizuj" at bounding box center [475, 18] width 35 height 12
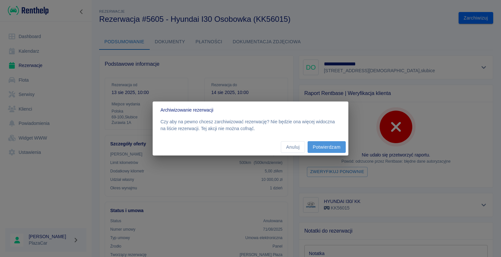
click at [322, 148] on button "Potwierdzam" at bounding box center [326, 147] width 38 height 12
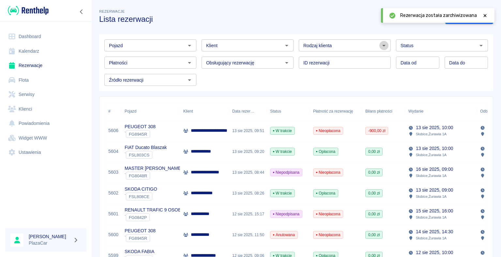
click at [380, 44] on icon "Otwórz" at bounding box center [384, 46] width 8 height 8
click at [364, 60] on li "Osoba prywatna" at bounding box center [341, 59] width 91 height 11
type input "Osoba prywatna"
click at [483, 13] on div at bounding box center [485, 15] width 6 height 7
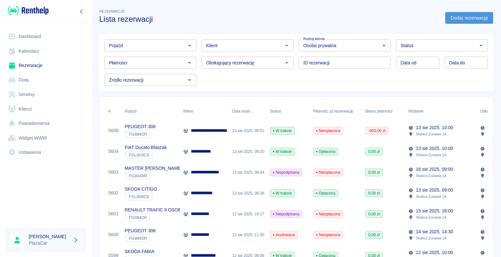
click at [453, 18] on link "Dodaj rezerwację" at bounding box center [469, 18] width 48 height 12
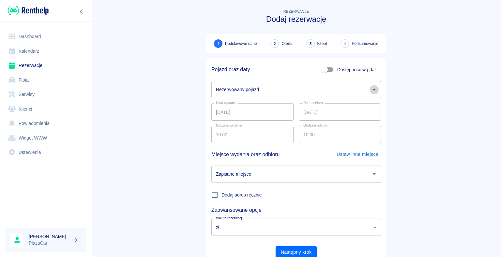
click at [372, 89] on icon "Otwórz" at bounding box center [373, 90] width 3 height 2
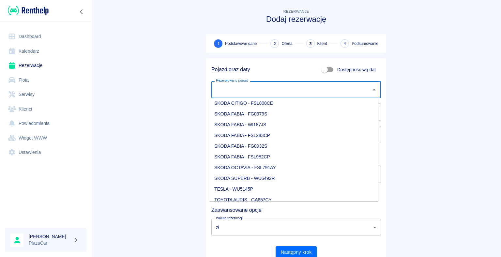
scroll to position [717, 0]
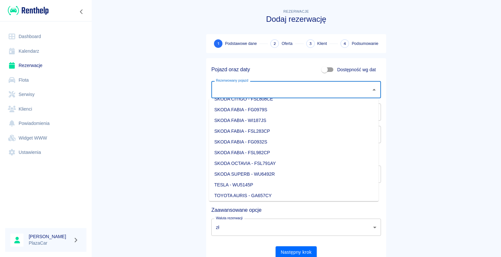
click at [274, 110] on li "SKODA FABIA - FG0979S" at bounding box center [293, 110] width 169 height 11
type input "SKODA FABIA - FG0979S"
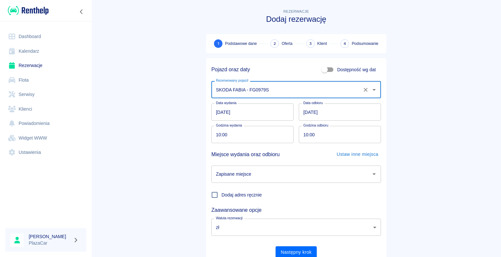
click at [370, 173] on icon "Otwórz" at bounding box center [374, 174] width 8 height 8
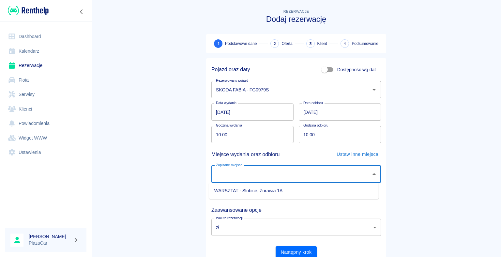
click at [332, 191] on li "WARSZTAT - Słubice, Żurawia 1A" at bounding box center [293, 191] width 169 height 11
type input "WARSZTAT - Słubice, Żurawia 1A"
click at [290, 253] on button "Następny krok" at bounding box center [295, 253] width 41 height 12
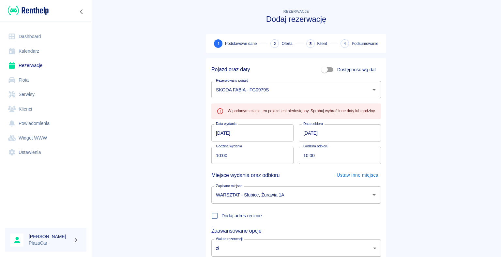
click at [34, 64] on link "Rezerwacje" at bounding box center [45, 65] width 81 height 15
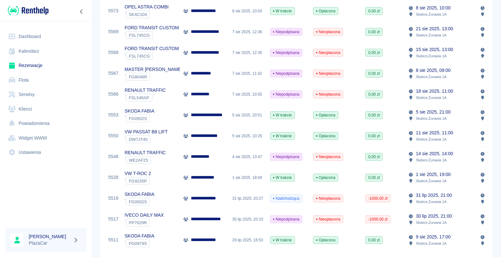
scroll to position [424, 0]
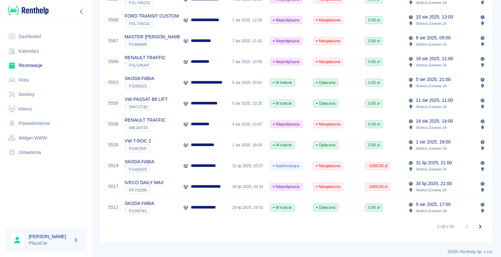
click at [189, 209] on div "**********" at bounding box center [204, 207] width 42 height 7
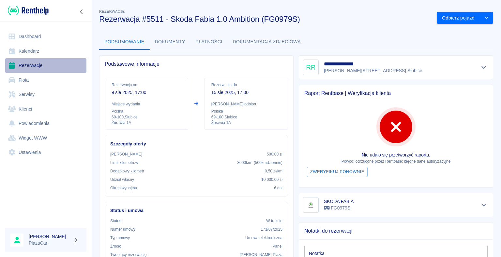
click at [37, 66] on link "Rezerwacje" at bounding box center [45, 65] width 81 height 15
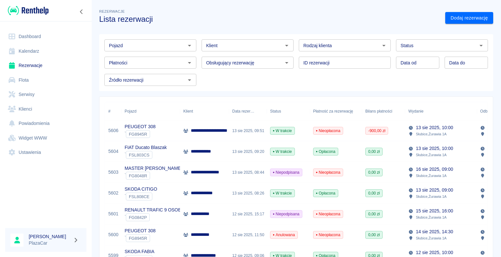
click at [380, 45] on icon "Otwórz" at bounding box center [384, 46] width 8 height 8
click at [360, 59] on li "Osoba prywatna" at bounding box center [341, 59] width 91 height 11
type input "Osoba prywatna"
click at [453, 16] on link "Dodaj rezerwację" at bounding box center [469, 18] width 48 height 12
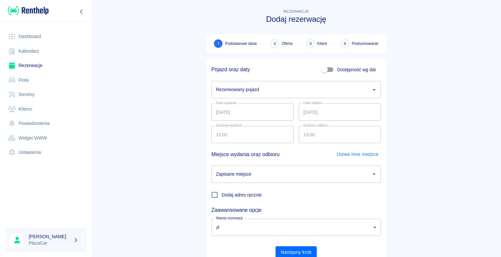
click at [372, 90] on icon "Otwórz" at bounding box center [373, 90] width 3 height 2
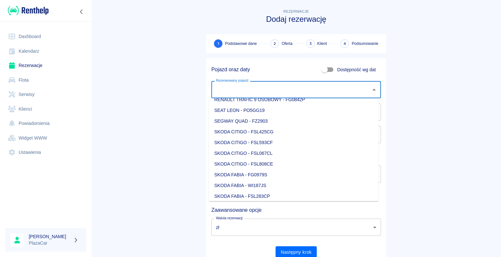
scroll to position [684, 0]
click at [271, 143] on li "SKODA FABIA - FG0979S" at bounding box center [293, 142] width 169 height 11
type input "SKODA FABIA - FG0979S"
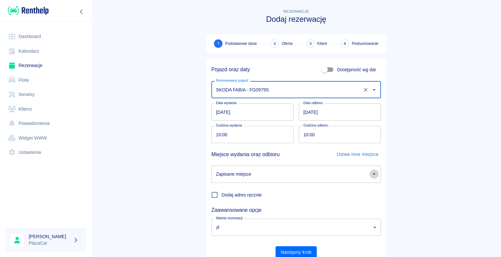
click at [370, 175] on icon "Otwórz" at bounding box center [374, 174] width 8 height 8
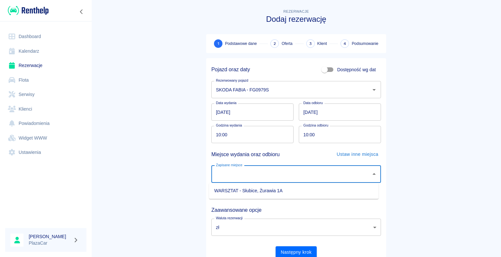
drag, startPoint x: 333, startPoint y: 192, endPoint x: 322, endPoint y: 201, distance: 14.1
click at [333, 191] on li "WARSZTAT - Słubice, Żurawia 1A" at bounding box center [293, 191] width 169 height 11
type input "WARSZTAT - Słubice, Żurawia 1A"
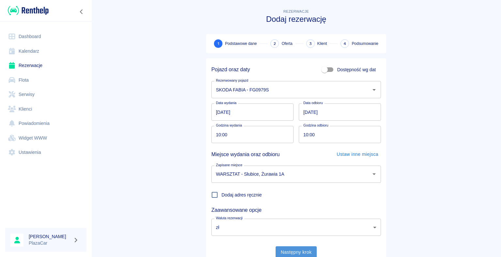
click at [299, 253] on button "Następny krok" at bounding box center [295, 253] width 41 height 12
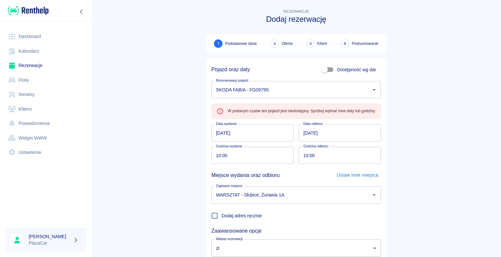
click at [44, 66] on link "Rezerwacje" at bounding box center [45, 65] width 81 height 15
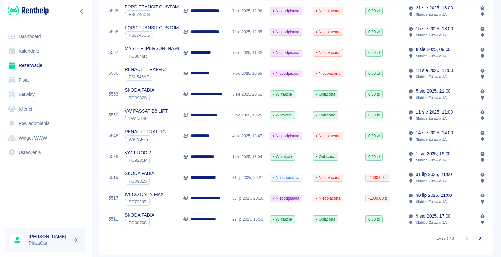
scroll to position [424, 0]
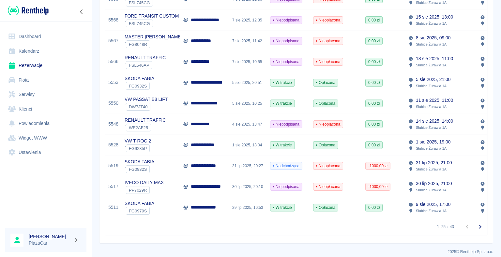
click at [232, 208] on div "[DATE] 16:53" at bounding box center [248, 208] width 38 height 21
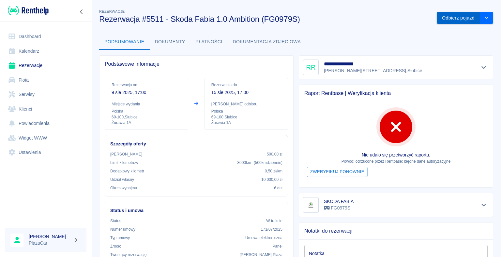
click at [450, 19] on button "Odbierz pojazd" at bounding box center [457, 18] width 43 height 12
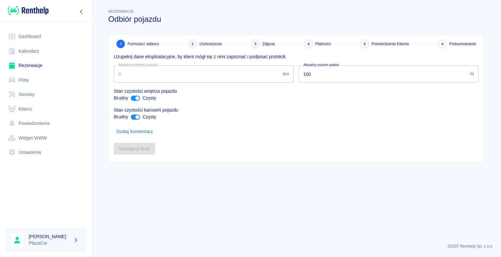
type input "274658"
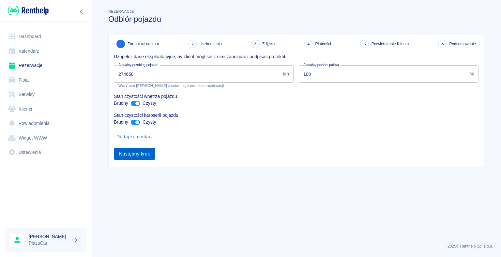
click at [134, 154] on button "Następny krok" at bounding box center [134, 154] width 41 height 12
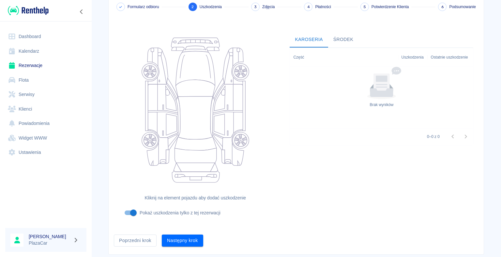
scroll to position [53, 0]
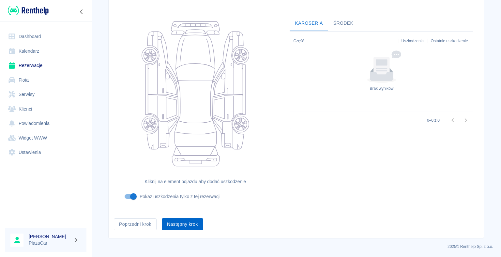
click at [175, 223] on button "Następny krok" at bounding box center [182, 225] width 41 height 12
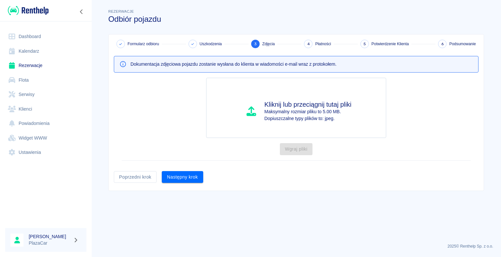
scroll to position [0, 0]
click at [182, 176] on button "Następny krok" at bounding box center [182, 177] width 41 height 12
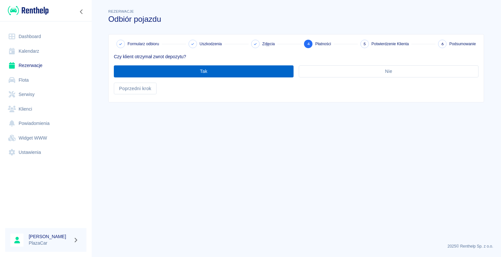
click at [207, 70] on button "Tak" at bounding box center [204, 72] width 180 height 12
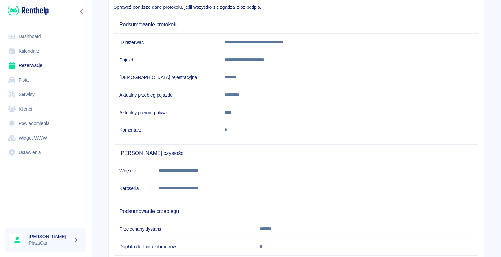
scroll to position [91, 0]
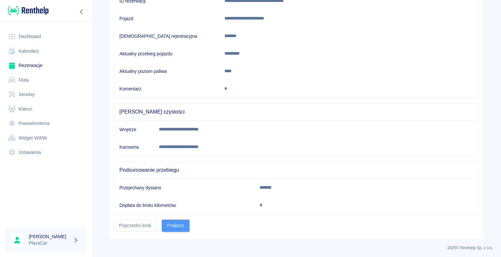
drag, startPoint x: 170, startPoint y: 227, endPoint x: 173, endPoint y: 222, distance: 5.6
click at [171, 225] on button "Podpisz" at bounding box center [176, 226] width 28 height 12
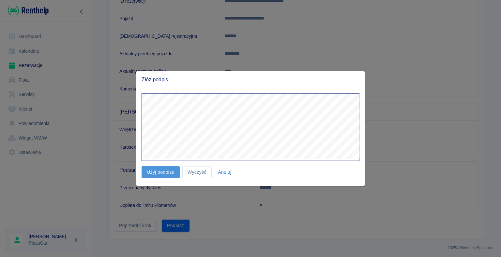
click at [160, 170] on button "Użyj podpisu" at bounding box center [160, 173] width 38 height 12
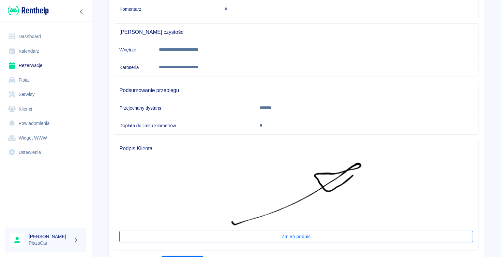
scroll to position [207, 0]
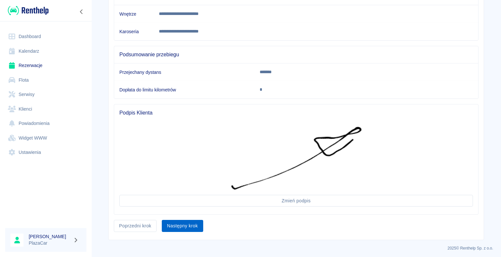
click at [180, 225] on button "Następny krok" at bounding box center [182, 226] width 41 height 12
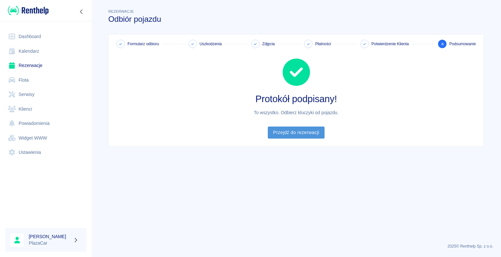
click at [297, 131] on link "Przejdź do rezerwacji" at bounding box center [296, 133] width 56 height 12
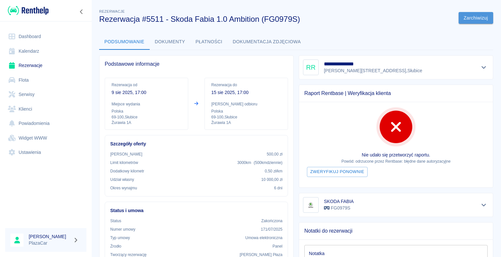
click at [468, 17] on button "Zarchiwizuj" at bounding box center [475, 18] width 35 height 12
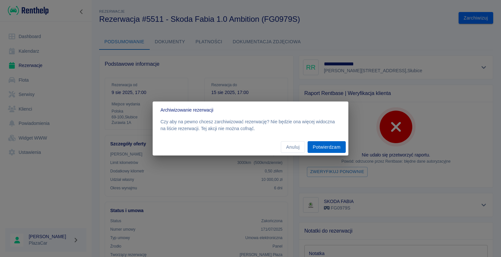
click at [327, 146] on button "Potwierdzam" at bounding box center [326, 147] width 38 height 12
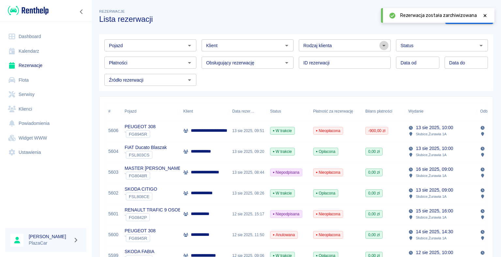
click at [381, 45] on icon "Otwórz" at bounding box center [384, 46] width 8 height 8
click at [362, 59] on li "Osoba prywatna" at bounding box center [341, 59] width 91 height 11
type input "Osoba prywatna"
click at [484, 16] on icon at bounding box center [484, 15] width 3 height 3
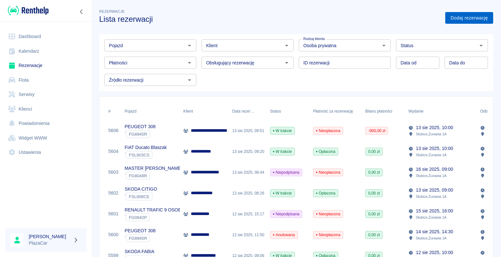
click at [458, 16] on link "Dodaj rezerwację" at bounding box center [469, 18] width 48 height 12
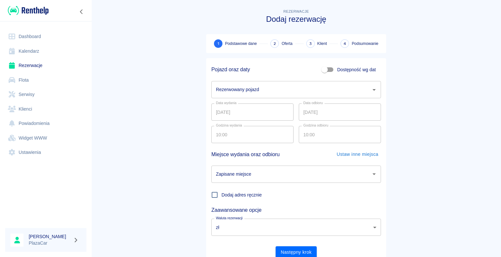
click at [372, 90] on icon "Otwórz" at bounding box center [373, 90] width 3 height 2
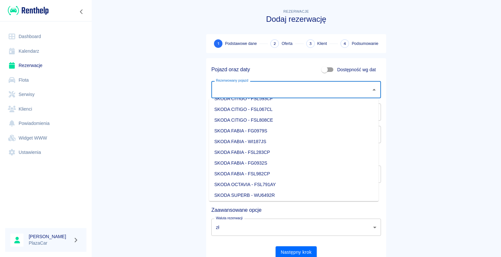
scroll to position [684, 0]
click at [295, 143] on li "SKODA FABIA - FG0979S" at bounding box center [293, 142] width 169 height 11
type input "SKODA FABIA - FG0979S"
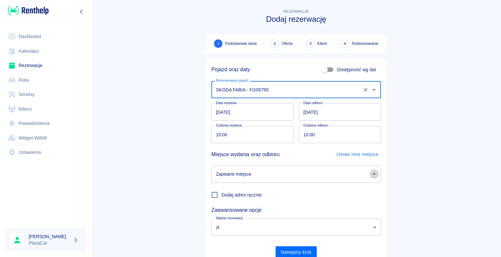
click at [370, 175] on icon "Otwórz" at bounding box center [374, 174] width 8 height 8
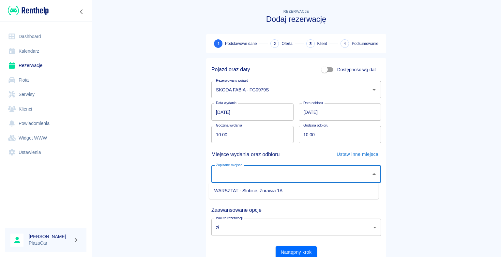
click at [343, 190] on li "WARSZTAT - Słubice, Żurawia 1A" at bounding box center [293, 191] width 169 height 11
type input "WARSZTAT - Słubice, Żurawia 1A"
click at [291, 254] on button "Następny krok" at bounding box center [295, 253] width 41 height 12
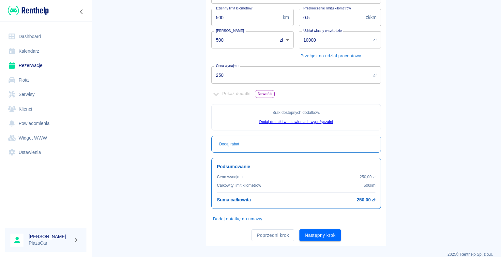
scroll to position [118, 0]
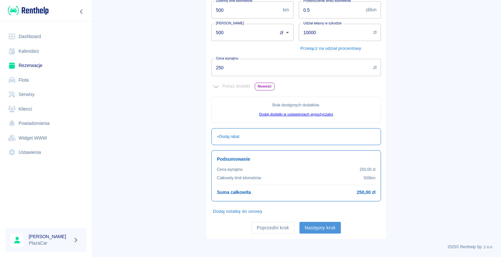
click at [317, 227] on button "Następny krok" at bounding box center [319, 228] width 41 height 12
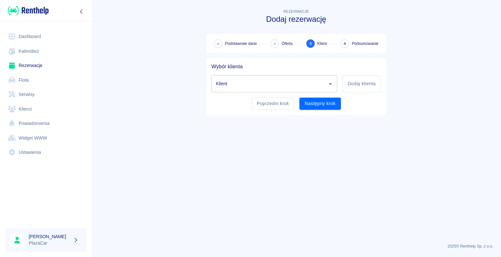
click at [256, 83] on input "Klient" at bounding box center [269, 83] width 110 height 11
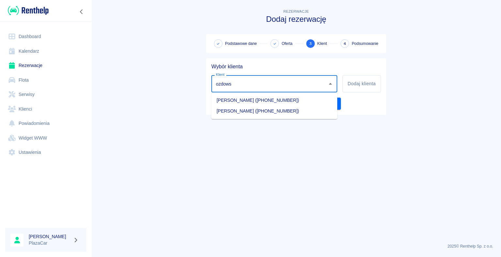
click at [262, 100] on li "[PERSON_NAME] ([PHONE_NUMBER])" at bounding box center [274, 100] width 126 height 11
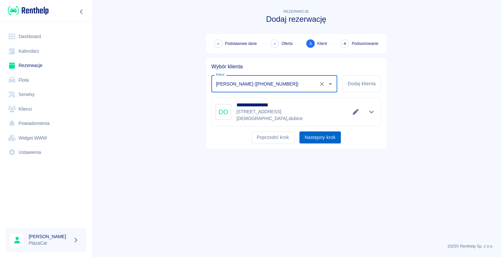
type input "[PERSON_NAME] ([PHONE_NUMBER])"
click at [317, 135] on button "Następny krok" at bounding box center [319, 138] width 41 height 12
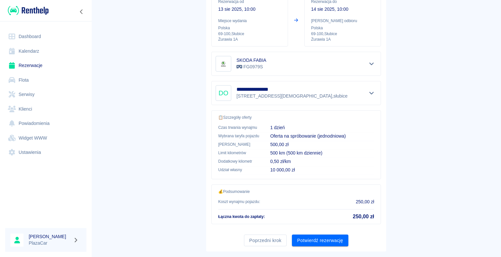
scroll to position [93, 0]
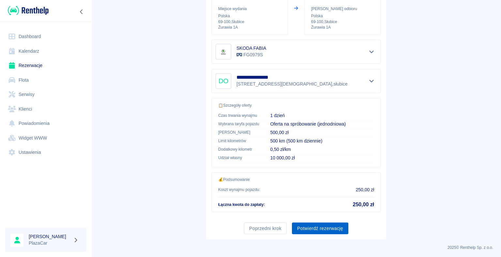
click at [319, 227] on button "Potwierdź rezerwację" at bounding box center [320, 229] width 56 height 12
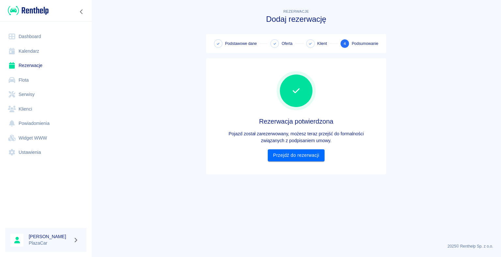
scroll to position [0, 0]
click at [293, 154] on link "Przejdź do rezerwacji" at bounding box center [296, 156] width 56 height 12
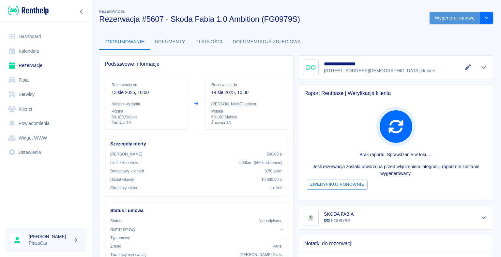
click at [447, 16] on button "Wygeneruj umowę" at bounding box center [454, 18] width 51 height 12
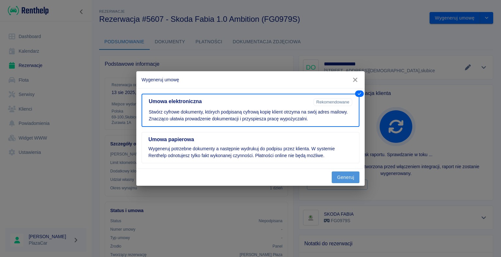
click at [347, 176] on button "Generuj" at bounding box center [345, 178] width 28 height 12
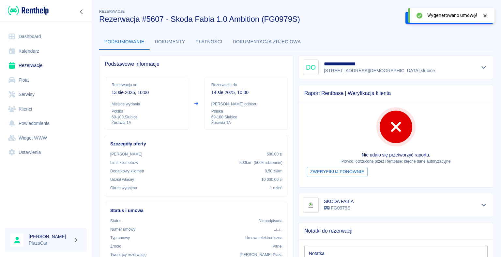
click at [485, 16] on icon at bounding box center [485, 15] width 6 height 5
click at [437, 18] on button "Podpisz umowę elektroniczną" at bounding box center [442, 18] width 75 height 12
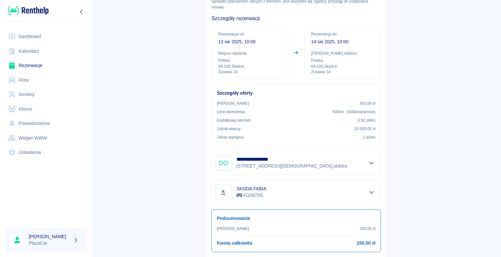
scroll to position [76, 0]
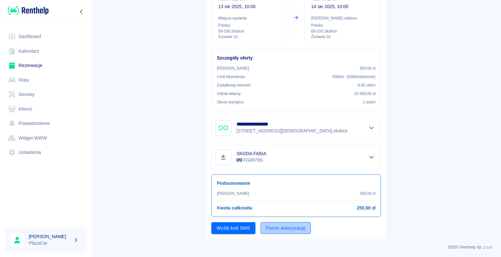
click at [284, 229] on button "Pomiń autoryzację" at bounding box center [285, 229] width 50 height 12
click at [240, 228] on button "Podpisz umowę" at bounding box center [233, 229] width 44 height 12
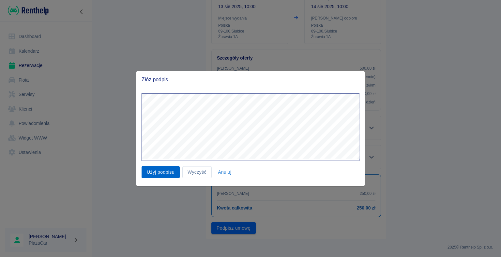
click at [165, 169] on button "Użyj podpisu" at bounding box center [160, 173] width 38 height 12
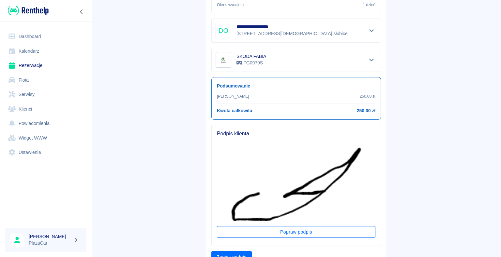
scroll to position [203, 0]
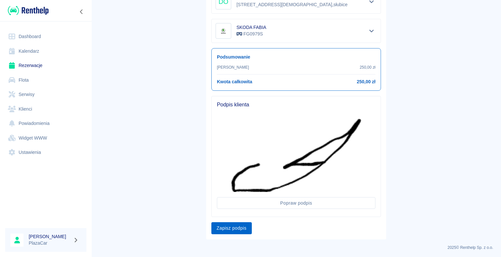
click at [245, 225] on button "Zapisz podpis" at bounding box center [231, 229] width 40 height 12
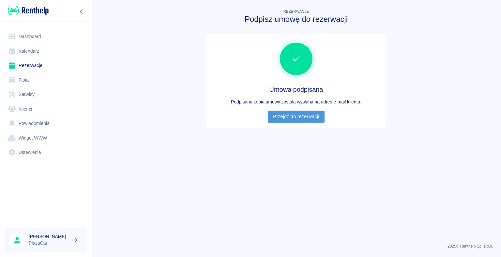
click at [292, 116] on link "Przejdź do rezerwacji" at bounding box center [296, 117] width 56 height 12
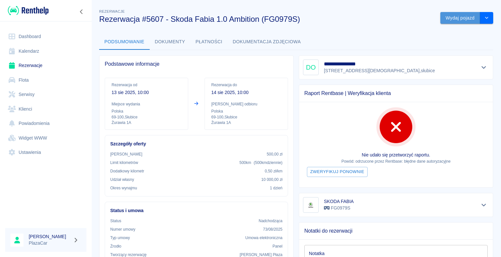
click at [454, 18] on button "Wydaj pojazd" at bounding box center [460, 18] width 40 height 12
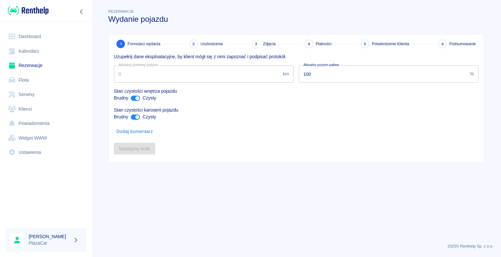
type input "274658"
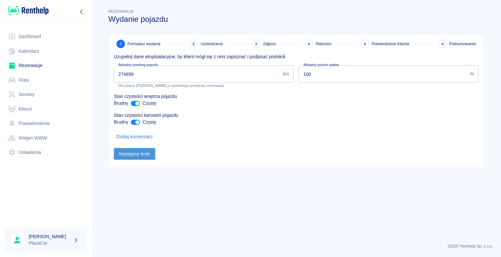
click at [129, 154] on button "Następny krok" at bounding box center [134, 154] width 41 height 12
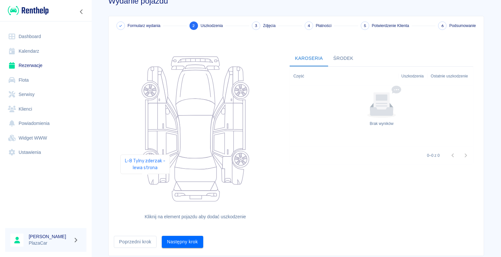
scroll to position [36, 0]
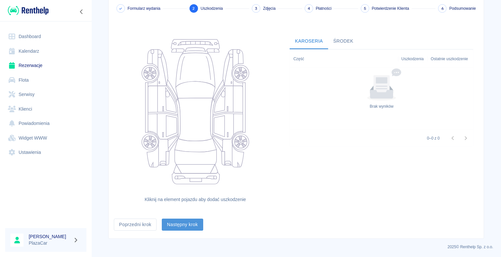
click at [180, 220] on button "Następny krok" at bounding box center [182, 225] width 41 height 12
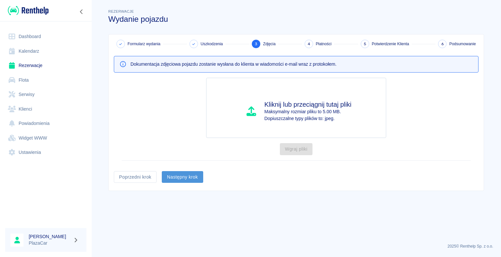
click at [177, 174] on button "Następny krok" at bounding box center [182, 177] width 41 height 12
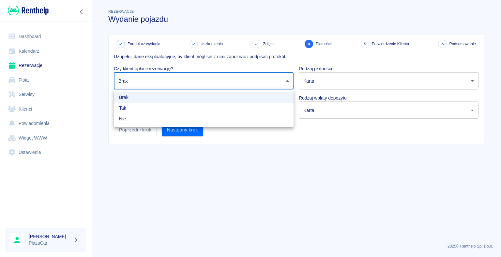
click at [286, 80] on body "Używamy plików Cookies, by zapewnić Ci najlepsze możliwe doświadczenie. Aby dow…" at bounding box center [250, 128] width 501 height 257
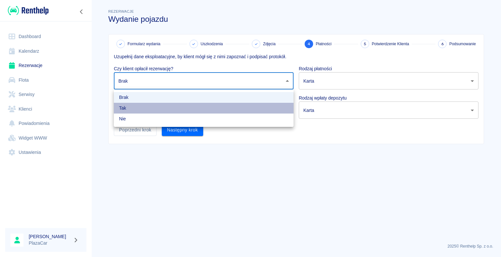
click at [256, 106] on li "Tak" at bounding box center [204, 108] width 180 height 11
type input "true"
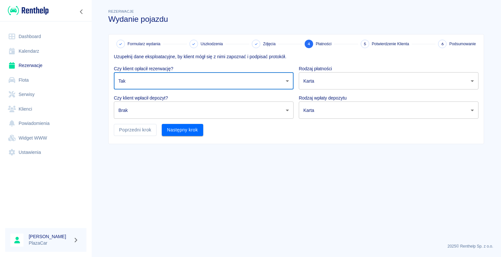
click at [287, 111] on body "Używamy plików Cookies, by zapewnić Ci najlepsze możliwe doświadczenie. Aby dow…" at bounding box center [250, 128] width 501 height 257
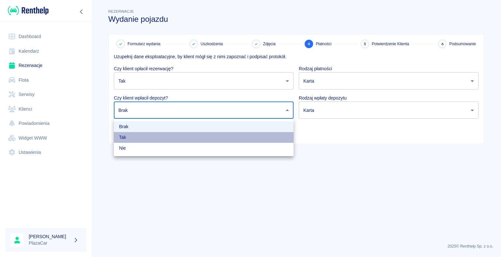
click at [266, 140] on li "Tak" at bounding box center [204, 137] width 180 height 11
type input "true"
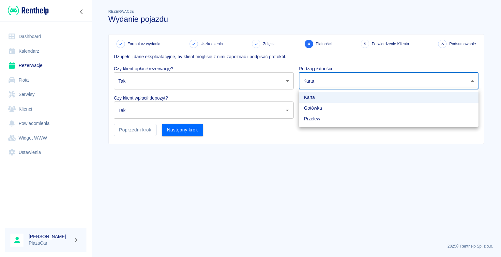
click at [474, 80] on body "Używamy plików Cookies, by zapewnić Ci najlepsze możliwe doświadczenie. Aby dow…" at bounding box center [250, 128] width 501 height 257
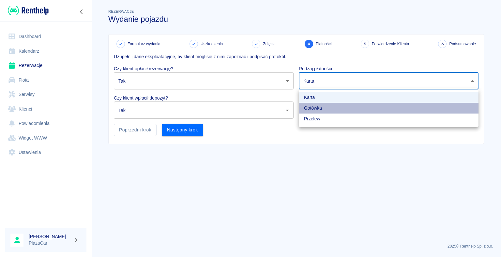
click at [428, 108] on li "Gotówka" at bounding box center [389, 108] width 180 height 11
type input "cash"
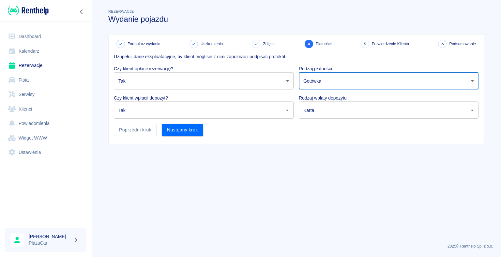
click at [468, 109] on body "Używamy plików Cookies, by zapewnić Ci najlepsze możliwe doświadczenie. Aby dow…" at bounding box center [250, 128] width 501 height 257
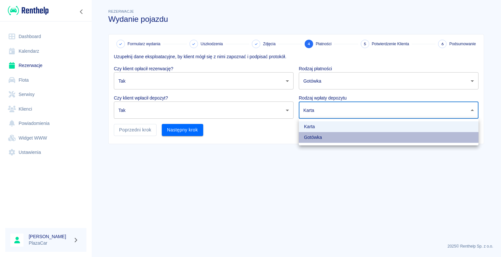
click at [405, 138] on li "Gotówka" at bounding box center [389, 137] width 180 height 11
type input "cash"
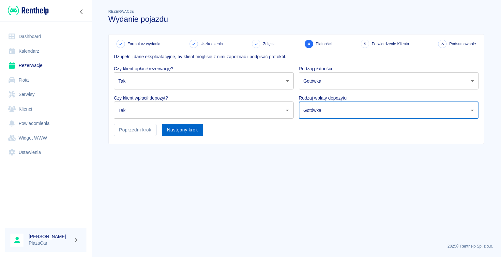
click at [180, 131] on button "Następny krok" at bounding box center [182, 130] width 41 height 12
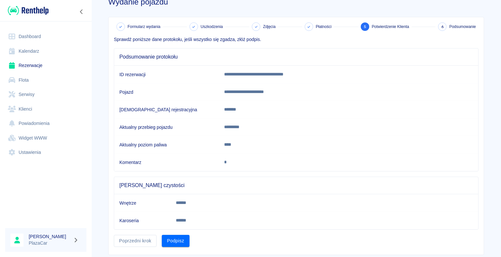
scroll to position [33, 0]
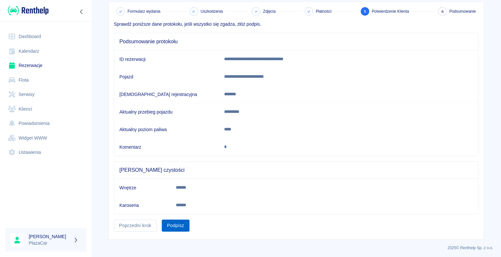
click at [173, 225] on button "Podpisz" at bounding box center [176, 226] width 28 height 12
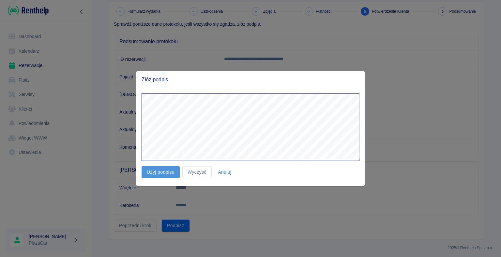
click at [159, 172] on button "Użyj podpisu" at bounding box center [160, 173] width 38 height 12
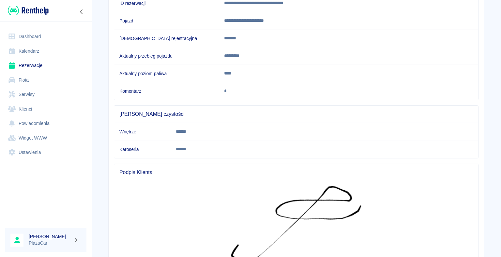
scroll to position [164, 0]
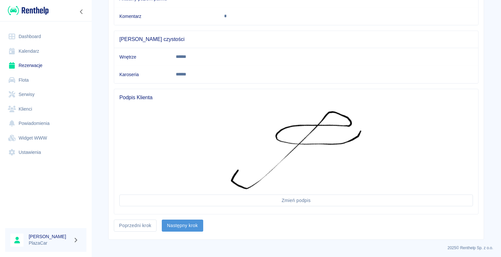
click at [175, 223] on button "Następny krok" at bounding box center [182, 226] width 41 height 12
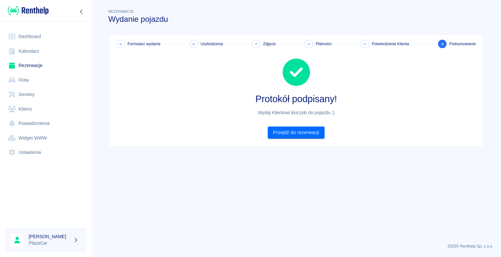
scroll to position [0, 0]
click at [292, 131] on link "Przejdź do rezerwacji" at bounding box center [296, 133] width 56 height 12
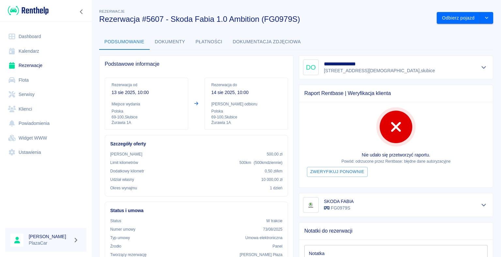
click at [408, 28] on div "**********" at bounding box center [295, 235] width 409 height 465
click at [34, 65] on link "Rezerwacje" at bounding box center [45, 65] width 81 height 15
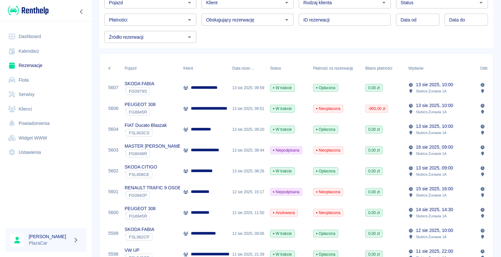
scroll to position [98, 0]
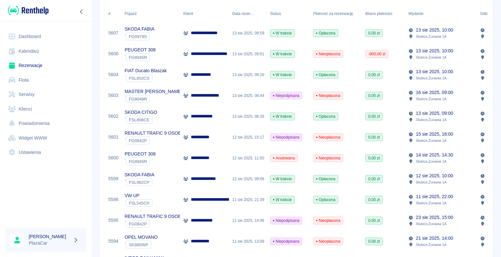
click at [167, 158] on div "PEUGEOT 308 ` FG8945R" at bounding box center [150, 158] width 59 height 21
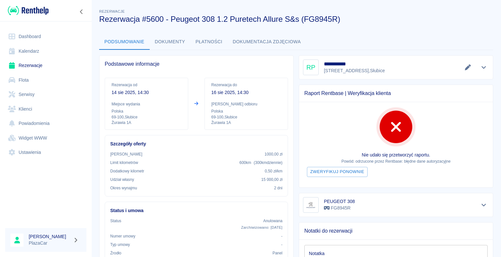
click at [33, 35] on link "Dashboard" at bounding box center [45, 36] width 81 height 15
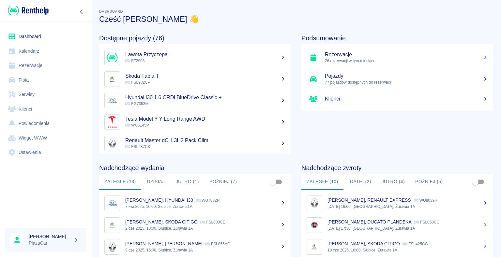
click at [42, 67] on link "Rezerwacje" at bounding box center [45, 65] width 81 height 15
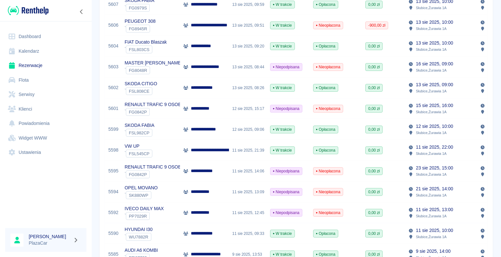
scroll to position [130, 0]
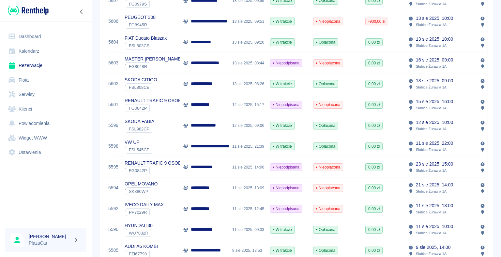
click at [184, 245] on div "**********" at bounding box center [204, 251] width 49 height 21
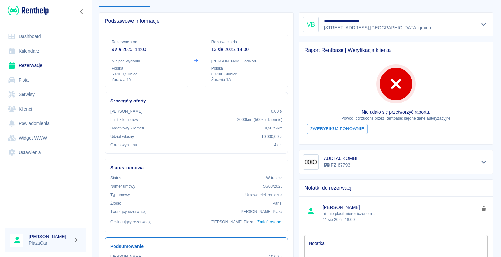
scroll to position [5, 0]
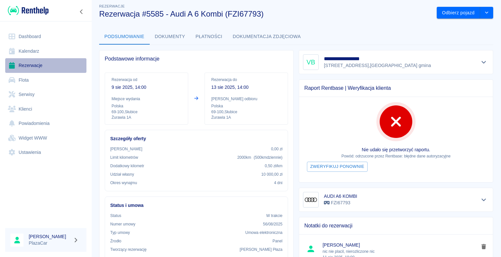
click at [36, 65] on link "Rezerwacje" at bounding box center [45, 65] width 81 height 15
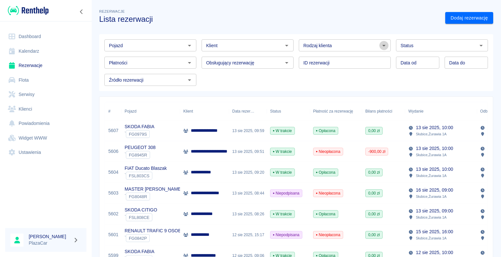
click at [380, 47] on icon "Otwórz" at bounding box center [384, 46] width 8 height 8
click at [352, 57] on li "Osoba prywatna" at bounding box center [341, 59] width 91 height 11
type input "Osoba prywatna"
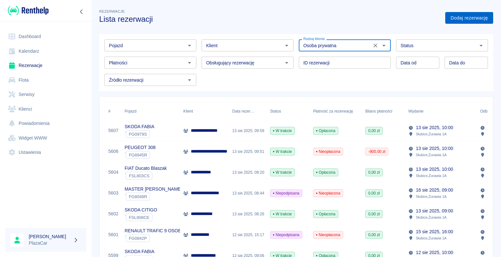
click at [449, 17] on link "Dodaj rezerwację" at bounding box center [469, 18] width 48 height 12
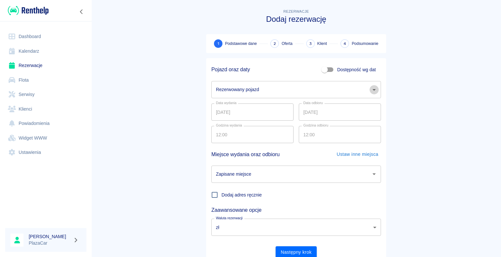
click at [371, 90] on icon "Otwórz" at bounding box center [374, 90] width 8 height 8
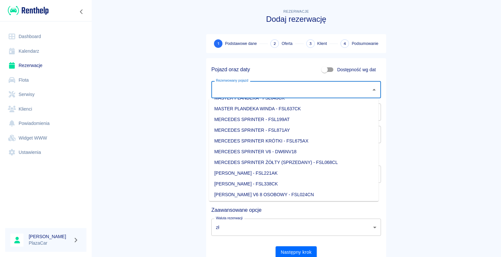
scroll to position [359, 0]
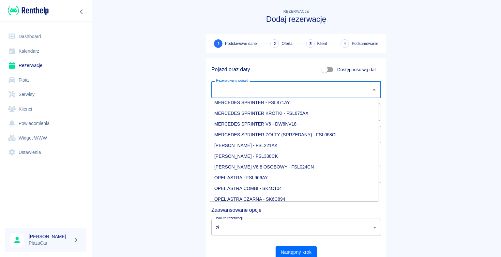
click at [269, 123] on li "MERCEDES SPRINTER V6 - DW6NV18" at bounding box center [293, 124] width 169 height 11
type input "MERCEDES SPRINTER V6 - DW6NV18"
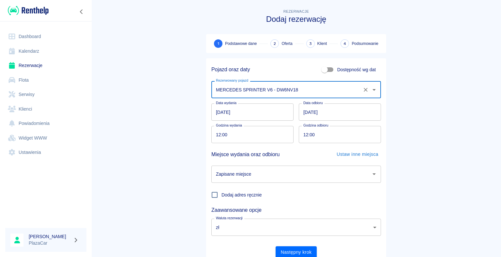
click at [218, 111] on input "[DATE]" at bounding box center [252, 112] width 82 height 17
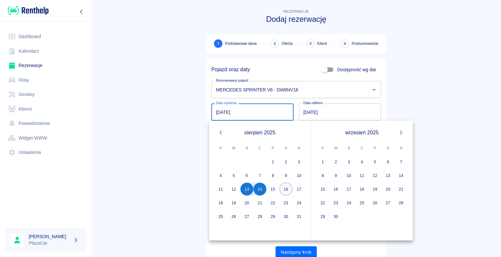
click at [286, 190] on button "16" at bounding box center [285, 189] width 13 height 13
type input "[DATE]"
type input "DD.MM.YYYY"
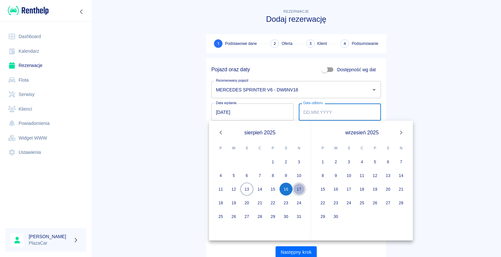
click at [300, 189] on button "17" at bounding box center [298, 189] width 13 height 13
type input "17.08.2025"
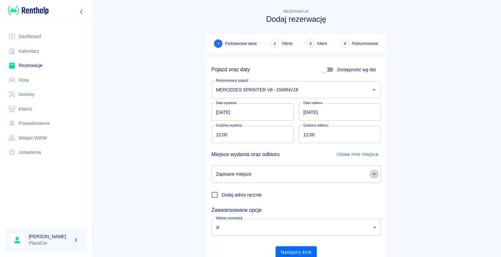
click at [372, 175] on icon "Otwórz" at bounding box center [374, 174] width 8 height 8
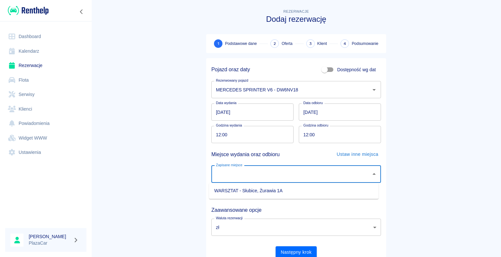
click at [355, 190] on li "WARSZTAT - Słubice, Żurawia 1A" at bounding box center [293, 191] width 169 height 11
type input "WARSZTAT - Słubice, Żurawia 1A"
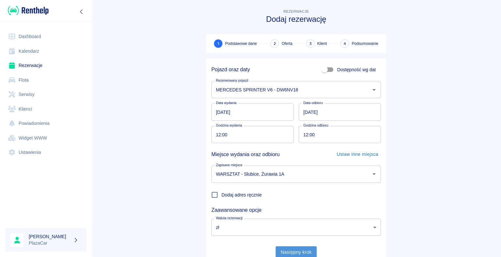
click at [295, 250] on button "Następny krok" at bounding box center [295, 253] width 41 height 12
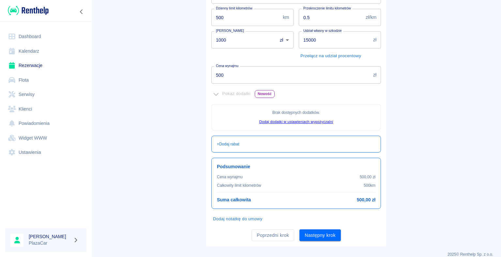
scroll to position [118, 0]
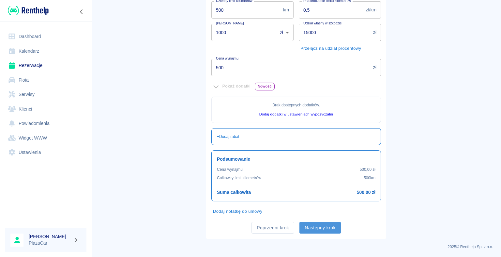
click at [318, 228] on button "Następny krok" at bounding box center [319, 228] width 41 height 12
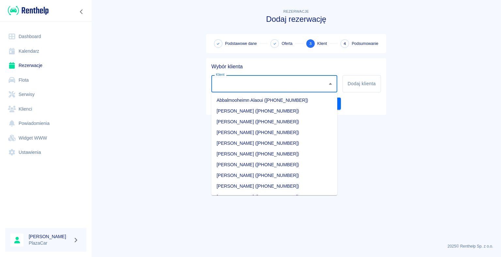
click at [247, 85] on input "Klient" at bounding box center [269, 83] width 110 height 11
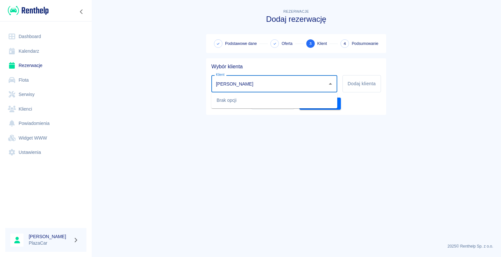
type input "mierzejewski"
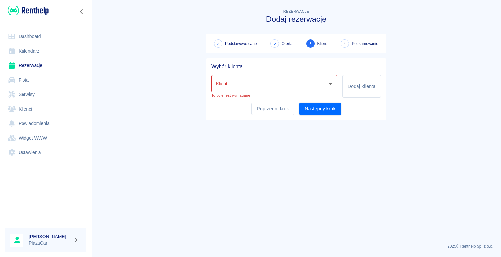
click at [173, 82] on main "Rezerwacje Dodaj rezerwację Podstawowe dane Oferta 3 Klient 4 Podsumowanie Wybó…" at bounding box center [295, 123] width 409 height 231
click at [351, 85] on button "Dodaj klienta" at bounding box center [361, 86] width 38 height 22
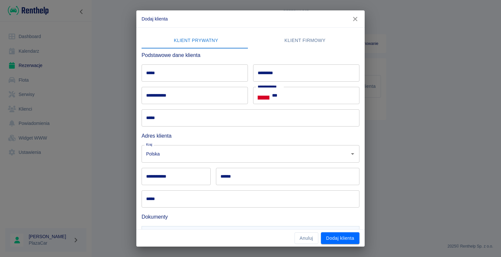
click at [279, 97] on input "***" at bounding box center [315, 95] width 87 height 17
type input "**********"
click at [147, 96] on input "**********" at bounding box center [194, 95] width 106 height 17
type input "**********"
click at [124, 91] on div "**********" at bounding box center [250, 128] width 501 height 257
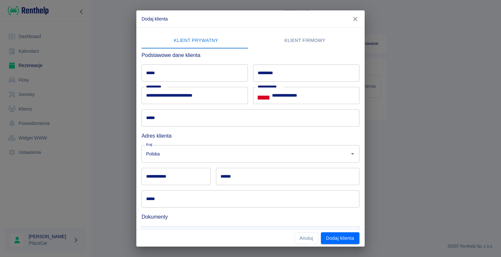
click at [158, 116] on input "*****" at bounding box center [250, 118] width 218 height 17
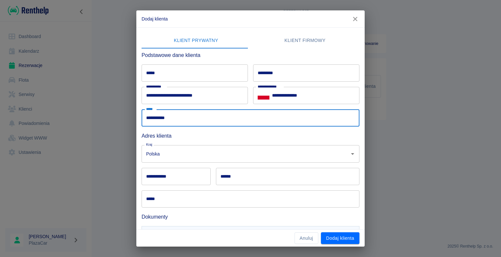
type input "**********"
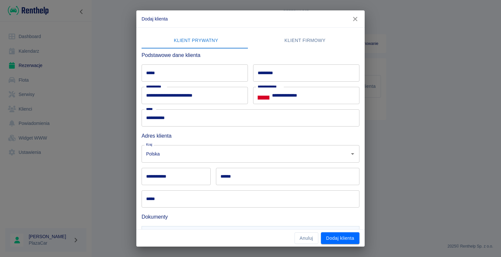
click at [115, 169] on div "**********" at bounding box center [250, 128] width 501 height 257
click at [162, 176] on input "**********" at bounding box center [175, 176] width 69 height 17
type input "******"
type input "*******"
click at [183, 199] on input "**********" at bounding box center [250, 199] width 218 height 17
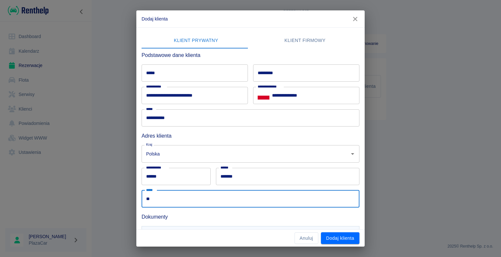
type input "*"
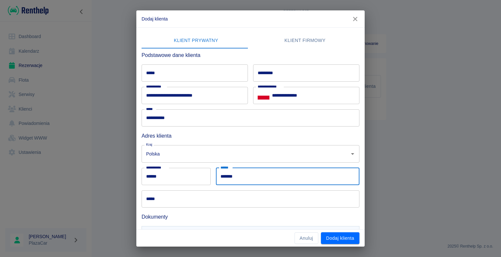
click at [236, 175] on input "*******" at bounding box center [287, 176] width 143 height 17
type input "*"
type input "**********"
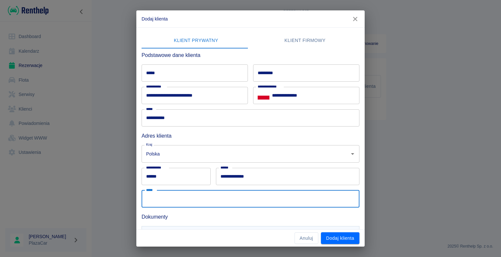
click at [183, 199] on input "*****" at bounding box center [250, 199] width 218 height 17
type input "*"
type input "**********"
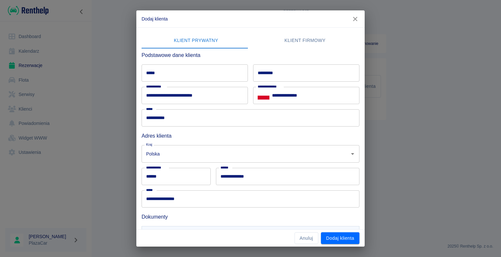
click at [94, 172] on div "**********" at bounding box center [250, 128] width 501 height 257
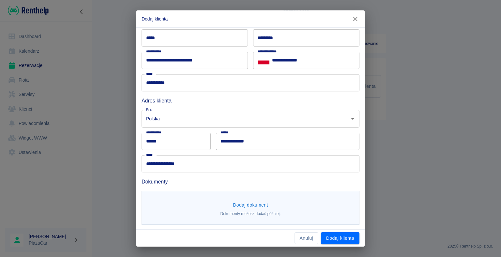
scroll to position [36, 0]
click at [243, 202] on button "Dodaj dokument" at bounding box center [250, 205] width 40 height 12
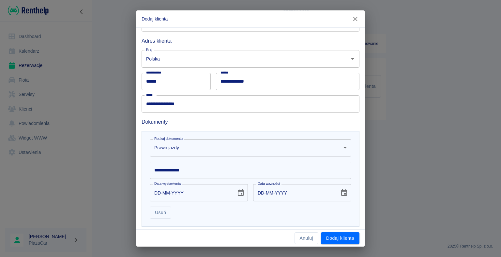
scroll to position [101, 0]
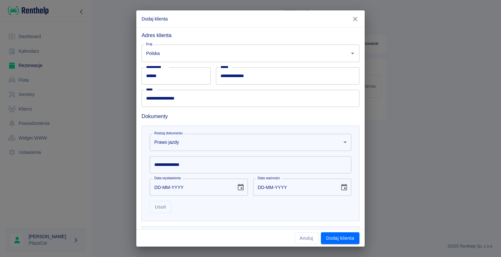
click at [180, 165] on input "**********" at bounding box center [250, 164] width 201 height 17
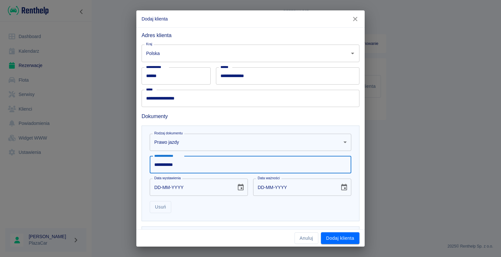
type input "**********"
click at [112, 171] on div "**********" at bounding box center [250, 128] width 501 height 257
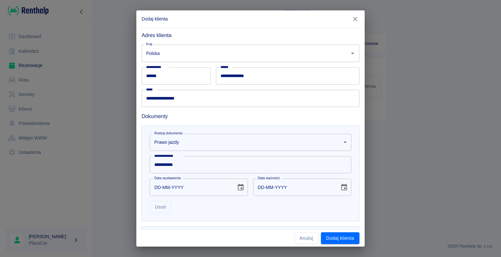
click at [159, 186] on input "DD-MM-YYYY" at bounding box center [191, 187] width 82 height 17
type input "02-08-0002"
type input "02-08-0012"
type input "02-08-0020"
type input "02-08-0030"
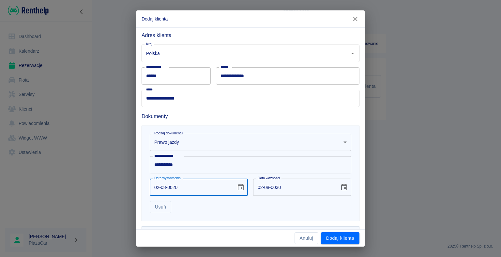
type input "02-08-0202"
type input "02-08-0212"
type input "02-08-YYYY"
type input "DD-MM-YYYY"
type input "02-08-0002"
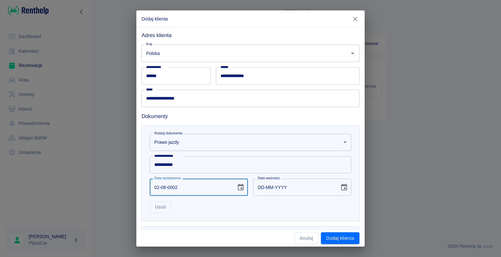
type input "02-08-0012"
type input "02-08-0020"
type input "02-08-0030"
type input "02-08-0201"
type input "02-08-0211"
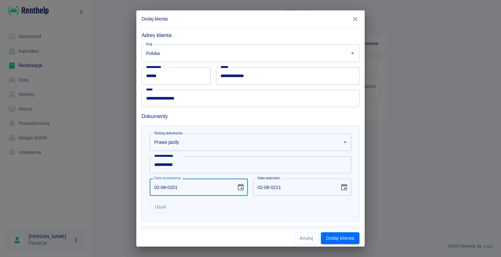
type input "02-08-2018"
type input "02-08-2028"
type input "02-08-2018"
click at [117, 197] on div "**********" at bounding box center [250, 128] width 501 height 257
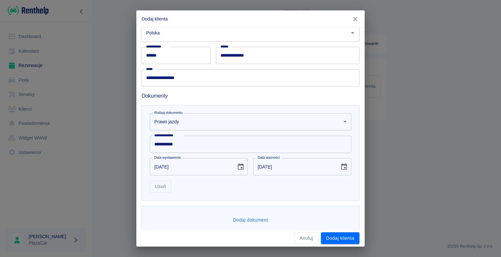
scroll to position [130, 0]
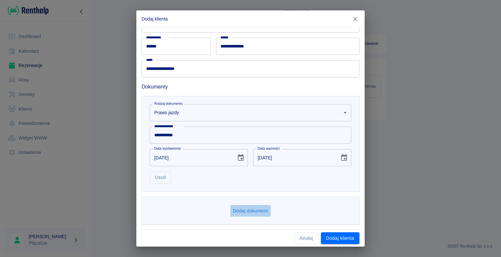
click at [247, 211] on button "Dodaj dokument" at bounding box center [250, 211] width 40 height 12
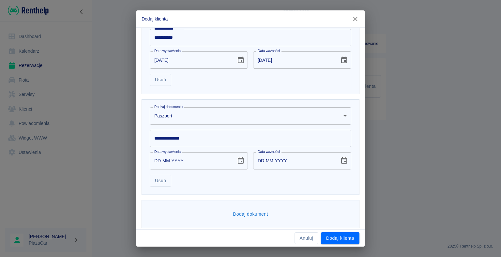
scroll to position [228, 0]
click at [340, 115] on body "**********" at bounding box center [250, 128] width 501 height 257
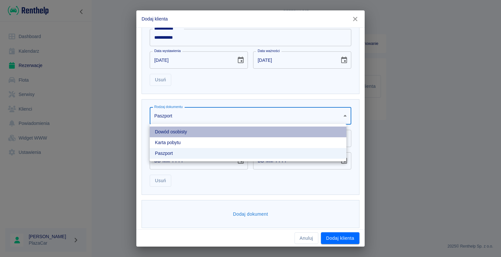
click at [293, 128] on li "Dowód osobisty" at bounding box center [248, 132] width 197 height 11
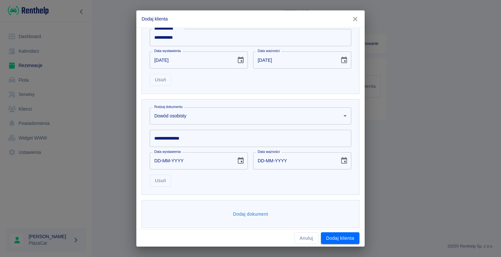
click at [166, 139] on input "**********" at bounding box center [250, 138] width 201 height 17
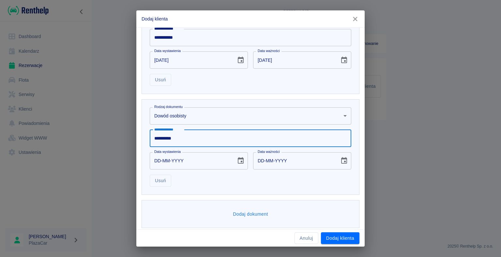
type input "**********"
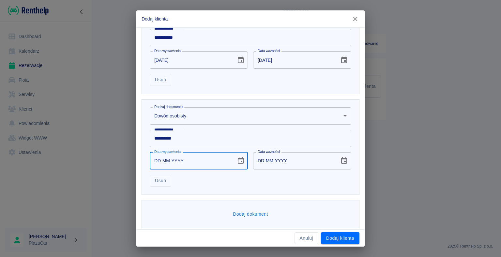
click at [161, 159] on input "DD-MM-YYYY" at bounding box center [191, 161] width 82 height 17
type input "12-01-0002"
type input "12-01-0012"
type input "12-01-0020"
type input "12-01-0030"
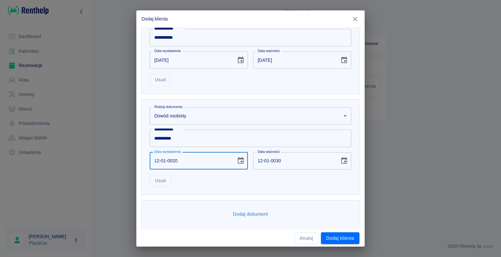
type input "12-01-0202"
type input "12-01-0212"
type input "12-01-YYYY"
type input "DD-MM-YYYY"
type input "12-01-0002"
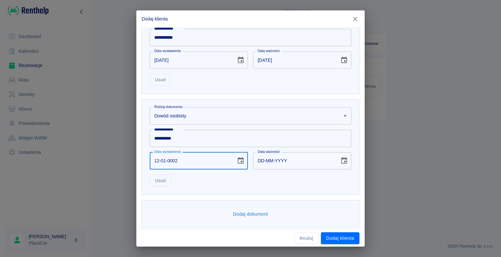
type input "12-01-0012"
type input "12-01-0020"
type input "12-01-0030"
type input "12-01-0201"
type input "12-01-0211"
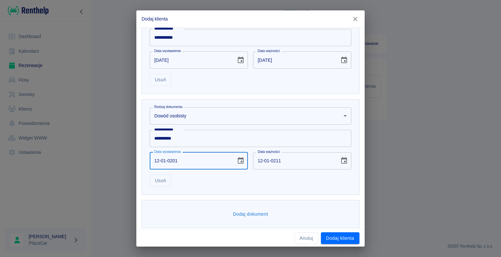
type input "12-01-2016"
type input "12-01-2026"
type input "12-01-2016"
drag, startPoint x: 106, startPoint y: 183, endPoint x: 108, endPoint y: 181, distance: 3.5
click at [110, 181] on div "**********" at bounding box center [250, 128] width 501 height 257
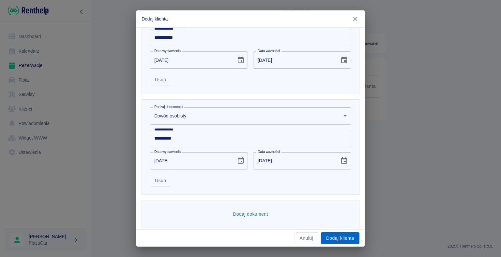
click at [341, 238] on button "Dodaj klienta" at bounding box center [340, 239] width 38 height 12
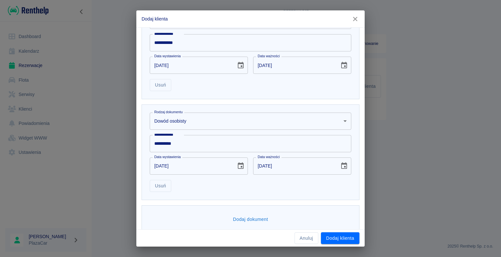
scroll to position [233, 0]
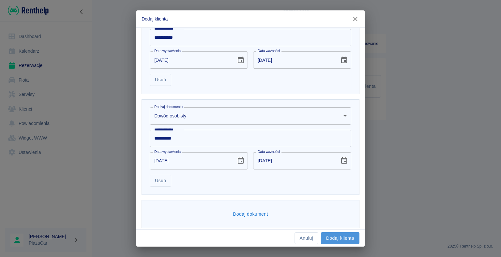
click at [333, 240] on button "Dodaj klienta" at bounding box center [340, 239] width 38 height 12
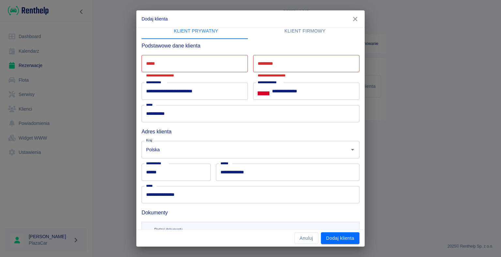
scroll to position [0, 0]
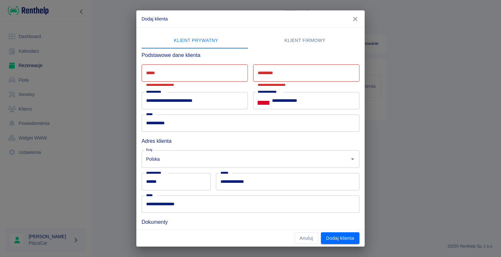
click at [158, 74] on input "*****" at bounding box center [194, 73] width 106 height 17
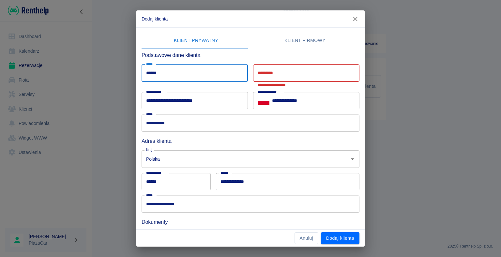
type input "******"
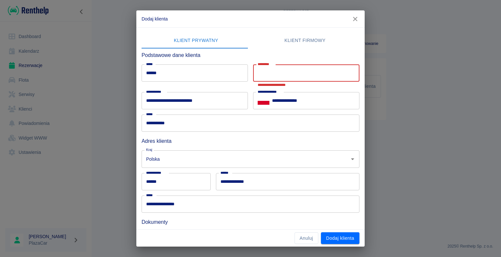
click at [257, 74] on input "*********" at bounding box center [306, 73] width 106 height 17
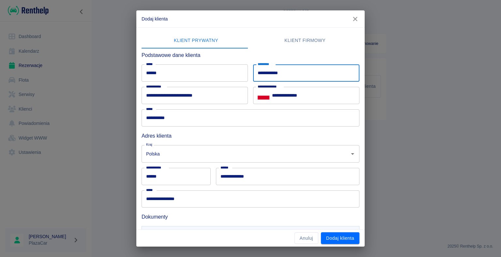
type input "**********"
click at [112, 86] on div "**********" at bounding box center [250, 128] width 501 height 257
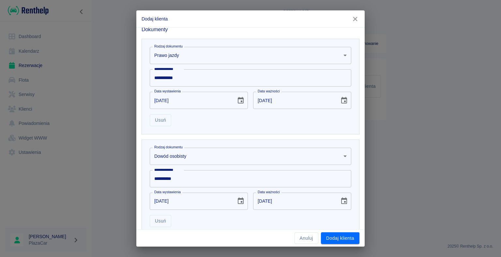
scroll to position [231, 0]
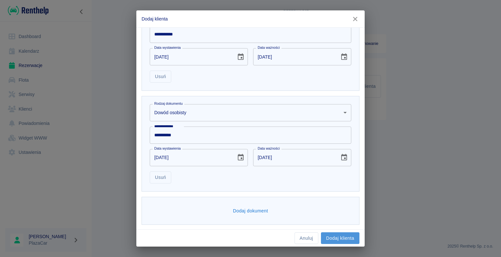
click at [338, 237] on button "Dodaj klienta" at bounding box center [340, 239] width 38 height 12
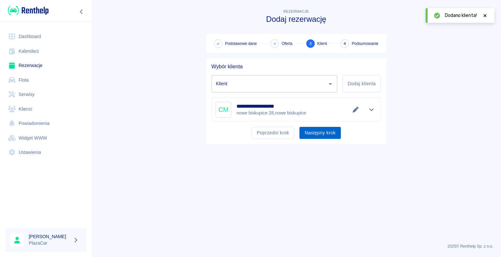
type input "cezary mierzejewski (+48516176738)"
click at [320, 130] on button "Następny krok" at bounding box center [319, 133] width 41 height 12
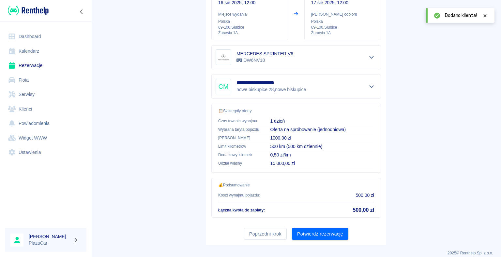
scroll to position [93, 0]
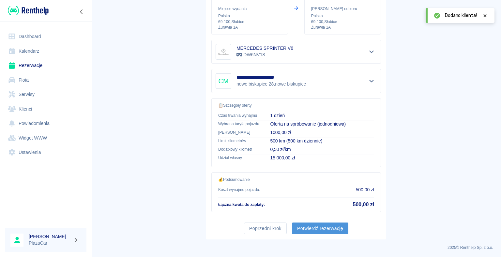
click at [318, 228] on button "Potwierdź rezerwację" at bounding box center [320, 229] width 56 height 12
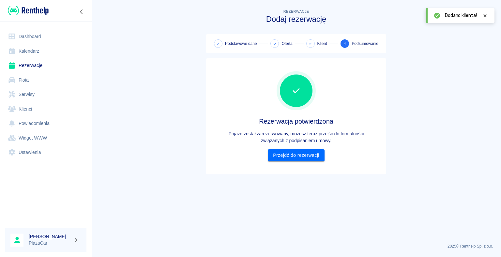
scroll to position [0, 0]
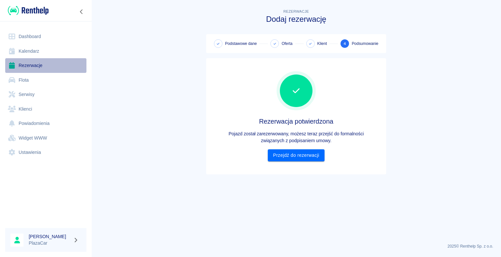
click at [33, 66] on link "Rezerwacje" at bounding box center [45, 65] width 81 height 15
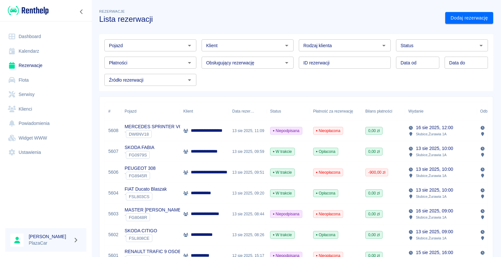
click at [243, 130] on div "13 sie 2025, 11:09" at bounding box center [248, 131] width 38 height 21
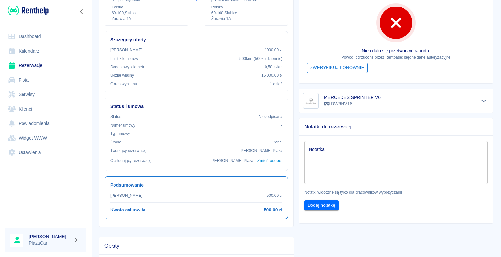
scroll to position [130, 0]
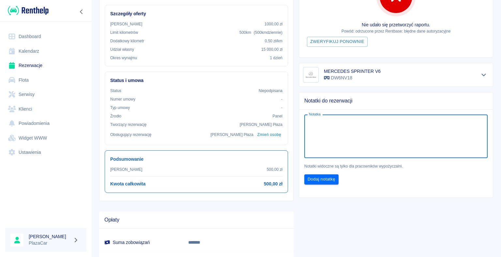
click at [310, 126] on textarea "Notatka" at bounding box center [396, 136] width 174 height 33
type textarea "500 zł zapłacone za najm"
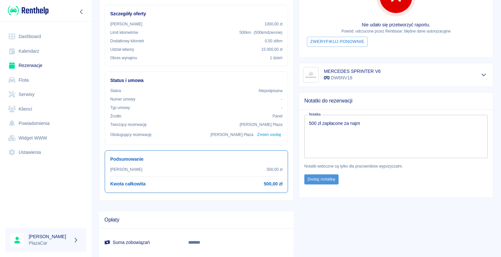
click at [317, 180] on button "Dodaj notatkę" at bounding box center [321, 180] width 34 height 10
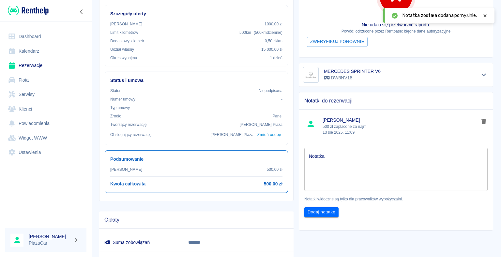
click at [484, 15] on icon at bounding box center [485, 15] width 6 height 5
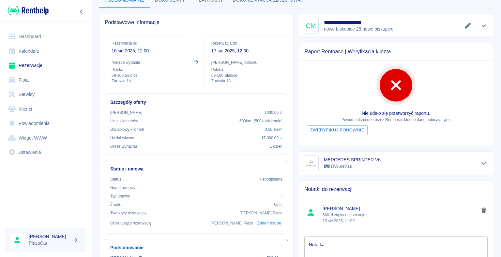
scroll to position [0, 0]
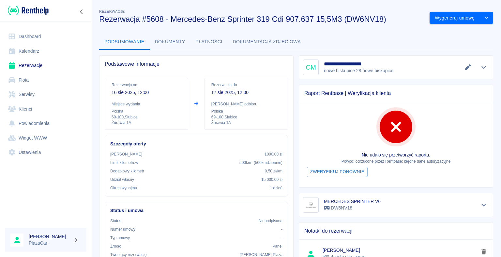
click at [34, 34] on link "Dashboard" at bounding box center [45, 36] width 81 height 15
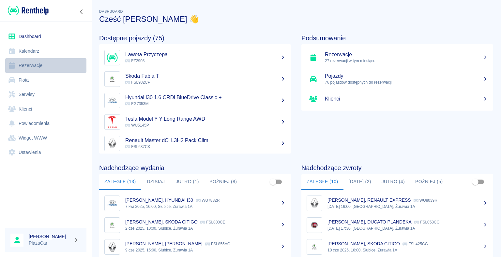
click at [35, 63] on link "Rezerwacje" at bounding box center [45, 65] width 81 height 15
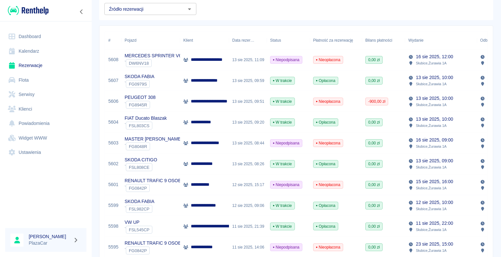
scroll to position [10, 0]
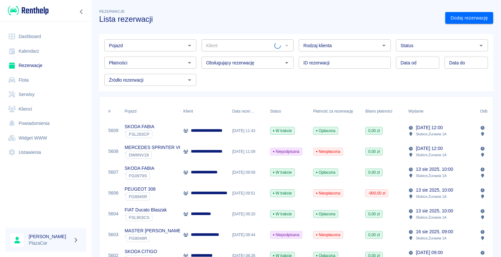
click at [206, 131] on p "**********" at bounding box center [211, 130] width 40 height 7
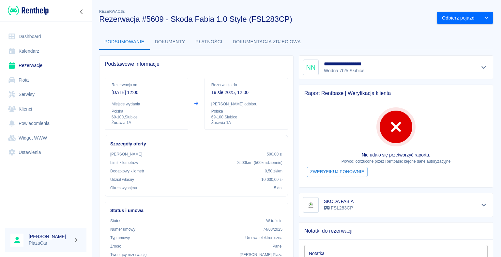
click at [170, 41] on button "Dokumenty" at bounding box center [170, 42] width 41 height 16
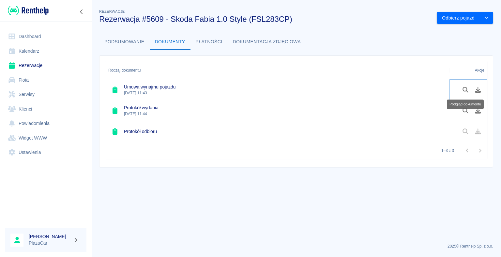
click at [463, 90] on icon "Podgląd dokumentu" at bounding box center [465, 90] width 7 height 6
click at [33, 37] on link "Dashboard" at bounding box center [45, 36] width 81 height 15
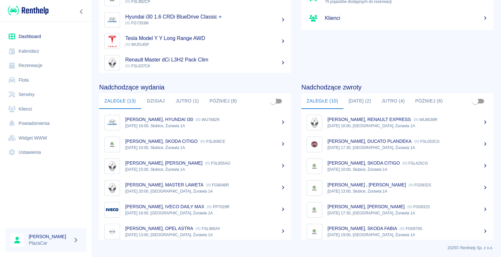
scroll to position [82, 0]
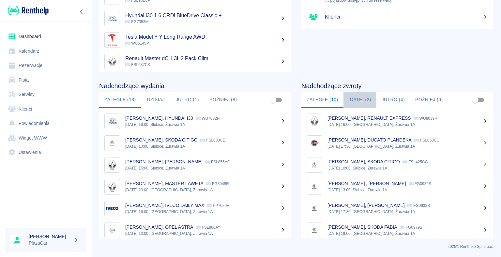
click at [353, 98] on button "Dzisiaj (2)" at bounding box center [359, 100] width 33 height 16
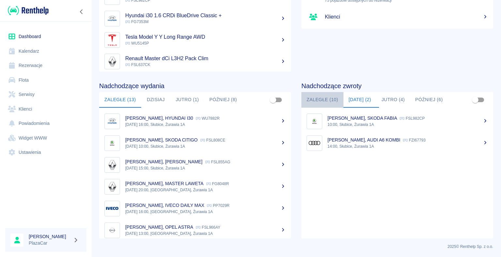
click at [317, 100] on button "Zaległe (10)" at bounding box center [322, 100] width 42 height 16
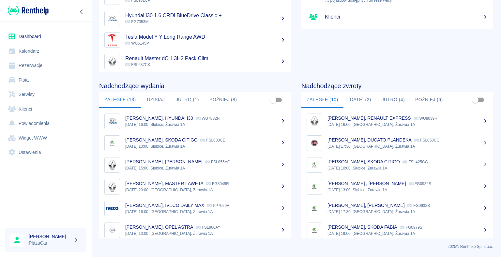
scroll to position [93, 0]
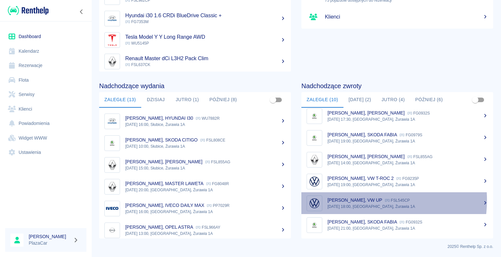
click at [359, 200] on p "Siarhei Shabovich, VW UP" at bounding box center [354, 200] width 55 height 5
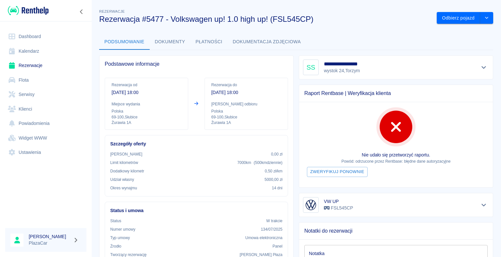
click at [33, 37] on link "Dashboard" at bounding box center [45, 36] width 81 height 15
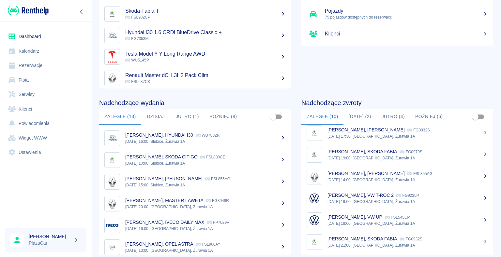
scroll to position [82, 0]
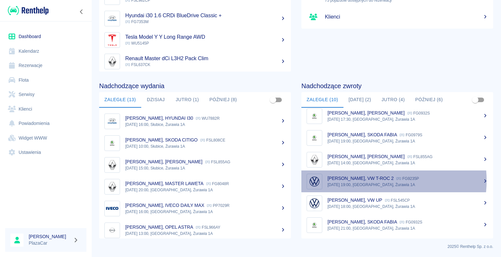
click at [373, 181] on p "Martin Hermann, VW T-ROC 2" at bounding box center [360, 178] width 66 height 5
